Goal: Task Accomplishment & Management: Manage account settings

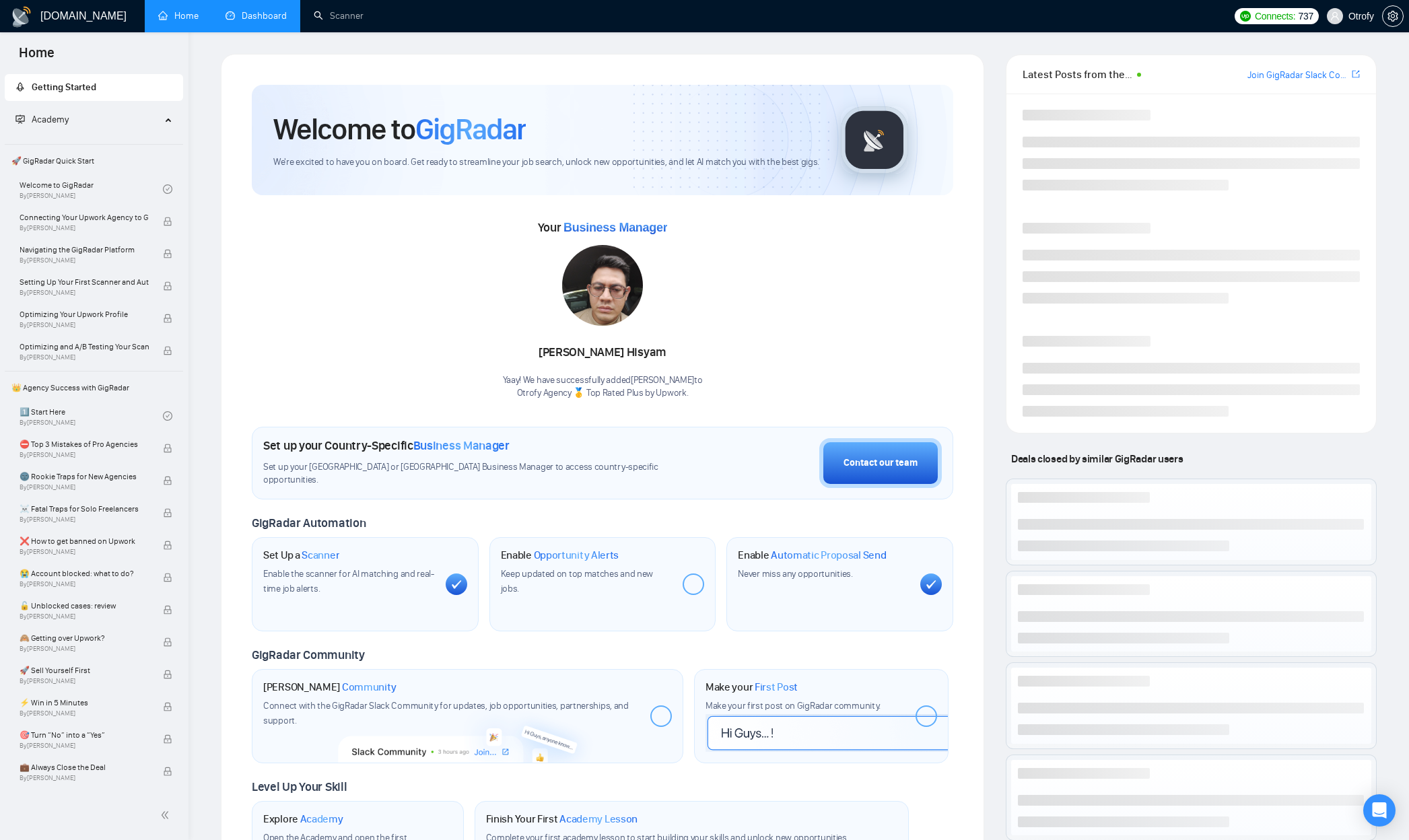
click at [253, 21] on link "Dashboard" at bounding box center [256, 16] width 62 height 12
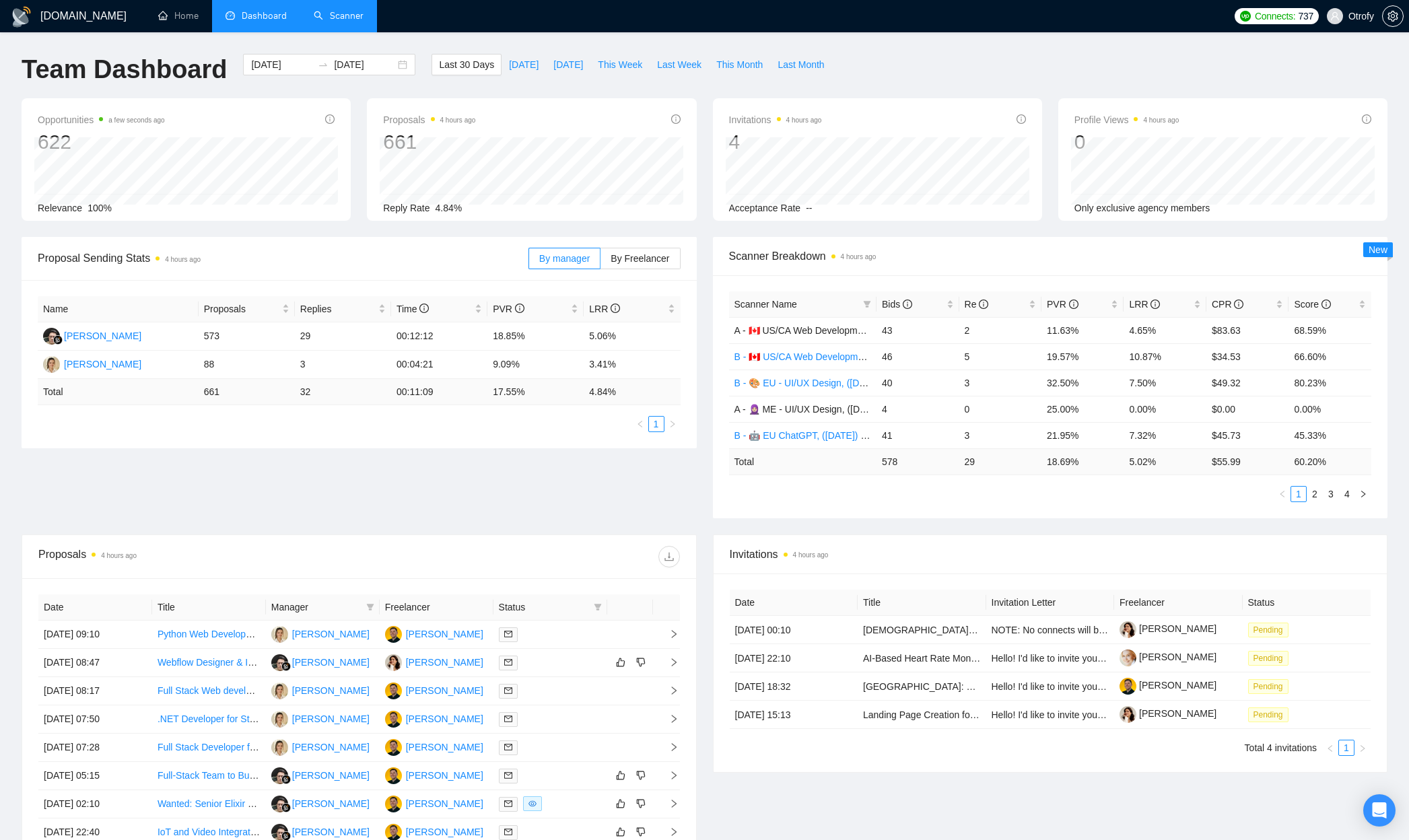
click at [338, 15] on link "Scanner" at bounding box center [339, 16] width 50 height 12
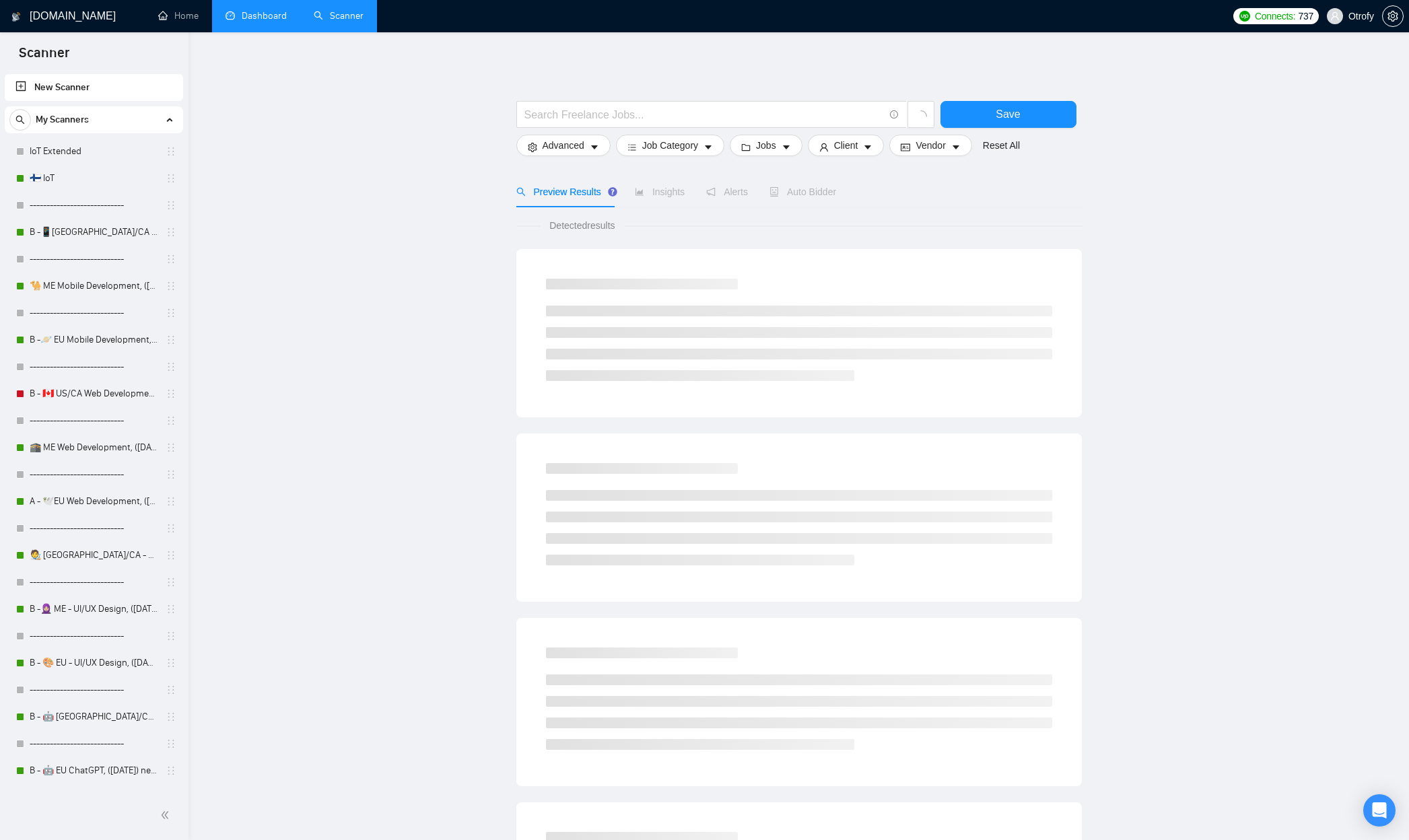
click at [243, 17] on link "Dashboard" at bounding box center [256, 16] width 62 height 12
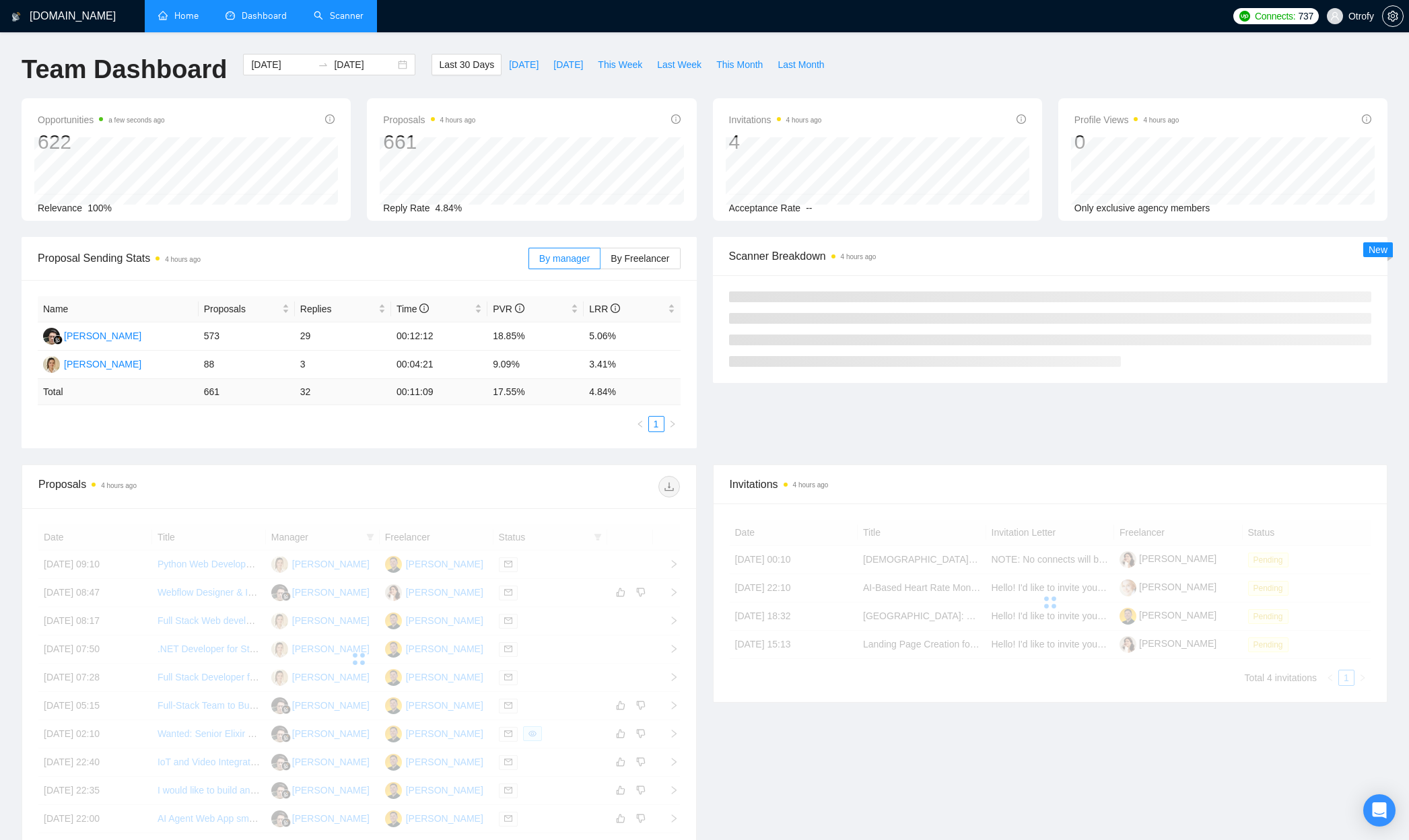
click at [183, 15] on link "Home" at bounding box center [178, 16] width 40 height 12
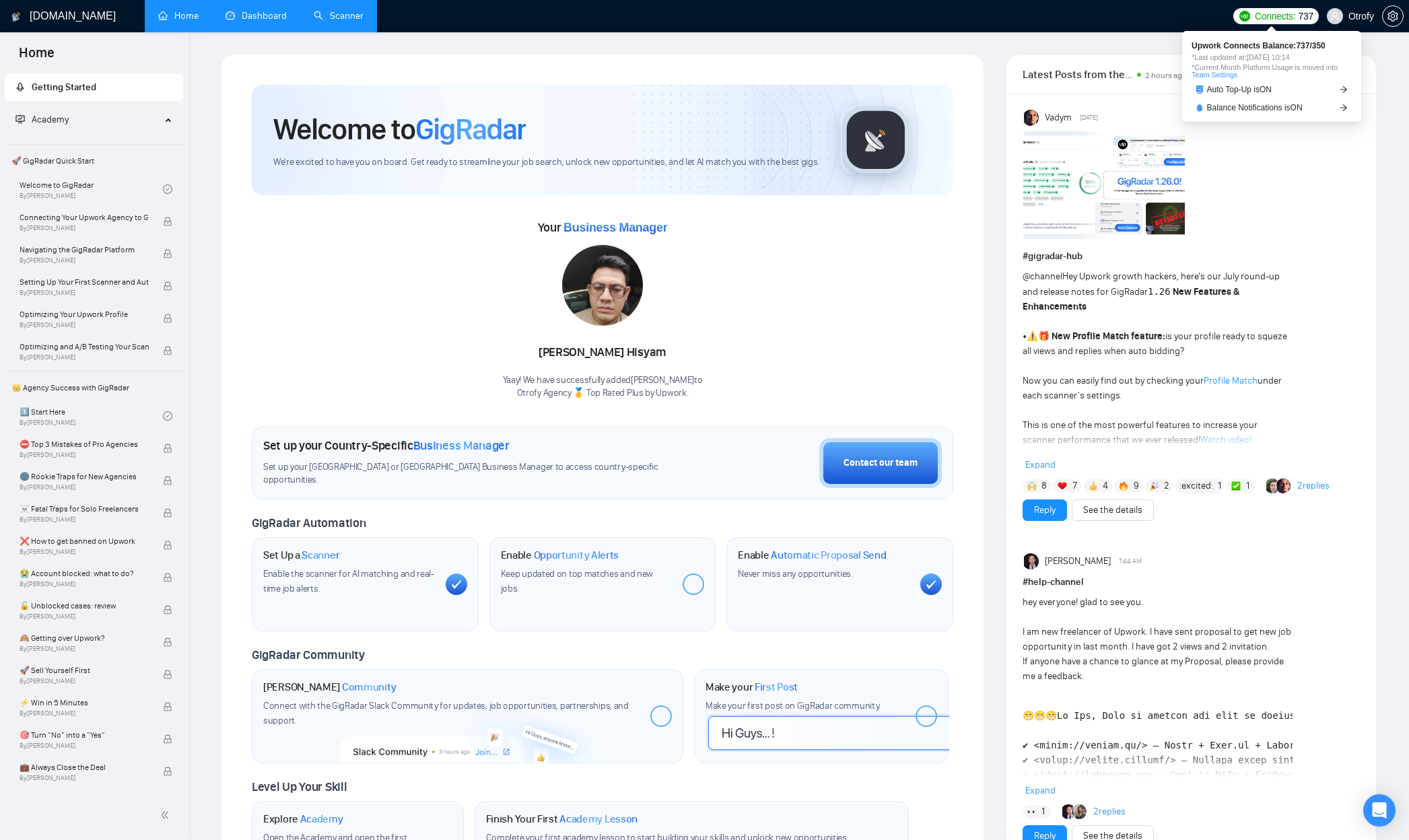
click at [1269, 20] on span "Connects:" at bounding box center [1275, 16] width 40 height 15
click at [70, 19] on h1 "[DOMAIN_NAME]" at bounding box center [73, 16] width 86 height 32
click at [1397, 19] on span "setting" at bounding box center [1392, 17] width 20 height 11
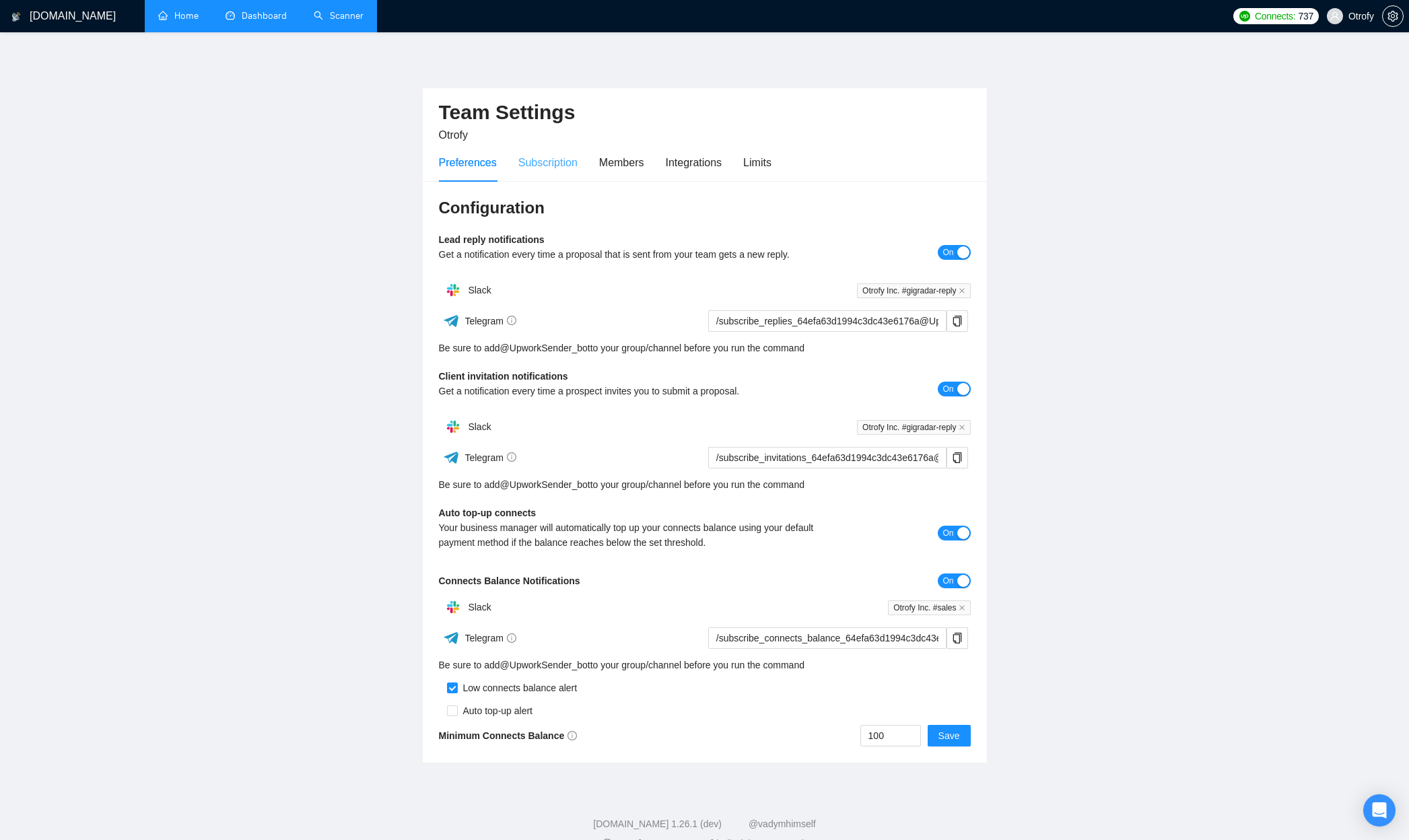
click at [531, 169] on div "Subscription" at bounding box center [548, 162] width 59 height 39
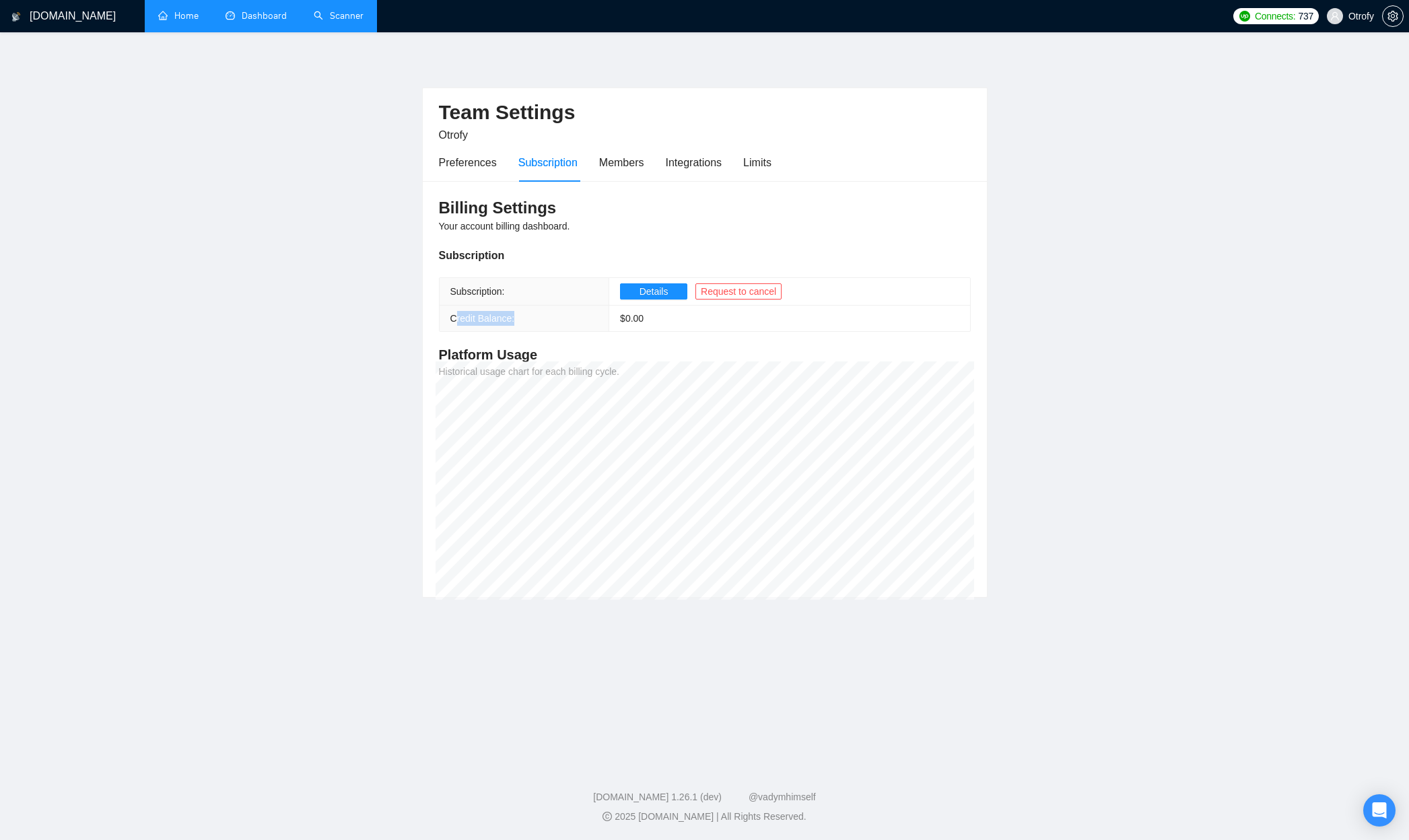
drag, startPoint x: 455, startPoint y: 321, endPoint x: 520, endPoint y: 318, distance: 65.1
click at [520, 320] on th "Credit Balance:" at bounding box center [524, 318] width 169 height 26
click at [640, 290] on span "Details" at bounding box center [654, 291] width 29 height 15
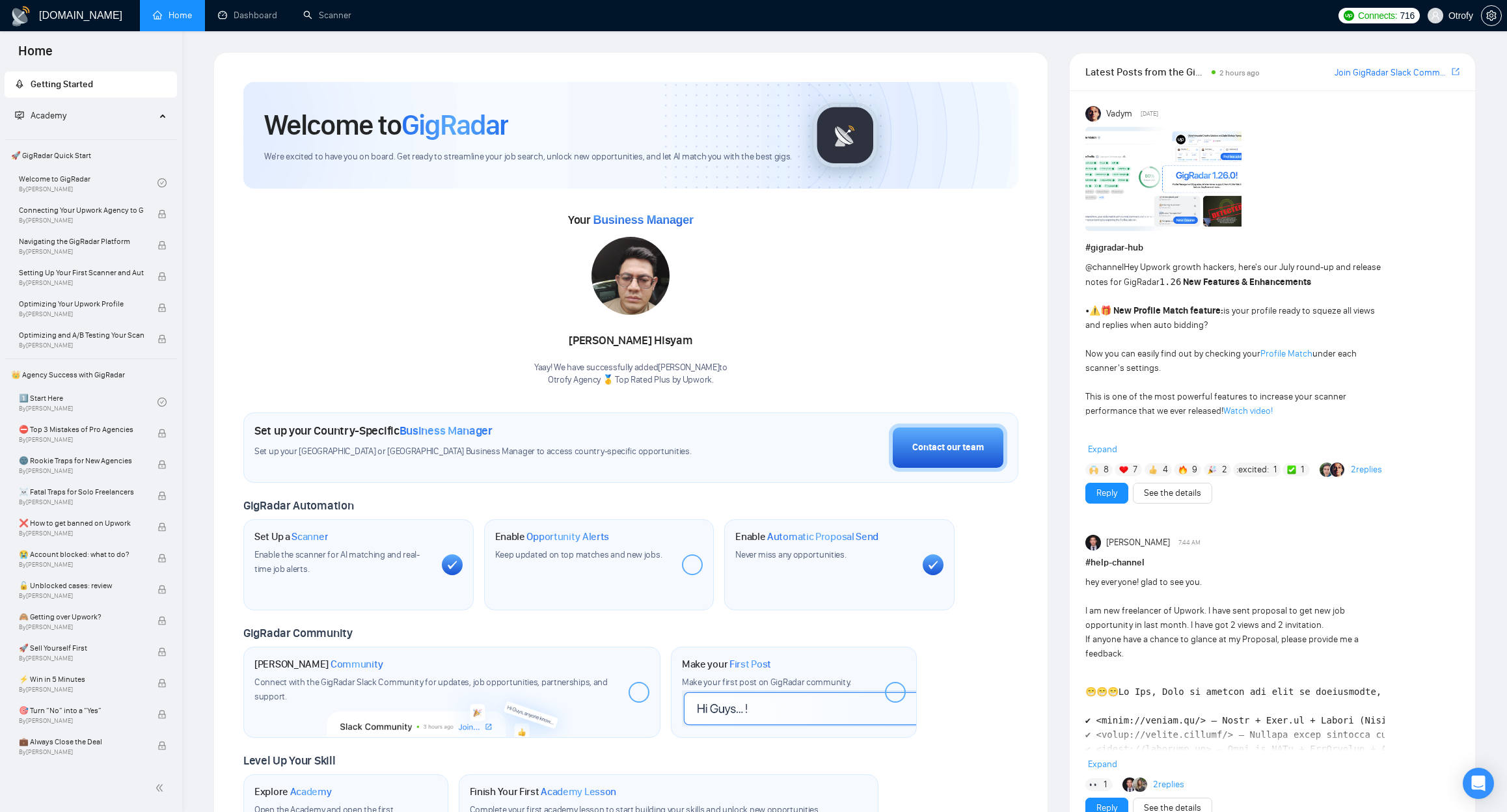
click at [1469, 15] on span "Otrofy" at bounding box center [1460, 15] width 25 height 0
click at [1486, 14] on span "setting" at bounding box center [1491, 16] width 19 height 11
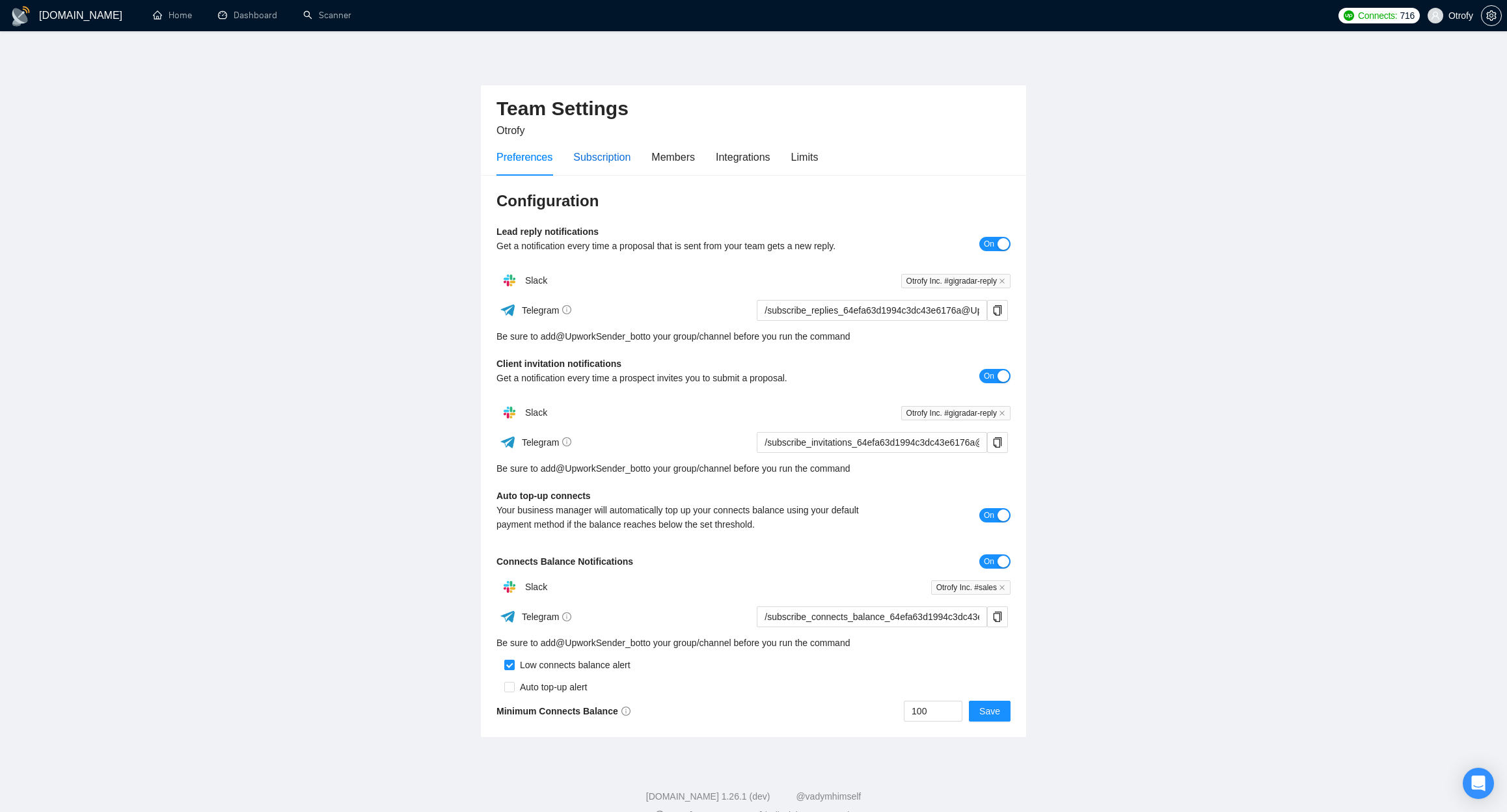
click at [630, 154] on div "Subscription" at bounding box center [602, 157] width 57 height 16
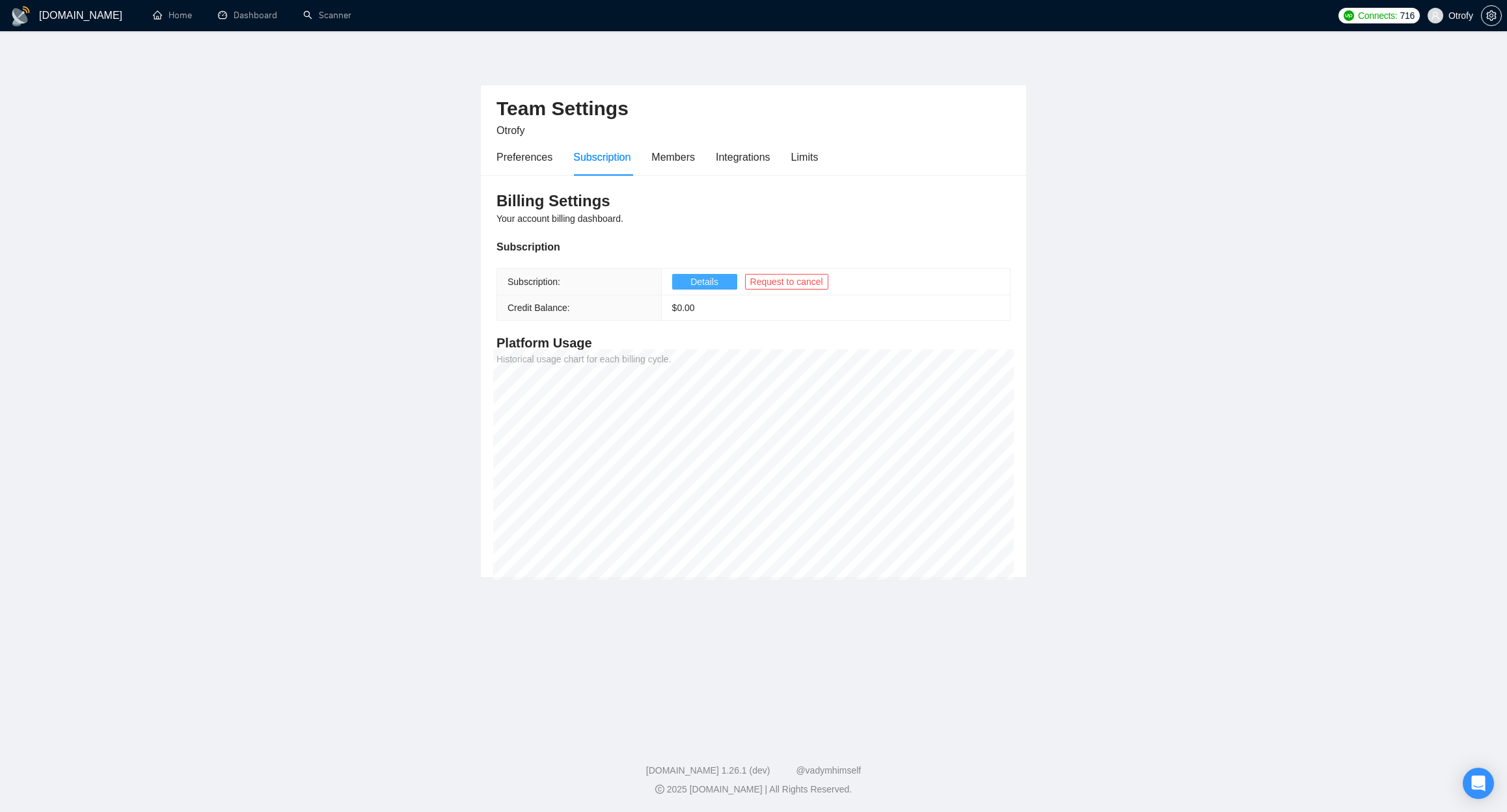
click at [699, 282] on span "Details" at bounding box center [704, 281] width 28 height 14
click at [815, 159] on div "Limits" at bounding box center [804, 157] width 27 height 16
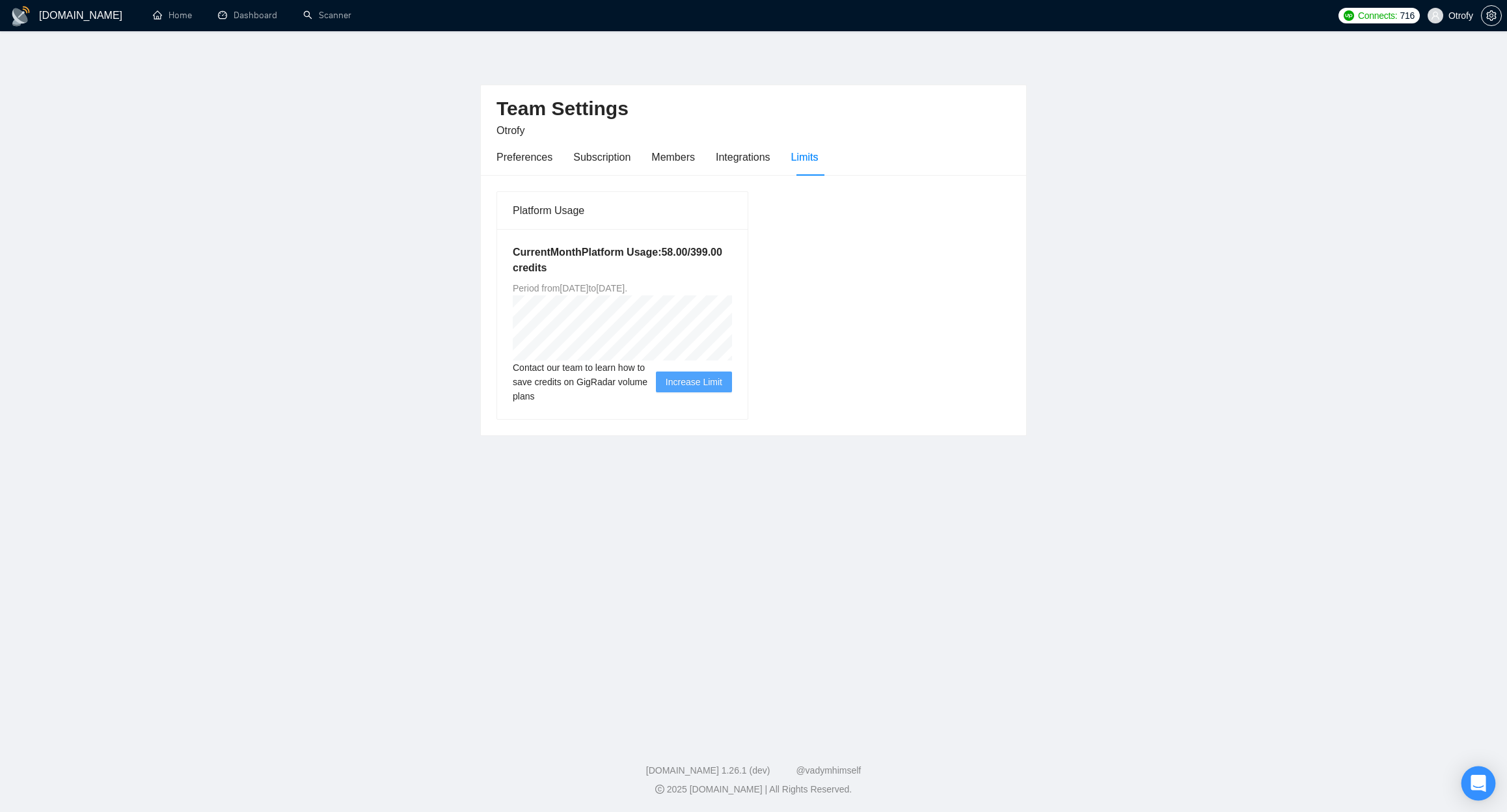
click at [1476, 788] on icon "Open Intercom Messenger" at bounding box center [1478, 783] width 15 height 17
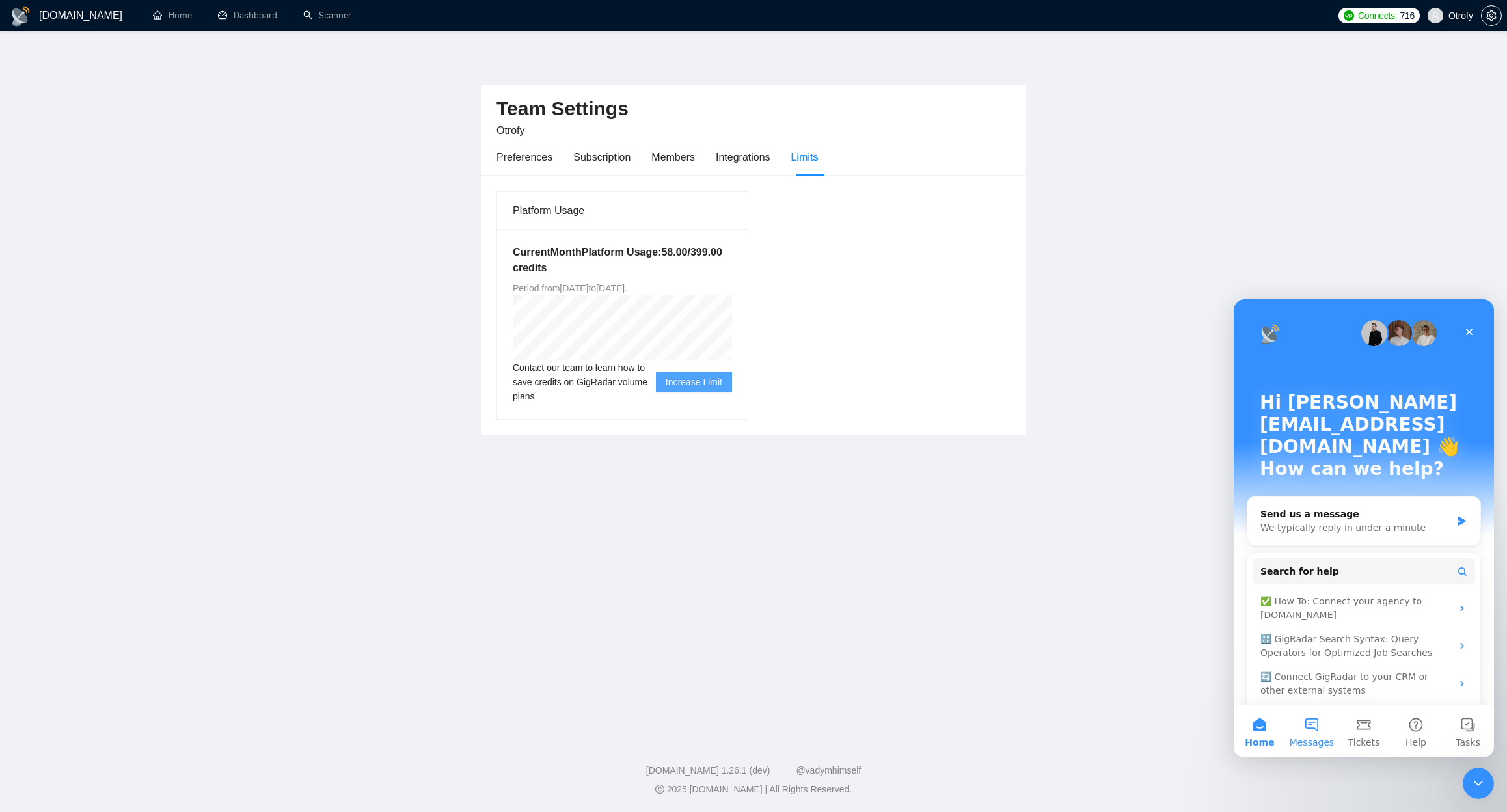
click at [1308, 741] on span "Messages" at bounding box center [1312, 743] width 45 height 9
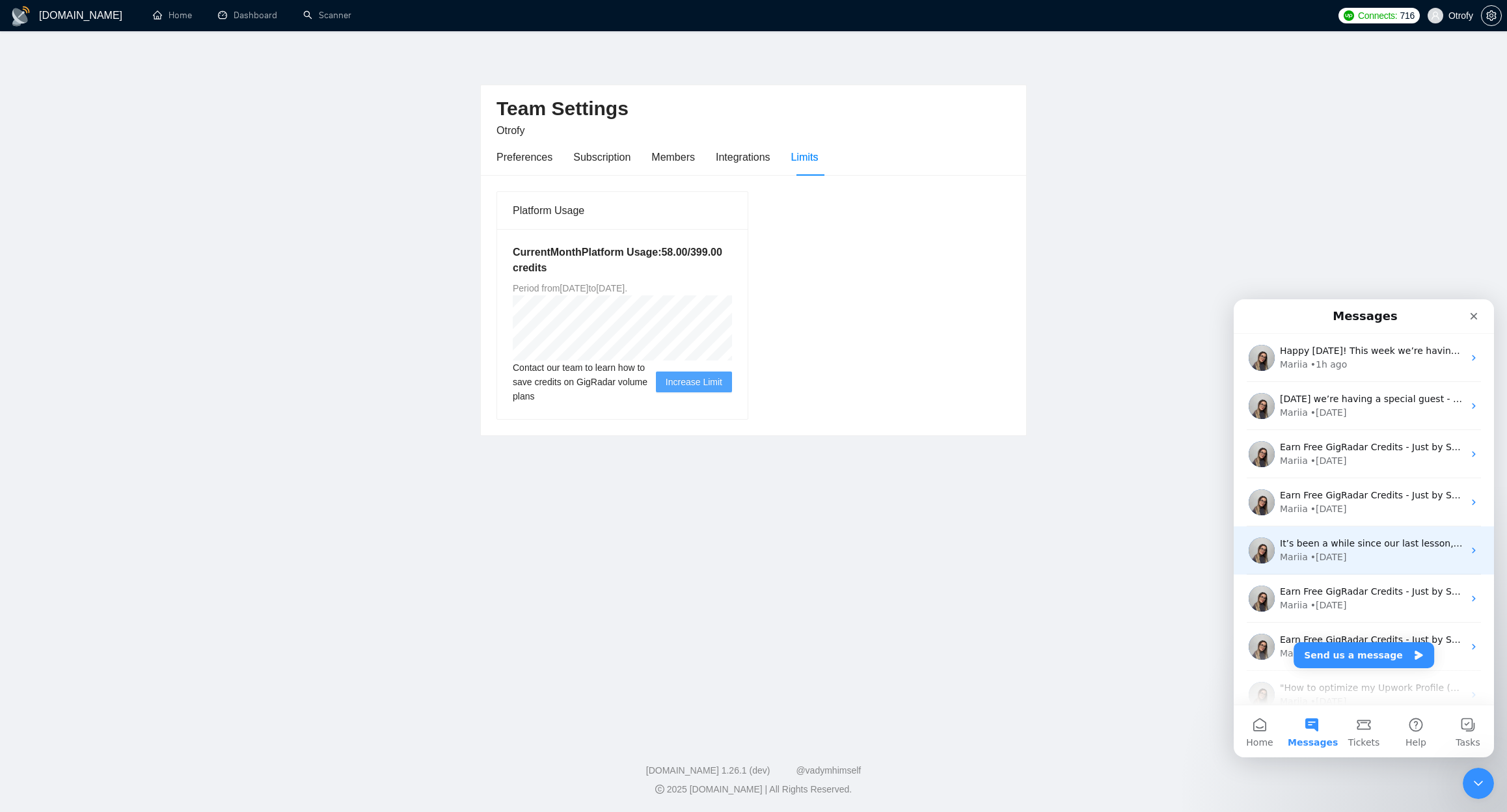
click at [1370, 560] on div "Mariia • 5w ago" at bounding box center [1371, 557] width 184 height 13
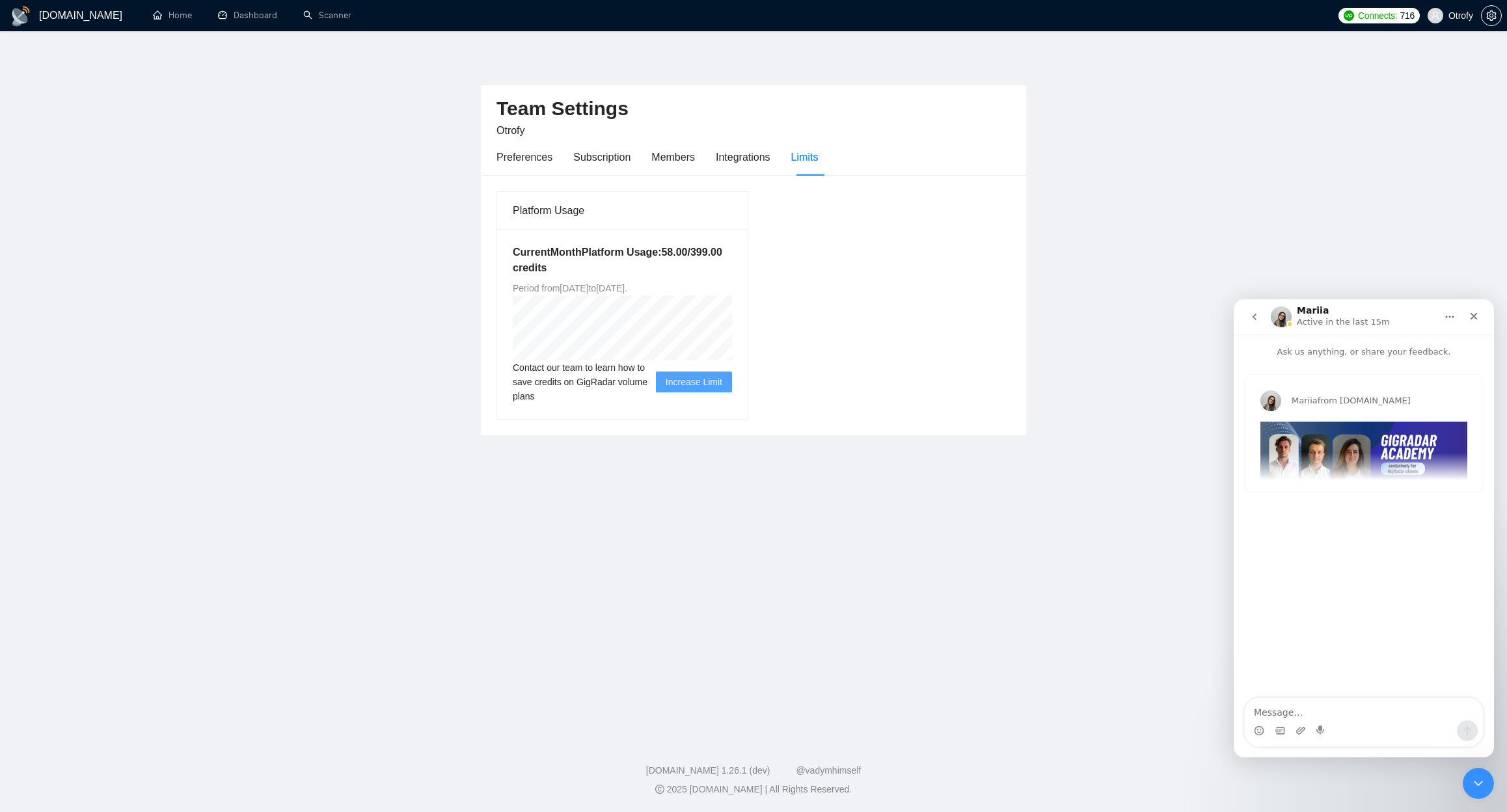
click at [1254, 315] on icon "go back" at bounding box center [1254, 317] width 4 height 7
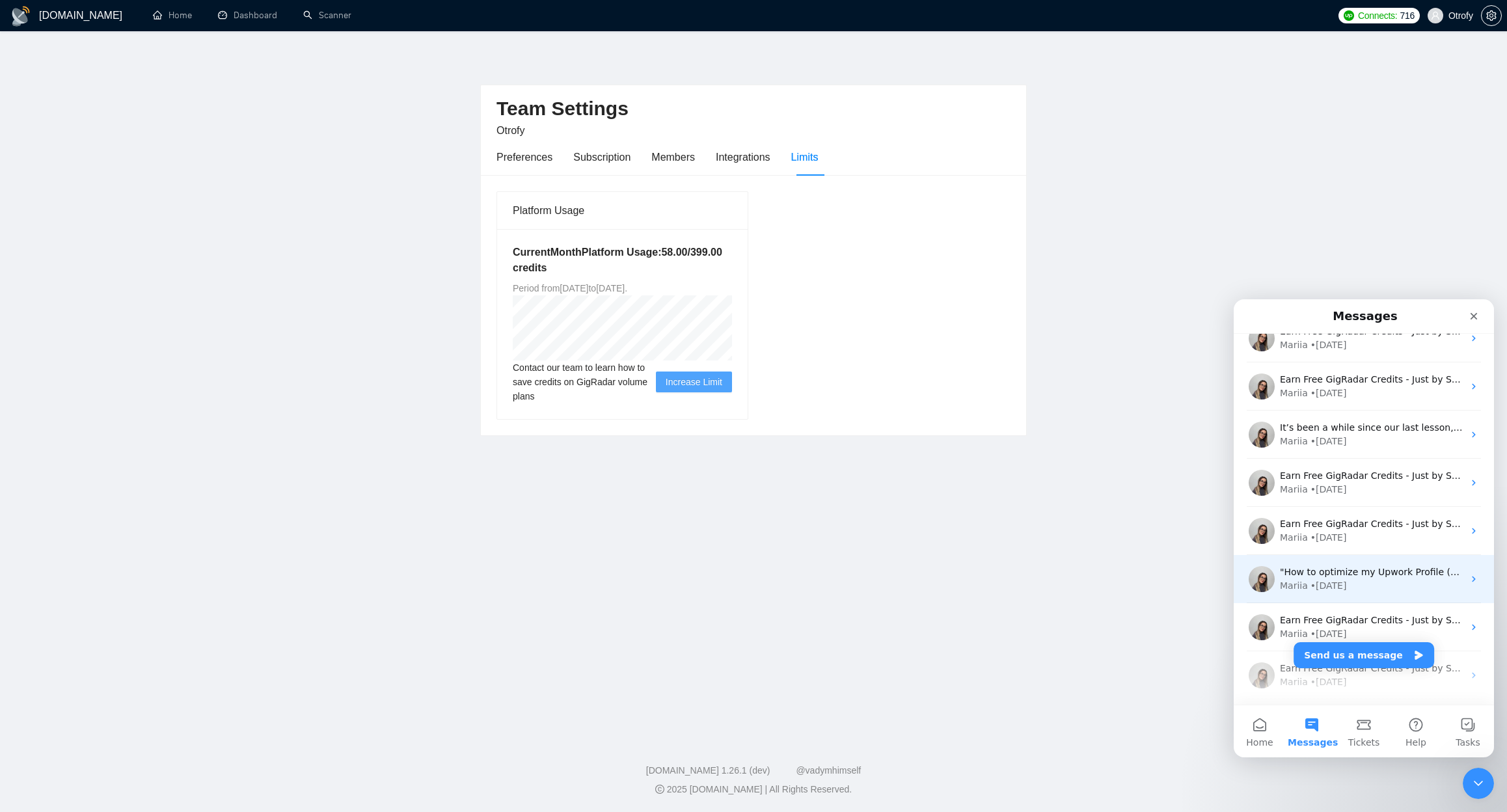
scroll to position [163, 0]
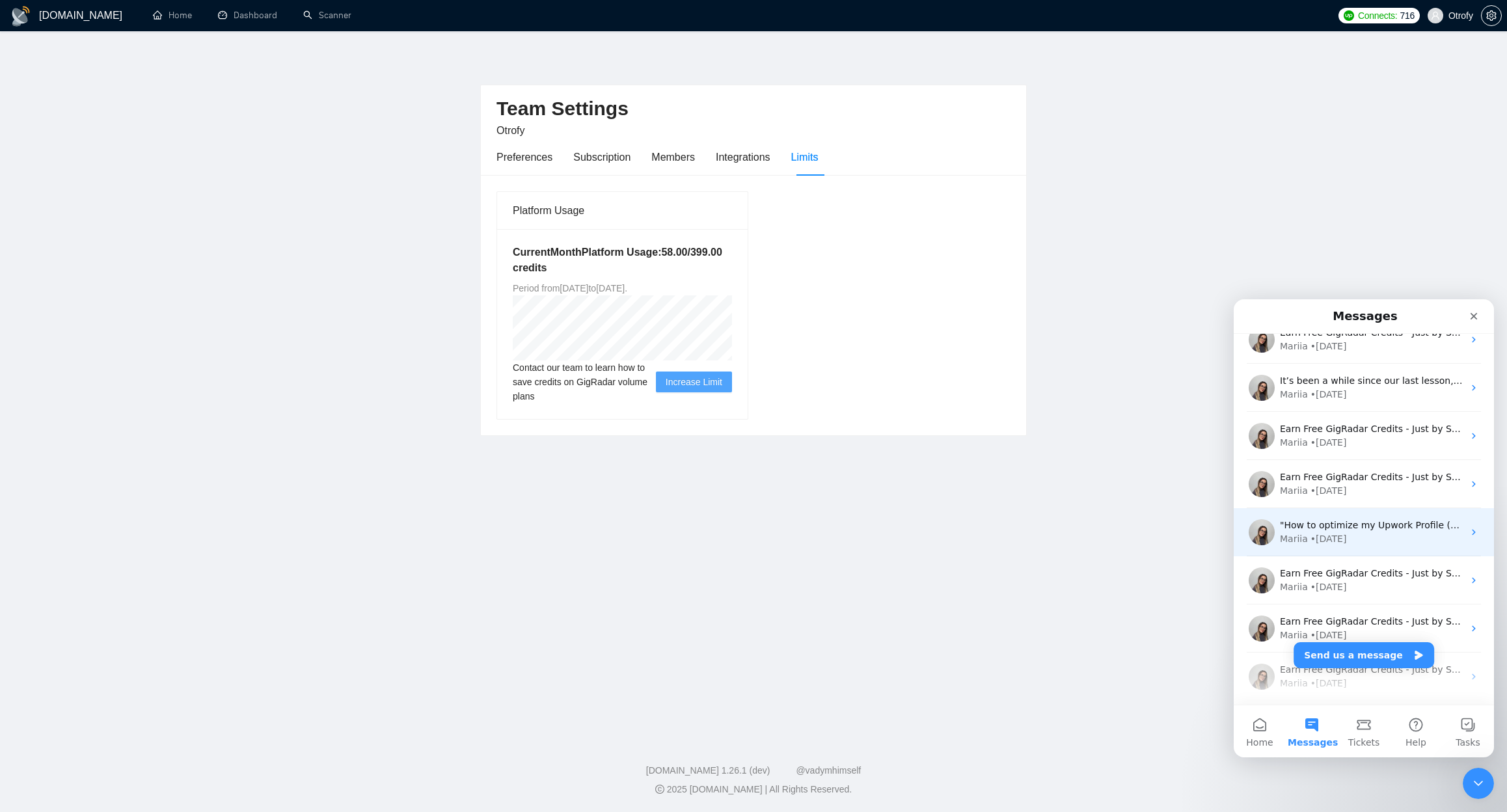
click at [1365, 547] on div ""How to optimize my Upwork Profile (and win more Projects?" 😩 🚀 This Thursday, …" at bounding box center [1364, 532] width 261 height 48
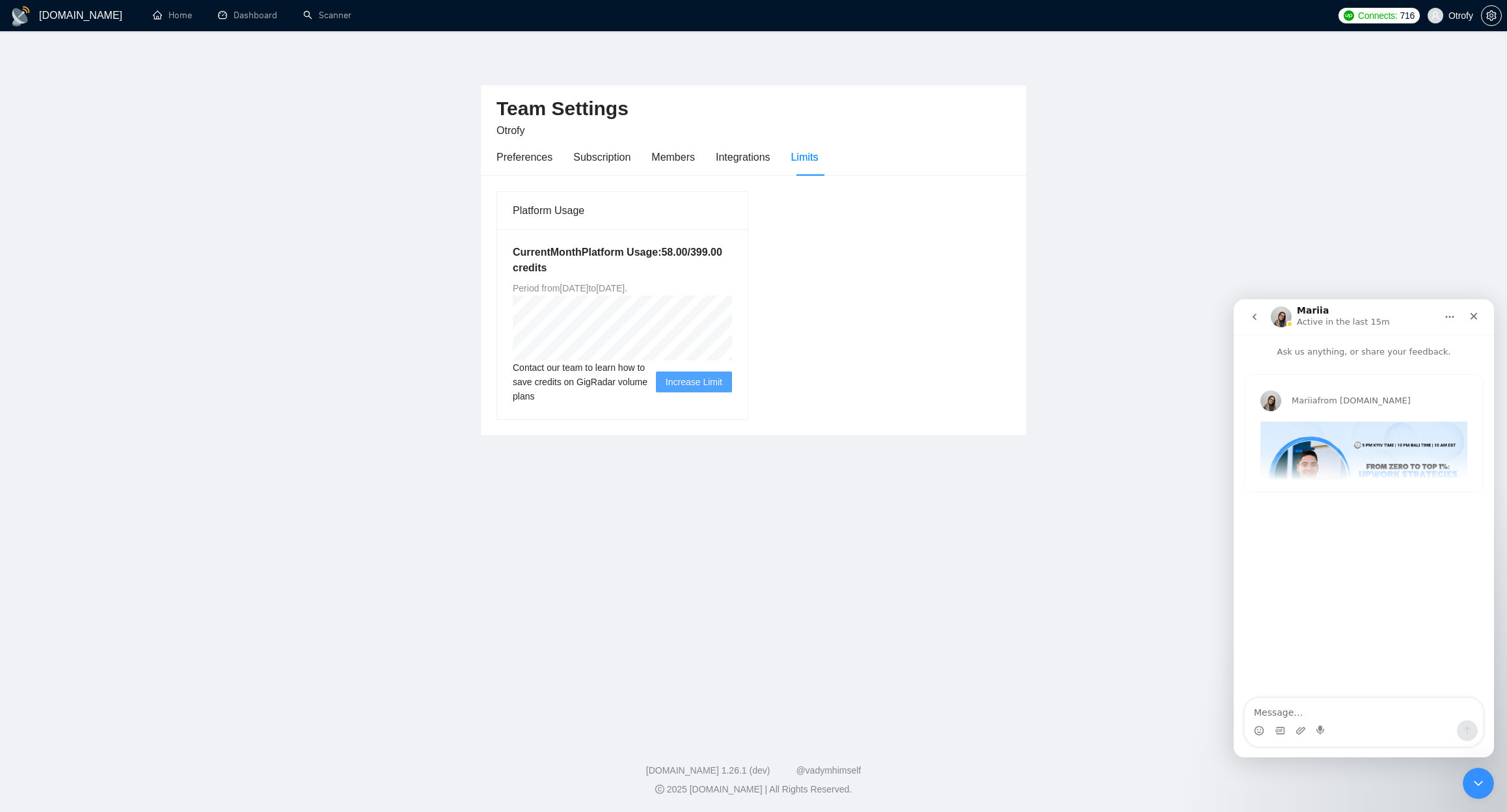
click at [1259, 315] on icon "go back" at bounding box center [1254, 317] width 11 height 11
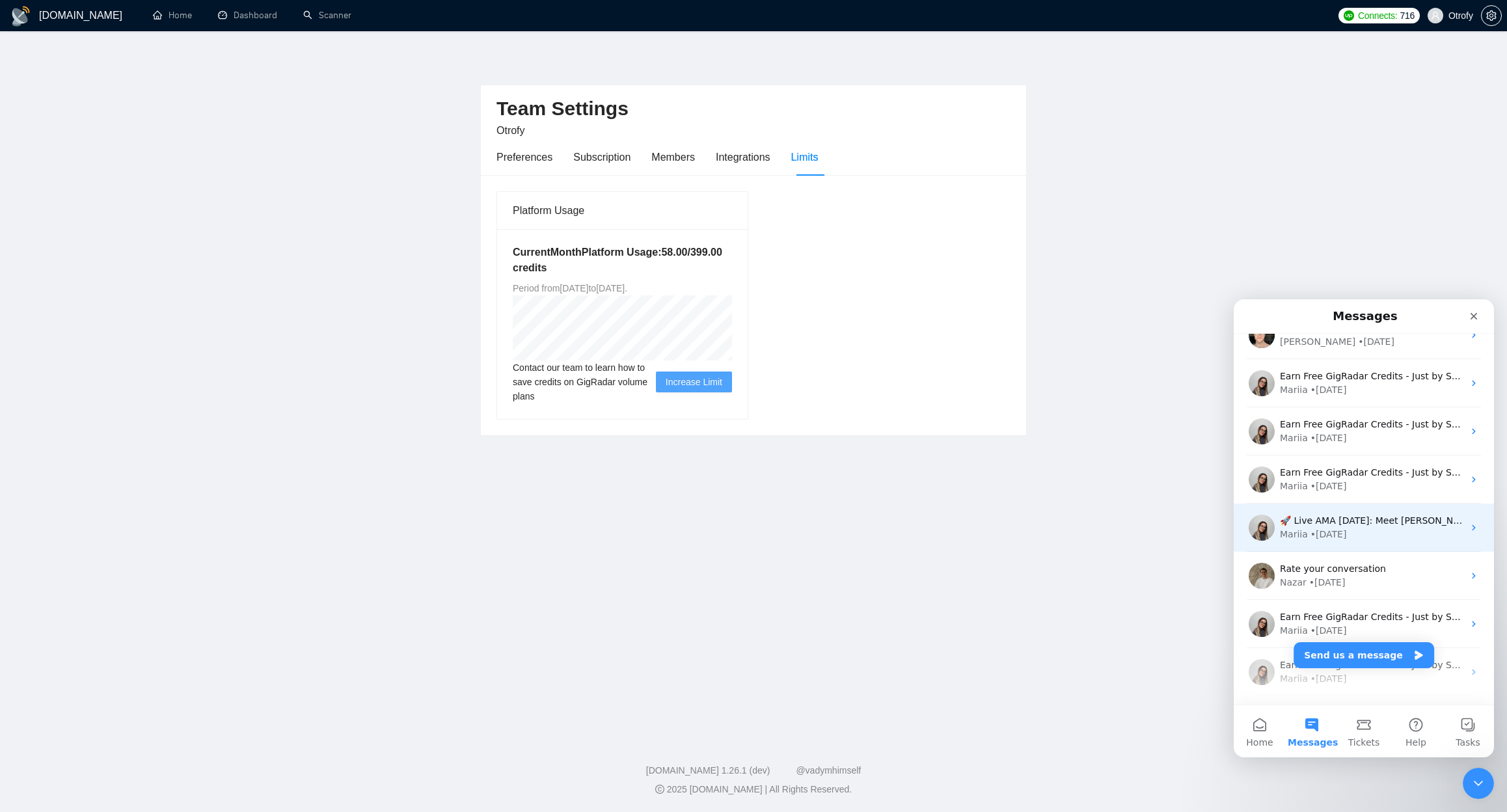
scroll to position [644, 0]
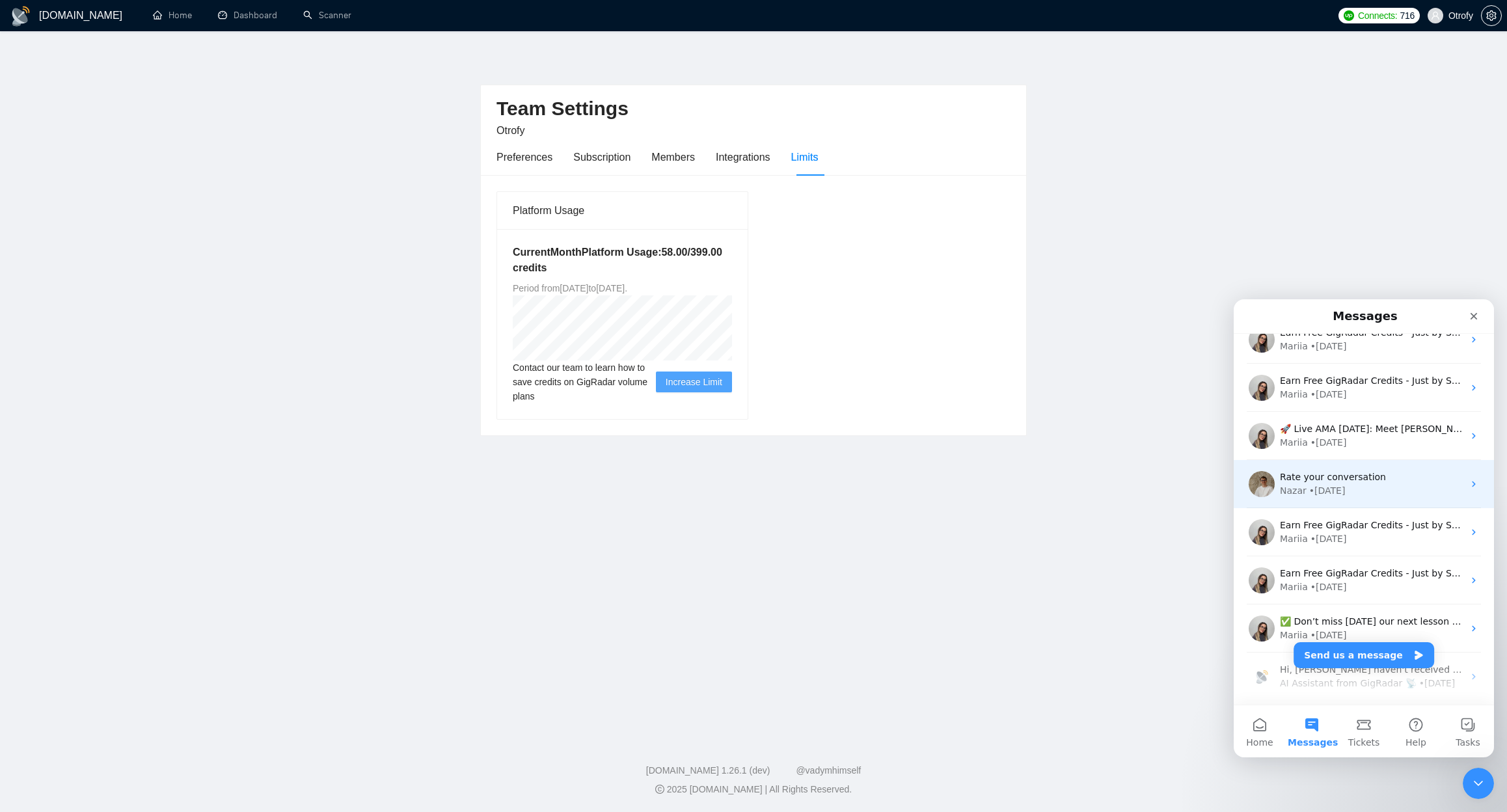
click at [1364, 497] on div "Rate your conversation Nazar • 8w ago" at bounding box center [1364, 484] width 261 height 48
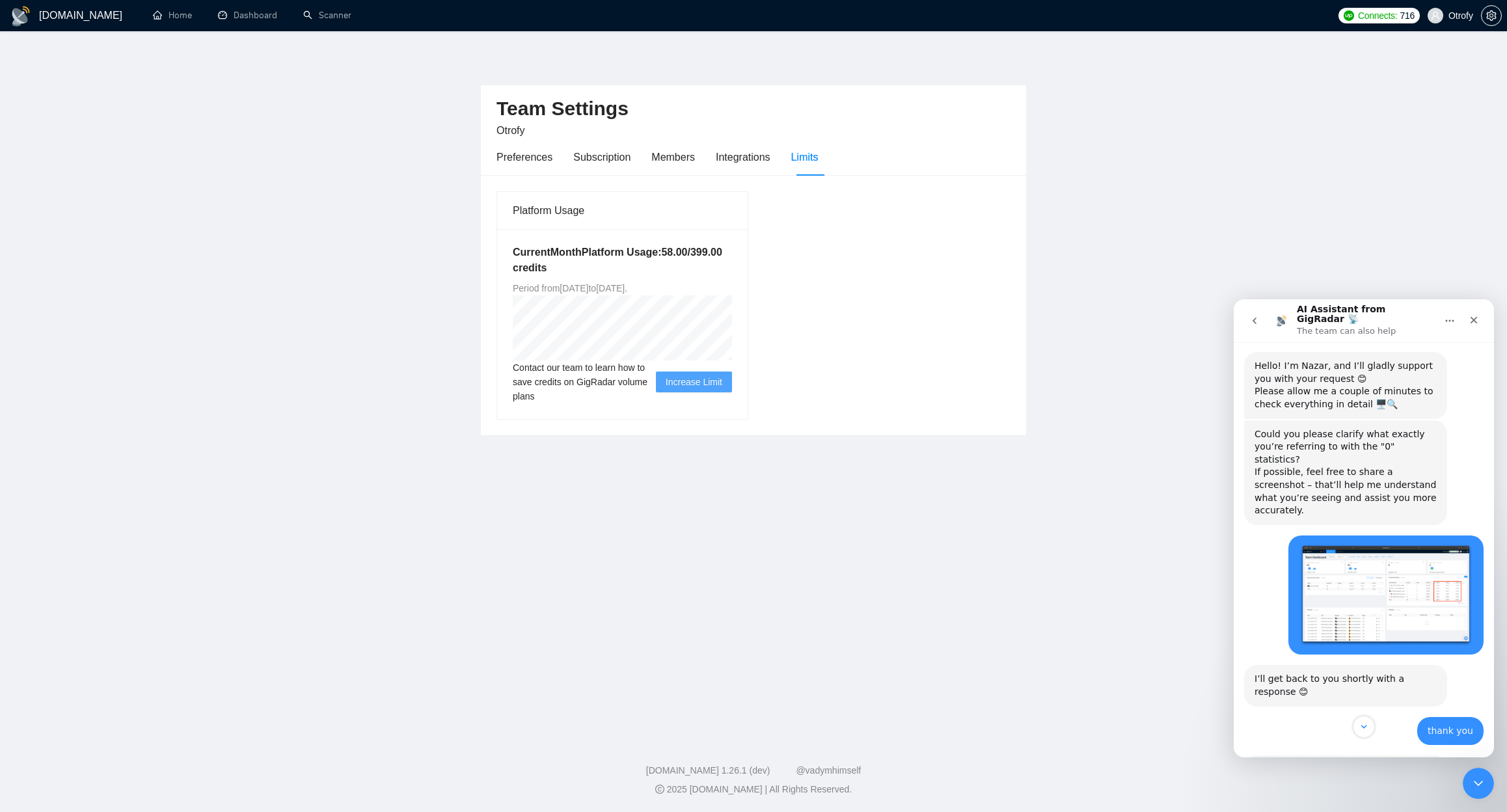
scroll to position [1507, 0]
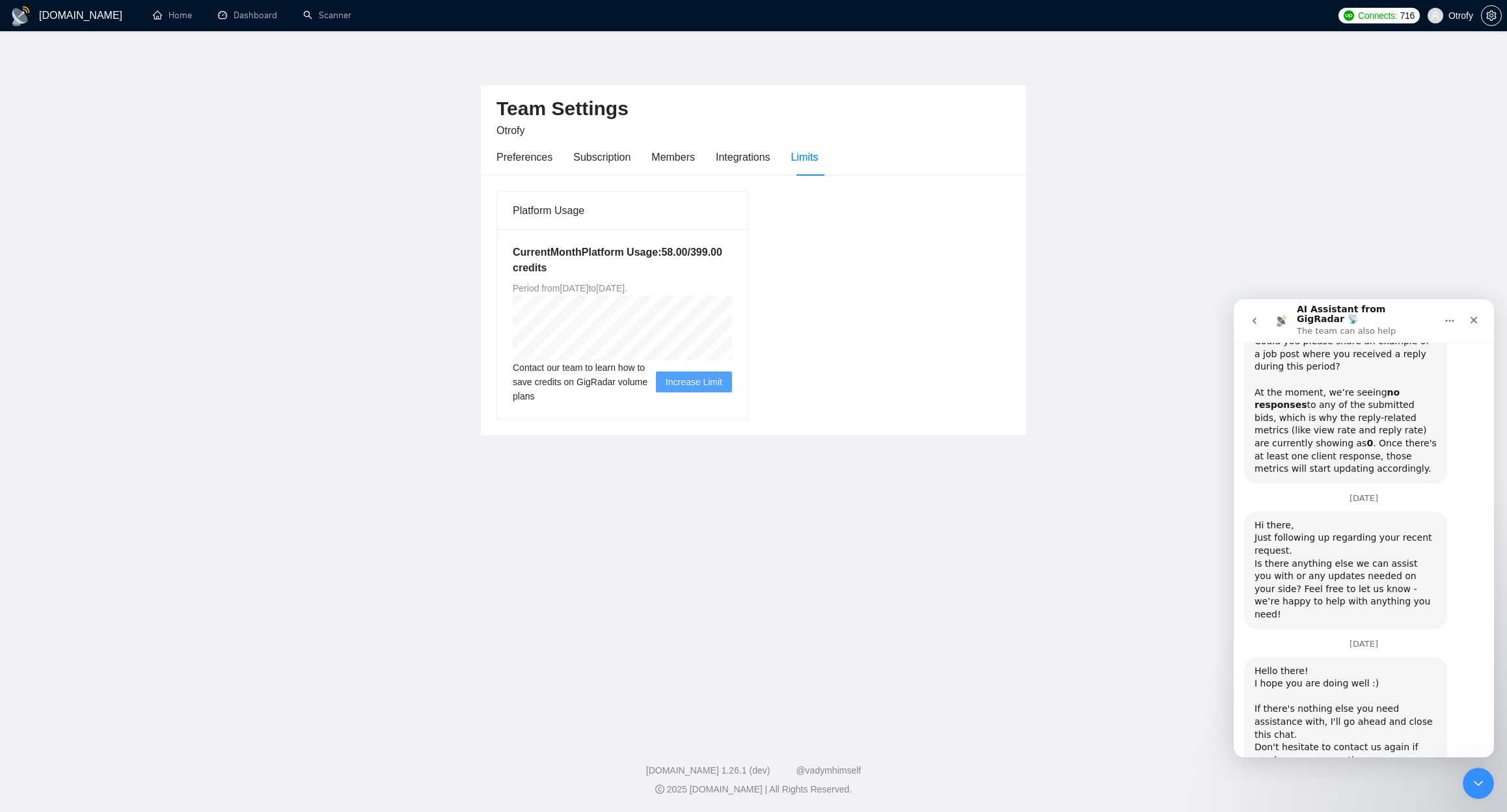
click at [1257, 319] on icon "go back" at bounding box center [1254, 321] width 11 height 11
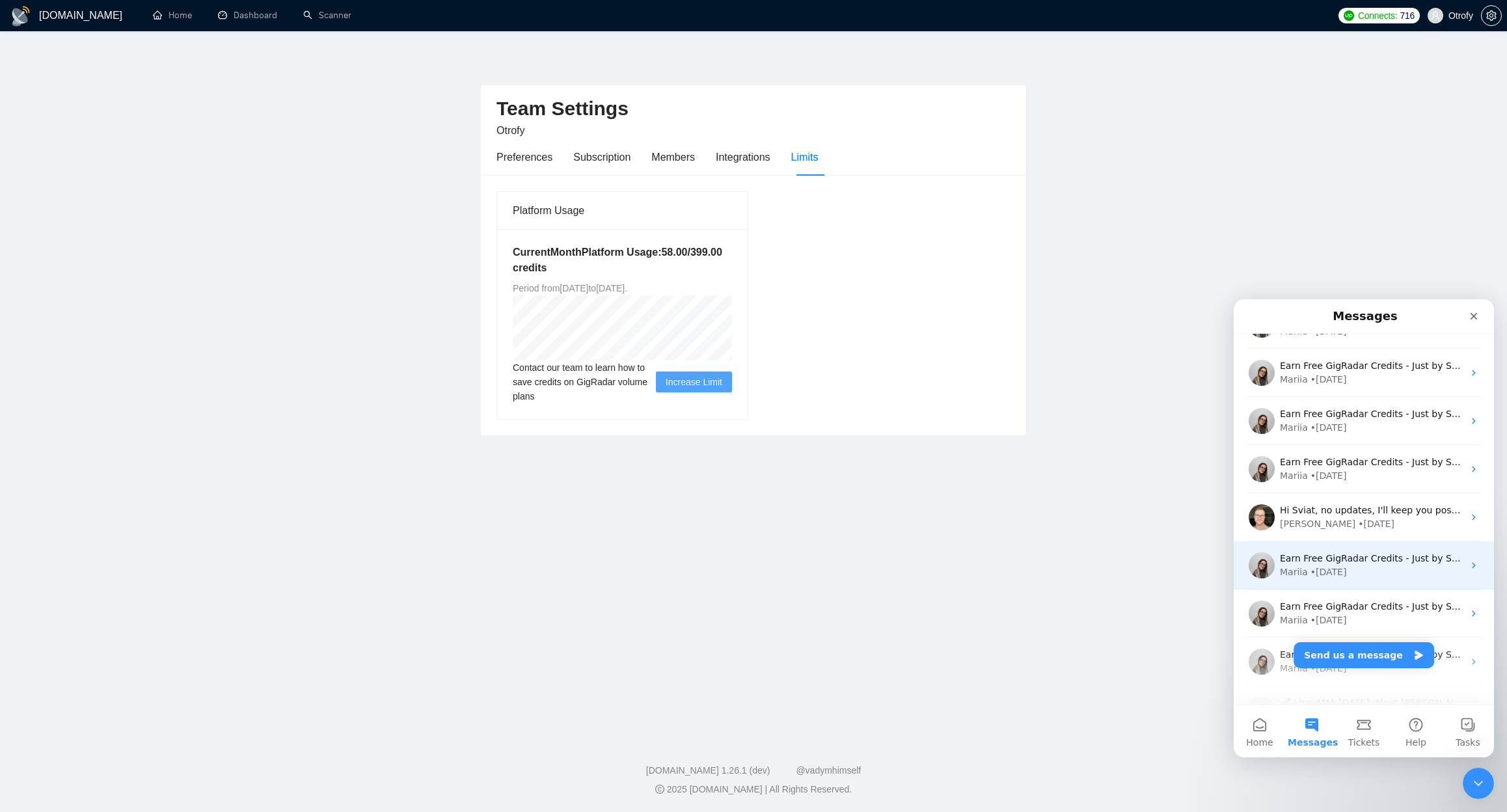
scroll to position [373, 0]
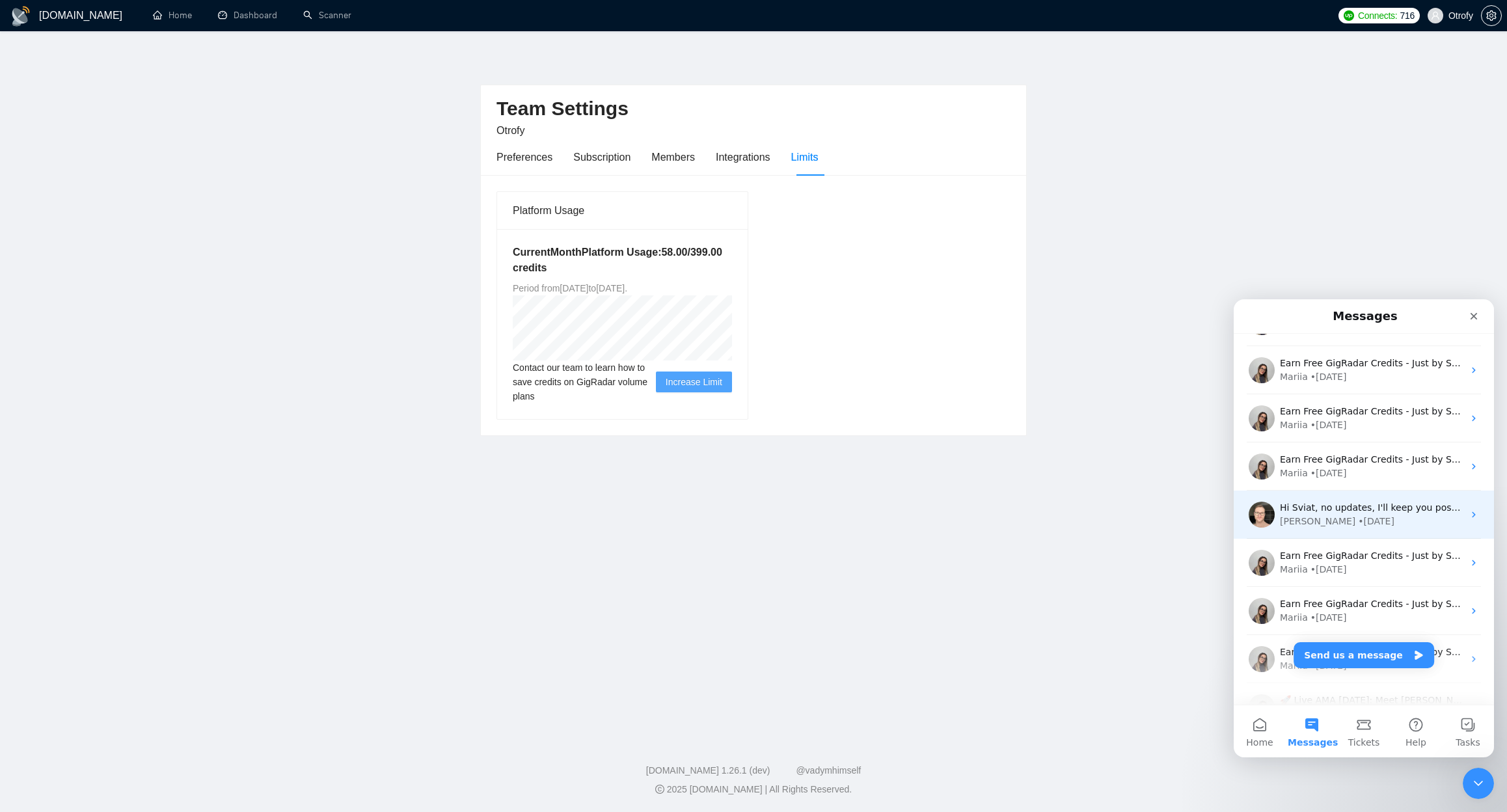
click at [1370, 531] on div "Hi Sviat, no updates, I'll keep you posted. Thank you! Dmytro • 7w ago" at bounding box center [1364, 514] width 261 height 48
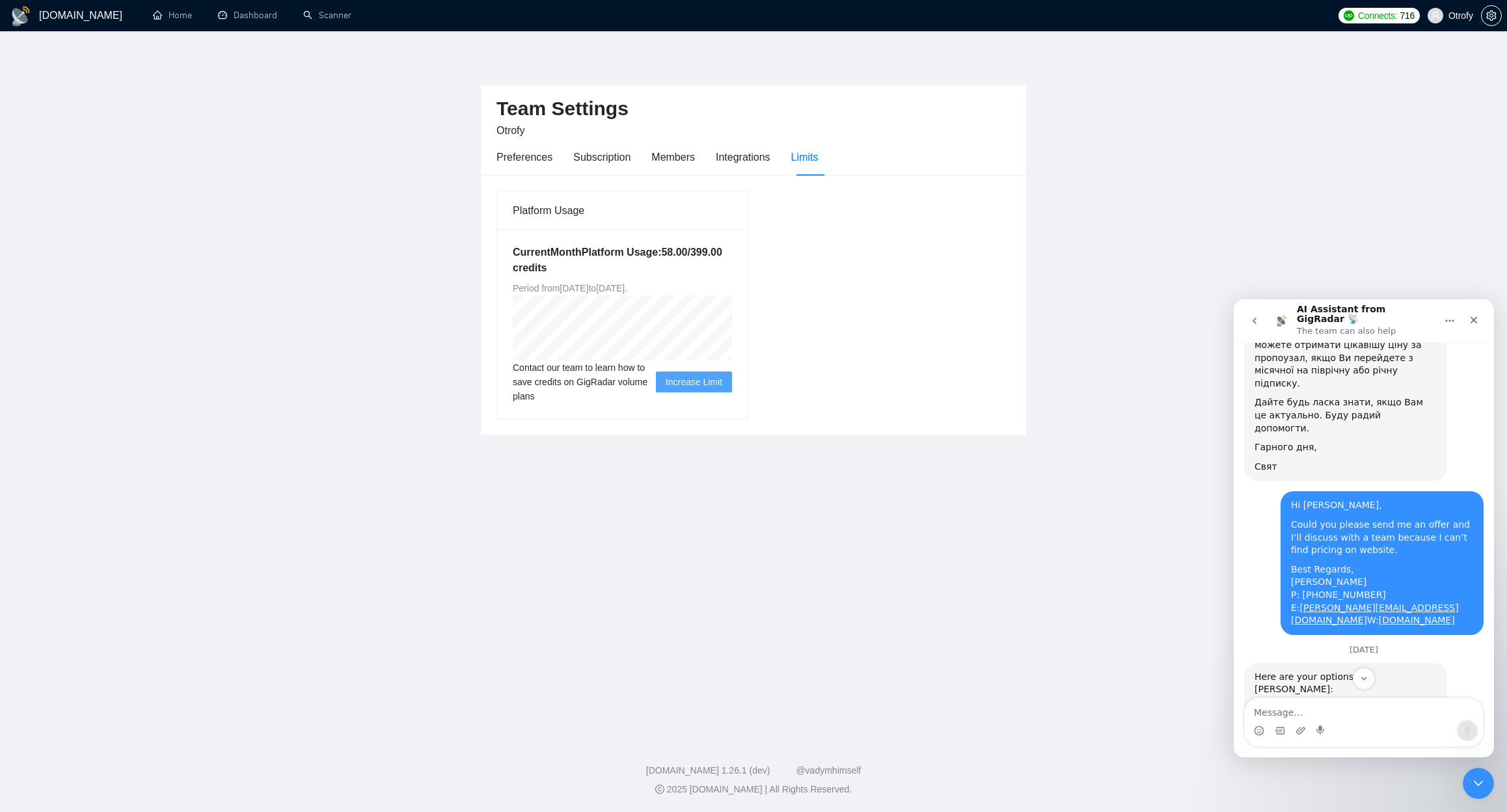
scroll to position [1946, 0]
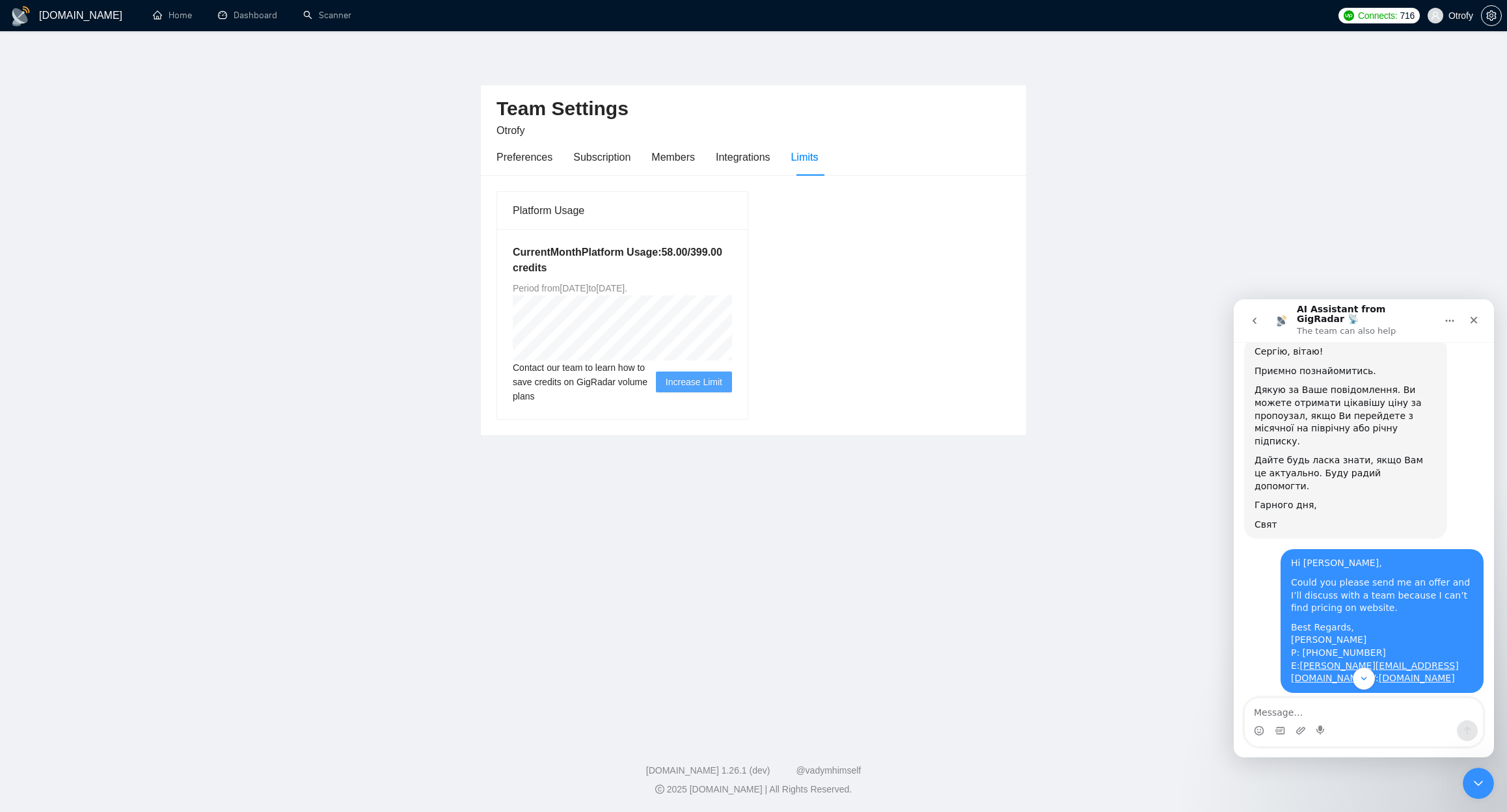
click at [1305, 761] on img "46E605D6-764A-44FE-B52A-51F71872CAF0_4_5005_c.jpeg" at bounding box center [1341, 773] width 174 height 26
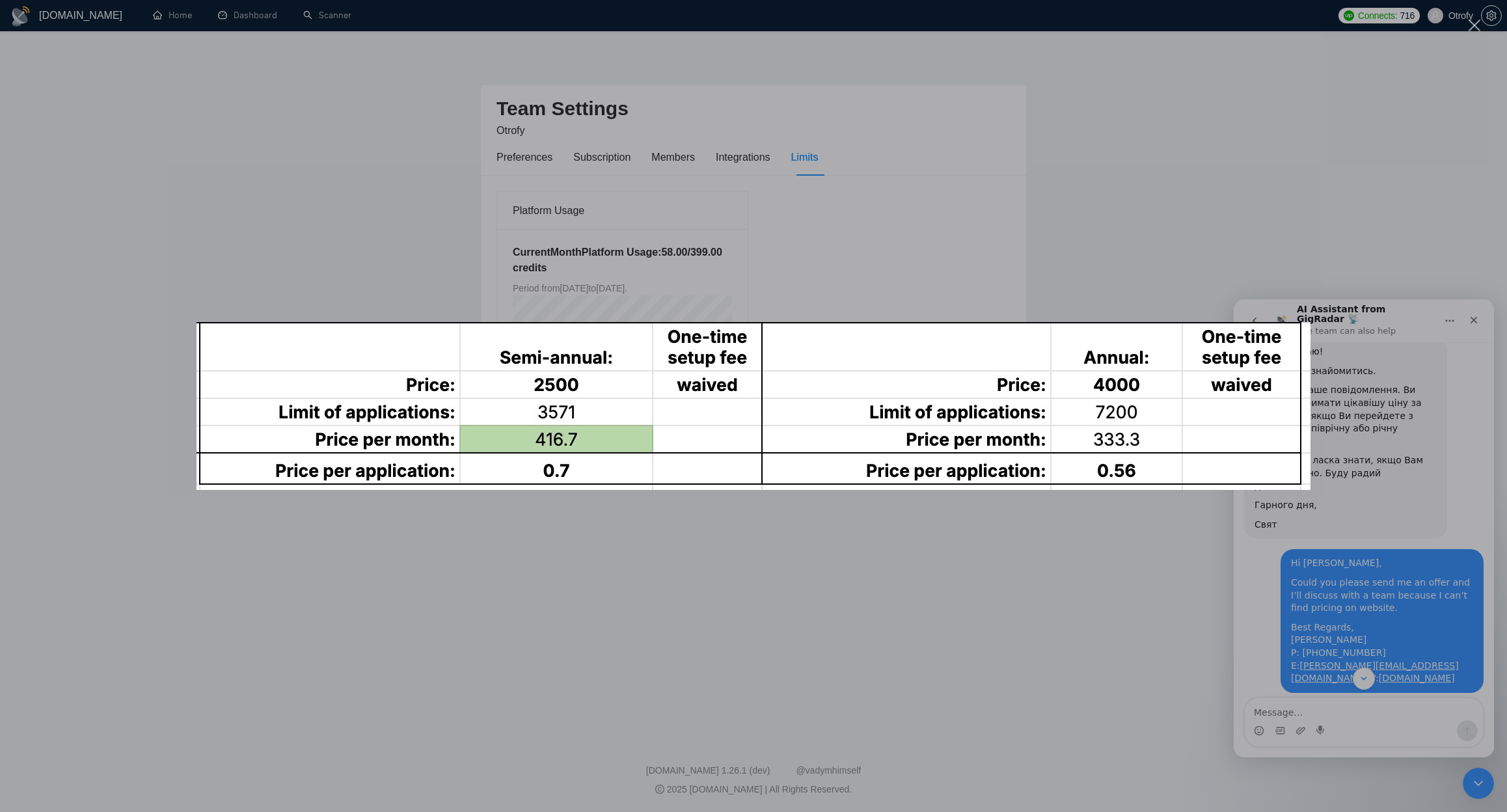
scroll to position [0, 0]
click at [613, 567] on div "Intercom messenger" at bounding box center [754, 406] width 1507 height 812
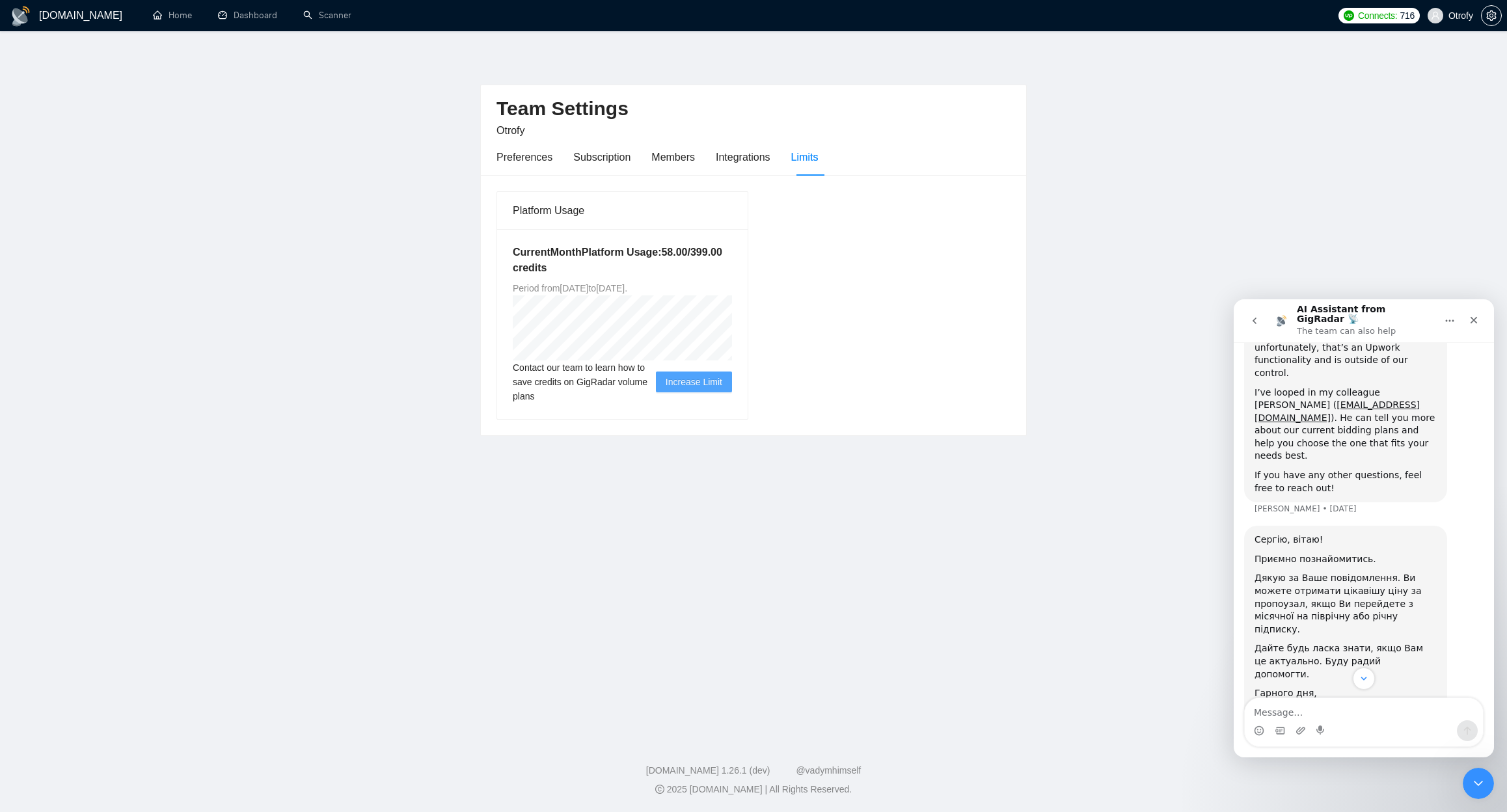
scroll to position [1732, 0]
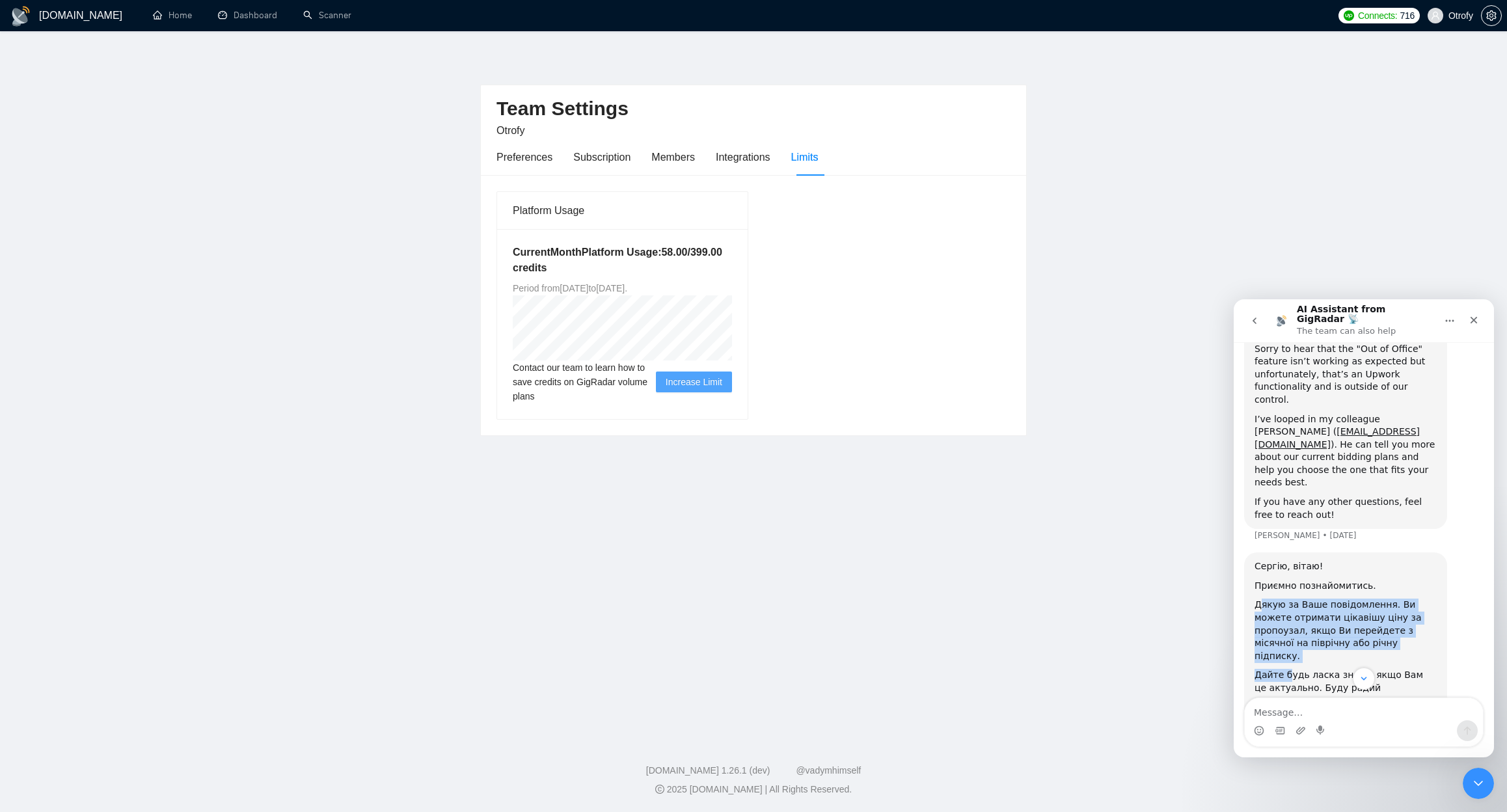
drag, startPoint x: 1259, startPoint y: 434, endPoint x: 1289, endPoint y: 489, distance: 62.6
click at [1289, 560] on div "Сергію, вітаю! Приємно познайомитись. Дякую за Ваше повідомлення. Ви можете отр…" at bounding box center [1345, 653] width 182 height 186
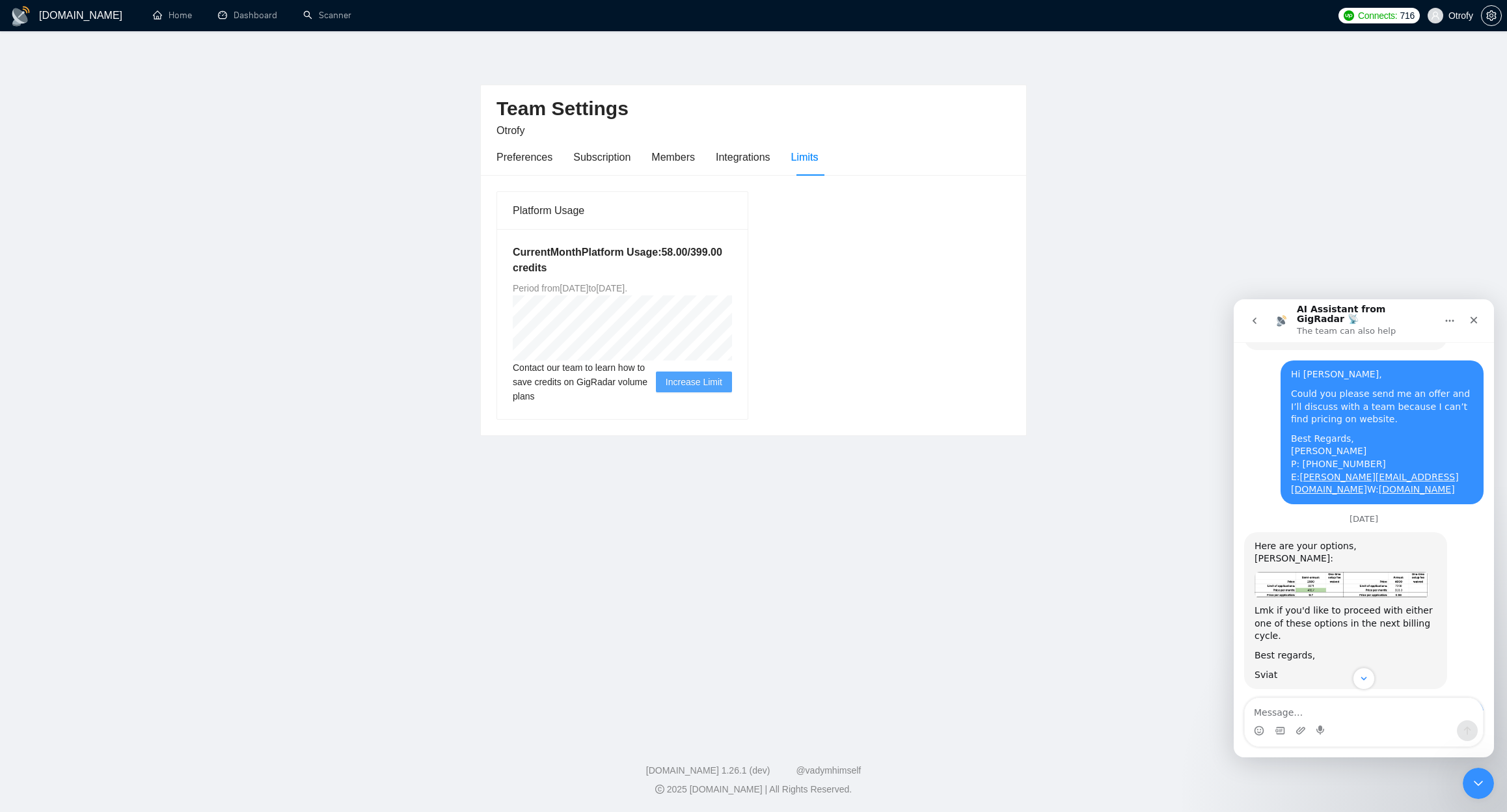
scroll to position [2510, 0]
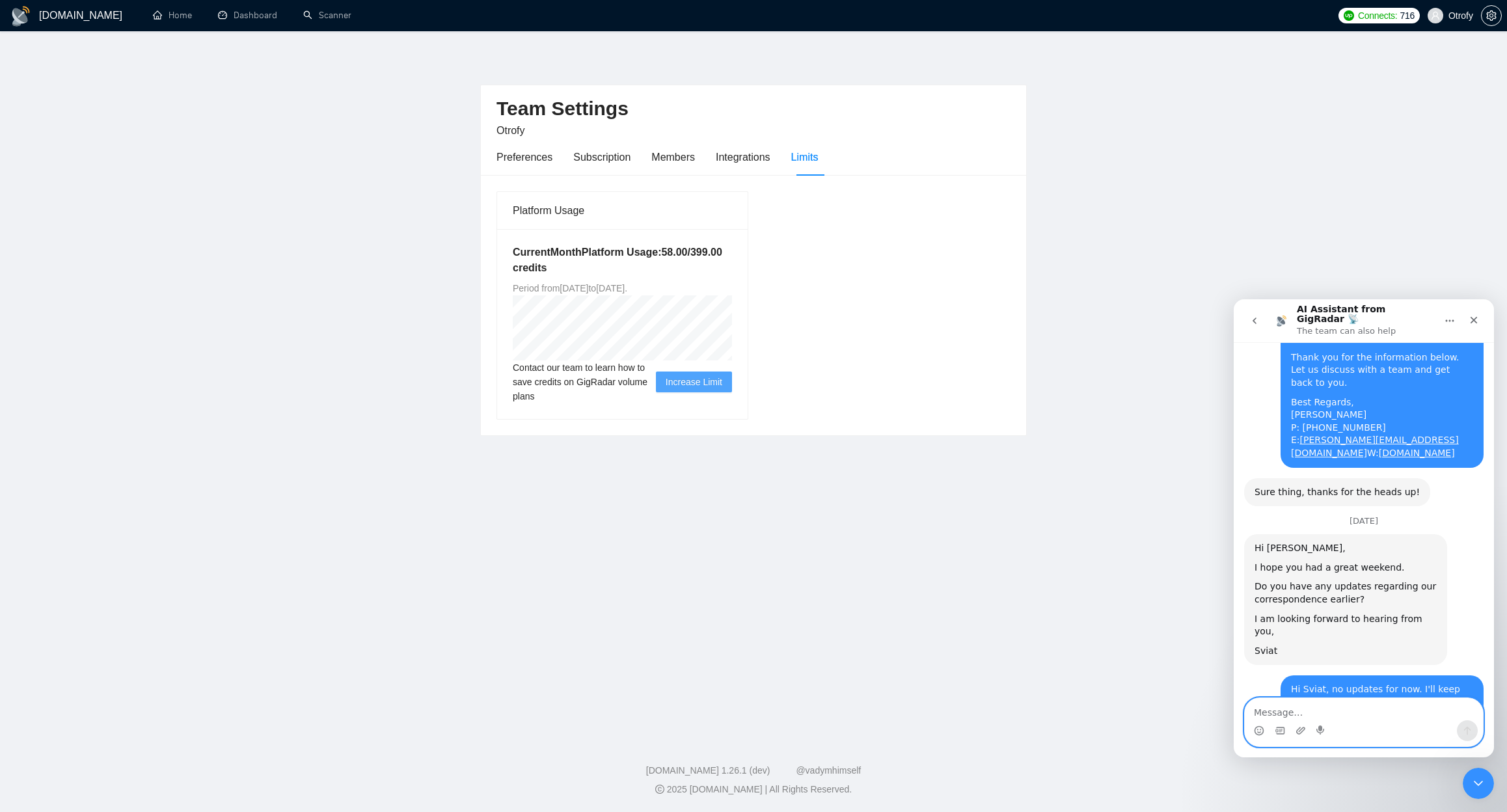
click at [1265, 714] on textarea "Message…" at bounding box center [1363, 708] width 238 height 22
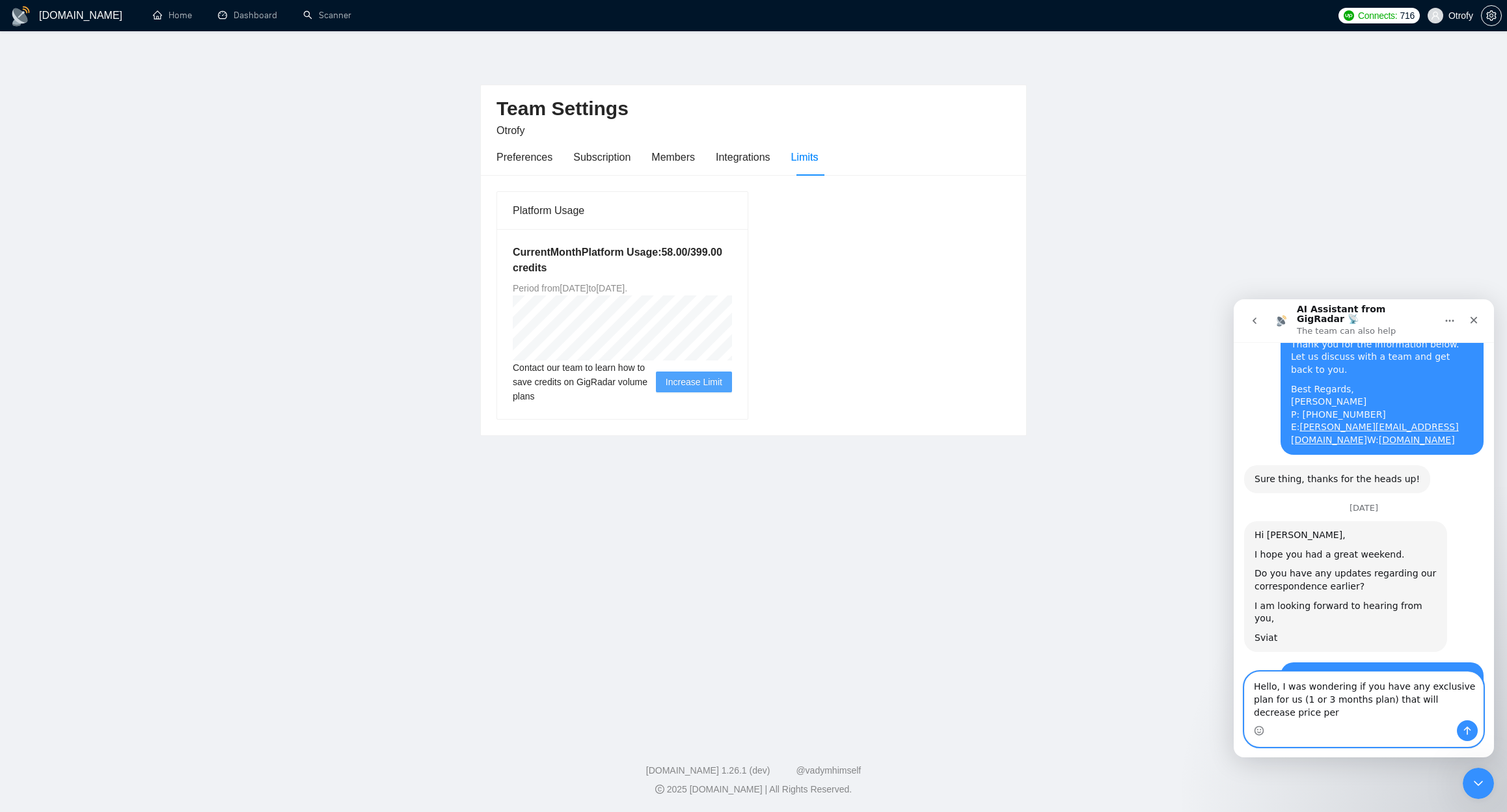
scroll to position [2536, 0]
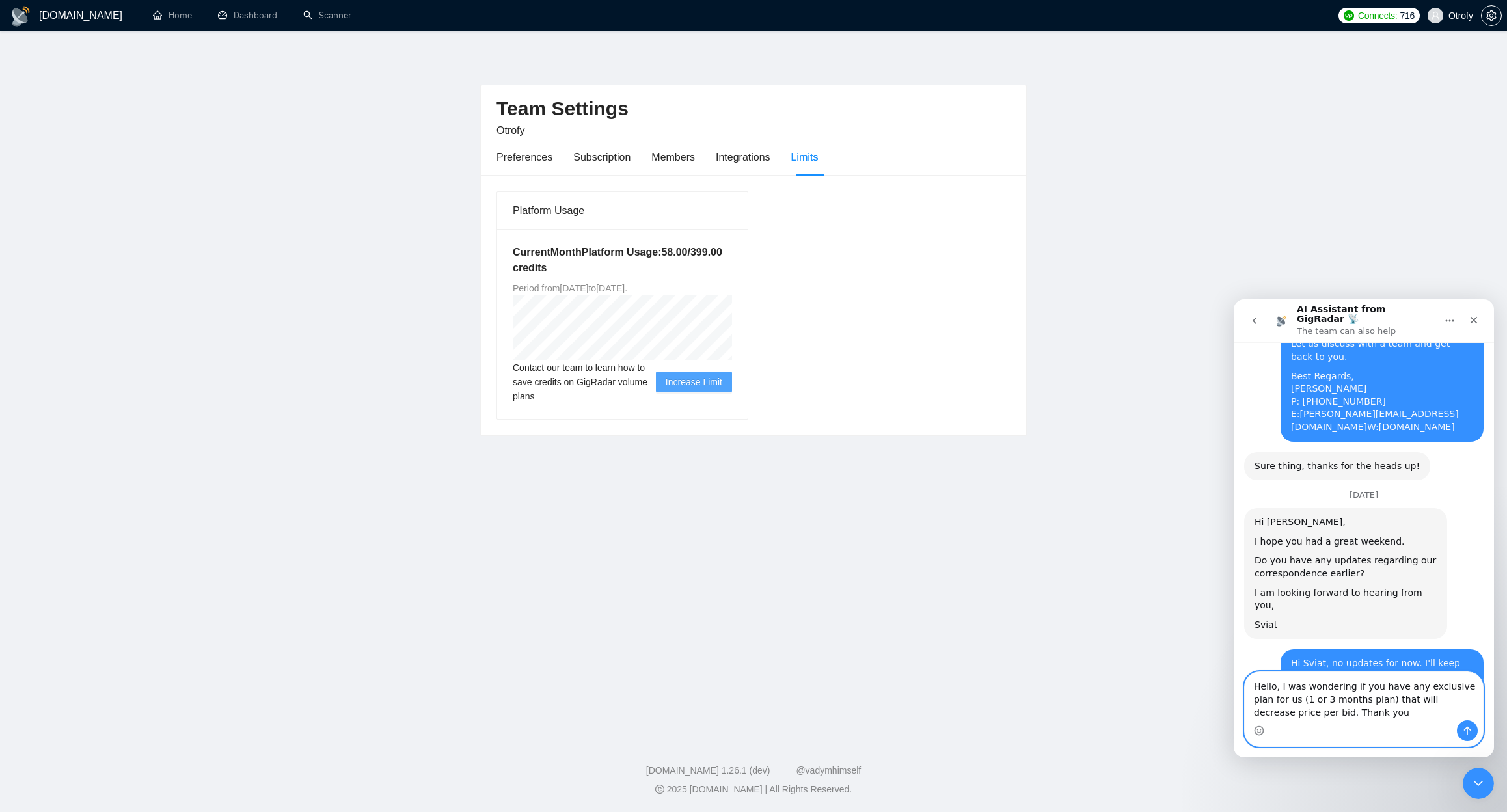
type textarea "Hello, I was wondering if you have any exclusive plan for us (1 or 3 months pla…"
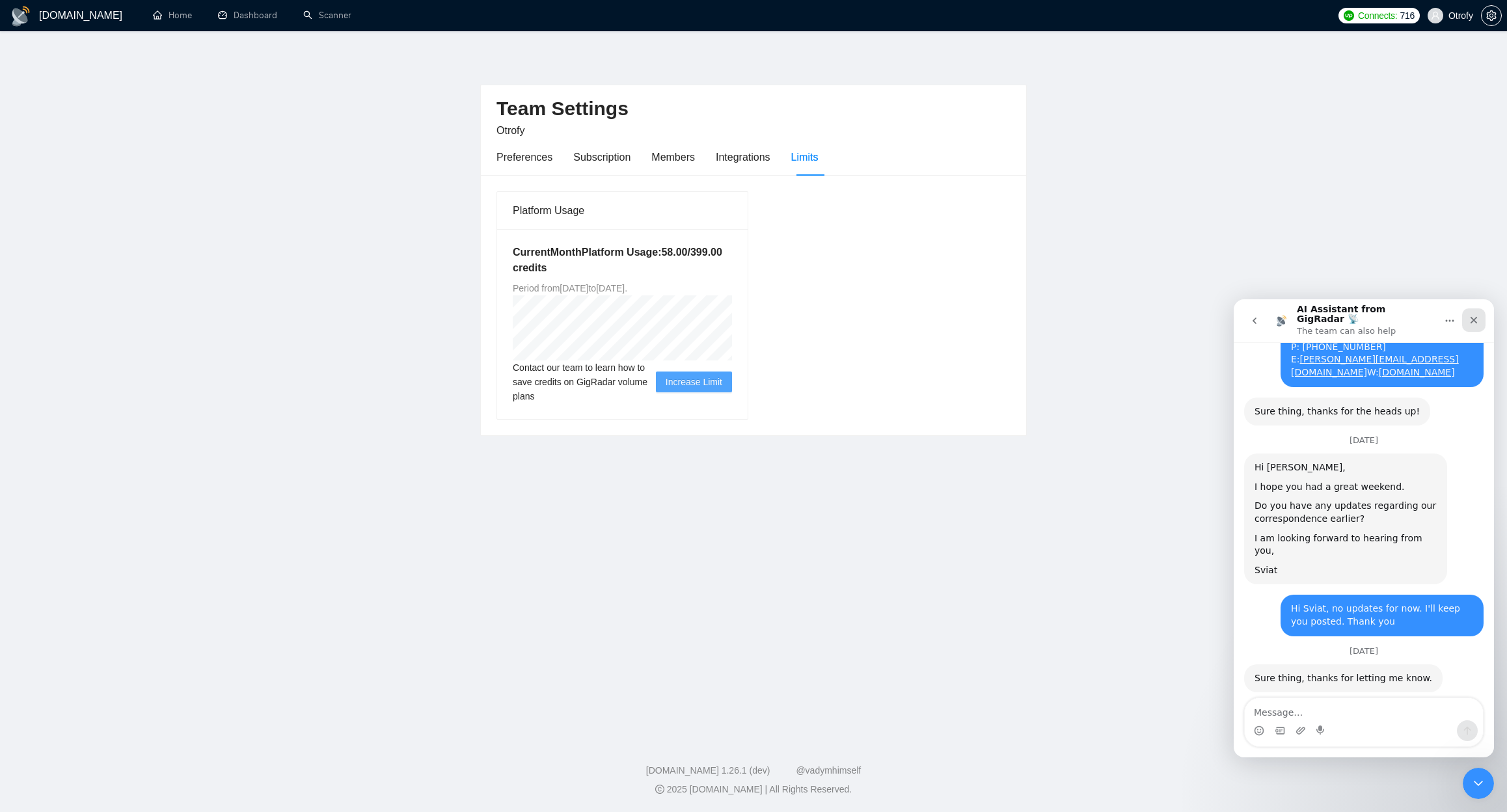
click at [1484, 319] on div "Close" at bounding box center [1474, 320] width 23 height 23
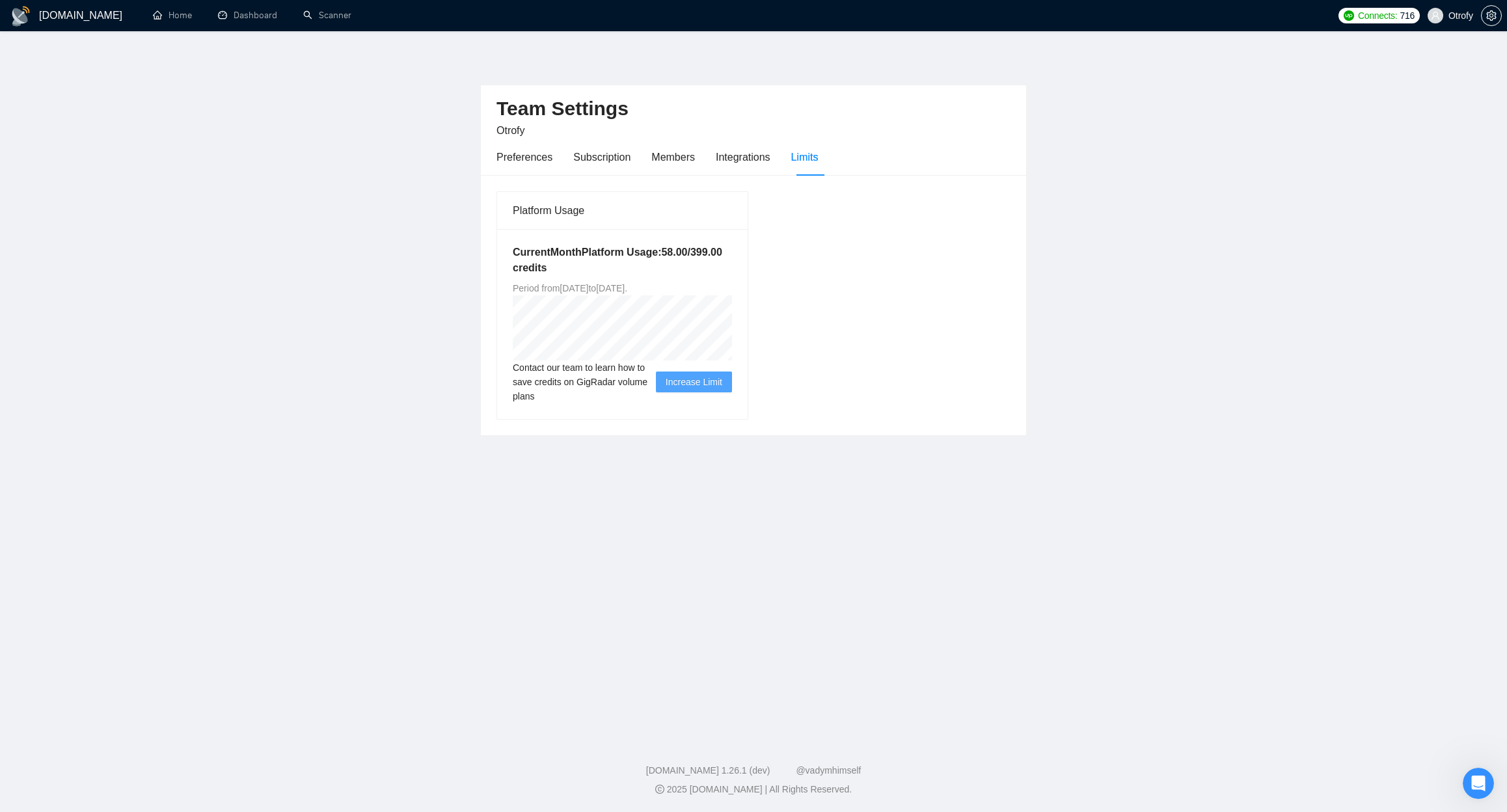
click at [441, 328] on main "Team Settings Otrofy Preferences Subscription Members Integrations Limits Platf…" at bounding box center [754, 382] width 1466 height 660
drag, startPoint x: 546, startPoint y: 287, endPoint x: 708, endPoint y: 294, distance: 162.2
click at [708, 294] on div "Current Month Platform Usage: 58.00 / 399.00 credits Period from Fri Sep 19 202…" at bounding box center [622, 324] width 250 height 190
click at [709, 294] on div "Current Month Platform Usage: 58.00 / 399.00 credits Period from Fri Sep 19 202…" at bounding box center [622, 324] width 250 height 190
drag, startPoint x: 725, startPoint y: 288, endPoint x: 504, endPoint y: 254, distance: 223.6
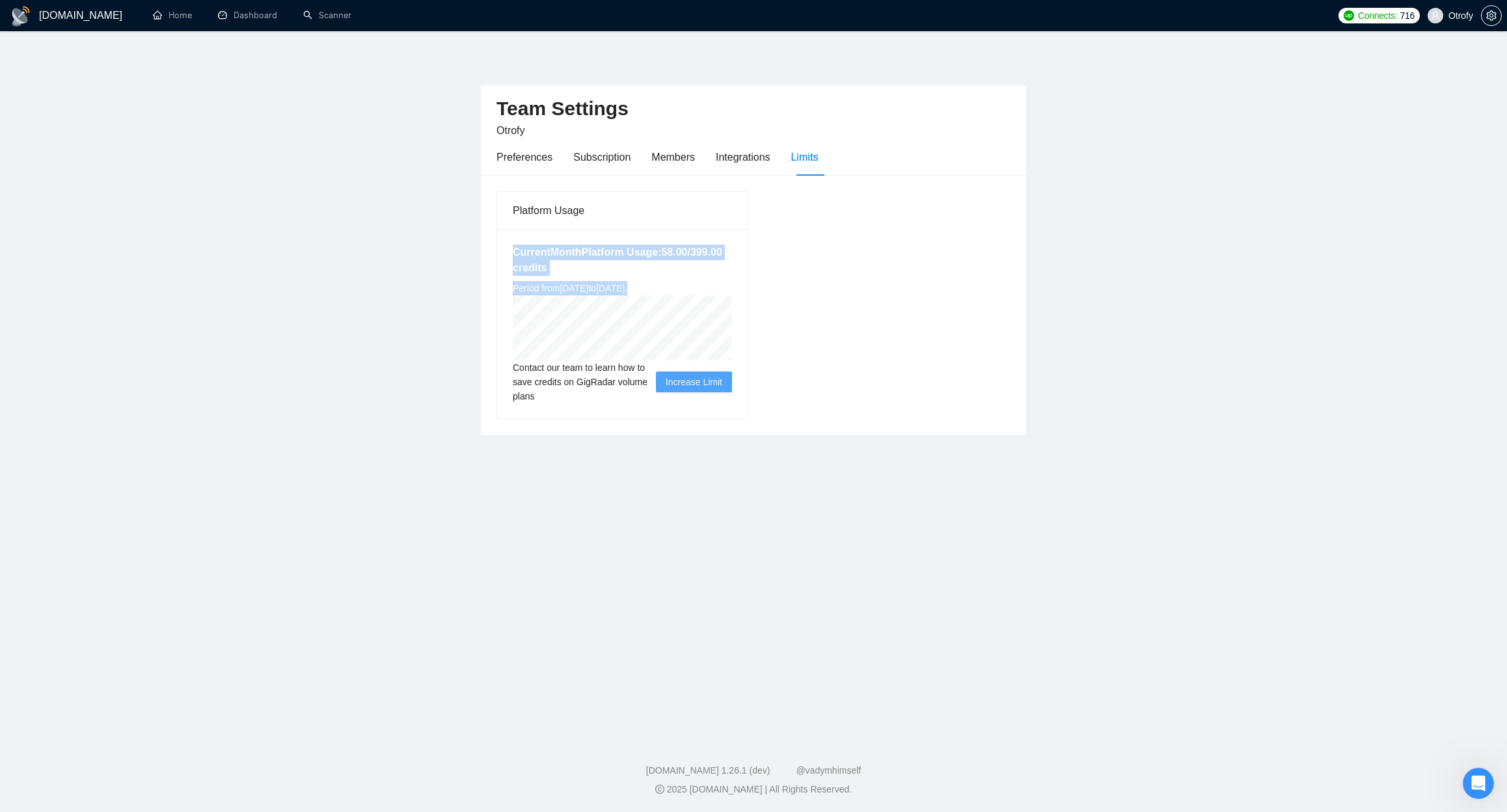
click at [504, 254] on div "Current Month Platform Usage: 58.00 / 399.00 credits Period from Fri Sep 19 202…" at bounding box center [622, 324] width 250 height 190
click at [504, 254] on div "Current Month Platform Usage: 58.00 / 399.00 credits Period from Fri Sep 19 202…" at bounding box center [622, 324] width 250 height 190
drag, startPoint x: 518, startPoint y: 257, endPoint x: 722, endPoint y: 287, distance: 206.2
click at [722, 287] on div "Current Month Platform Usage: 58.00 / 399.00 credits Period from Fri Sep 19 202…" at bounding box center [622, 324] width 250 height 190
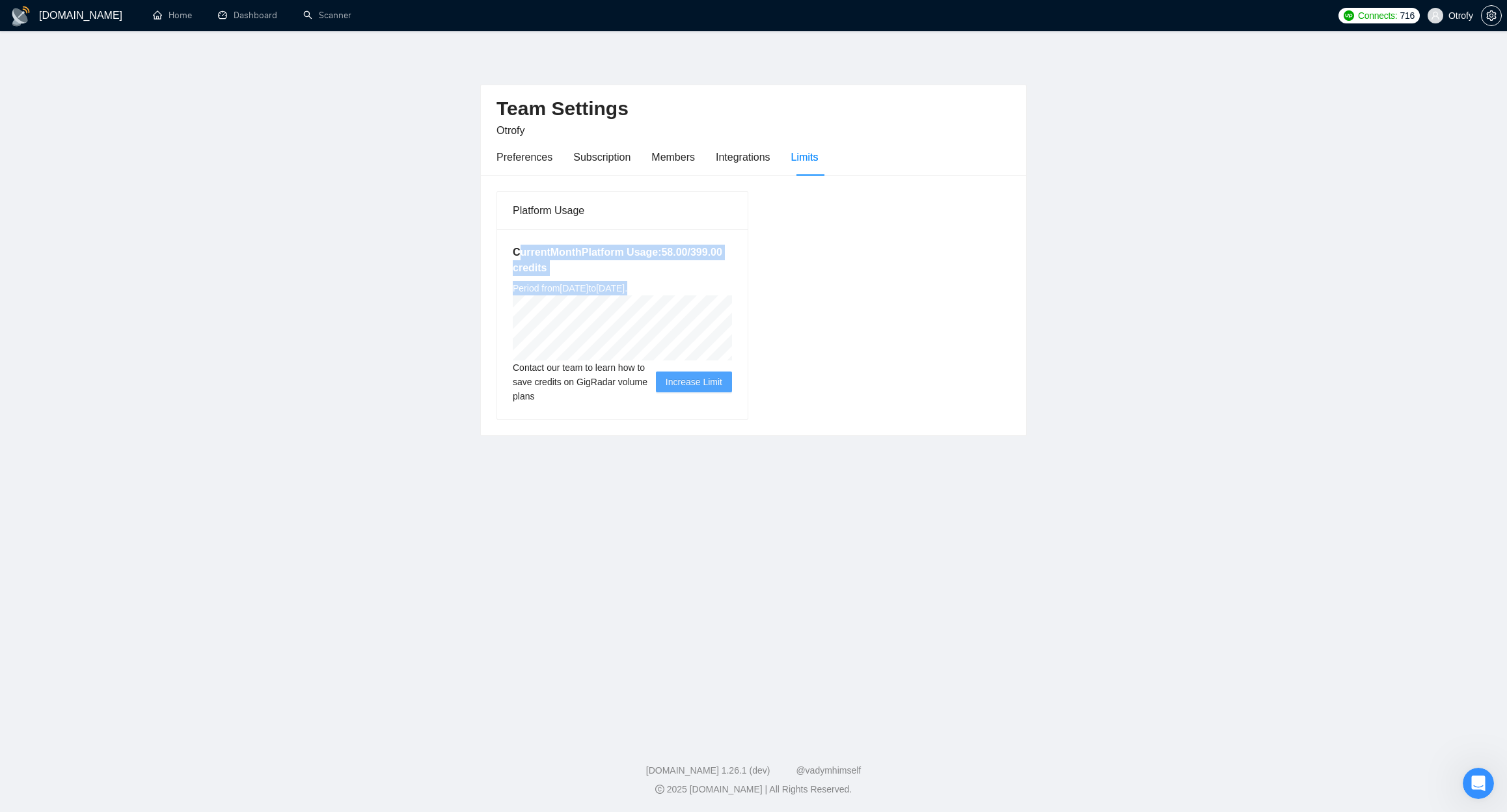
drag, startPoint x: 710, startPoint y: 287, endPoint x: 517, endPoint y: 256, distance: 195.5
click at [517, 256] on div "Current Month Platform Usage: 58.00 / 399.00 credits Period from Fri Sep 19 202…" at bounding box center [622, 324] width 250 height 190
click at [517, 256] on h5 "Current Month Platform Usage: 58.00 / 399.00 credits" at bounding box center [623, 260] width 219 height 31
drag, startPoint x: 517, startPoint y: 253, endPoint x: 725, endPoint y: 289, distance: 211.1
click at [725, 289] on div "Current Month Platform Usage: 58.00 / 399.00 credits Period from Fri Sep 19 202…" at bounding box center [622, 324] width 250 height 190
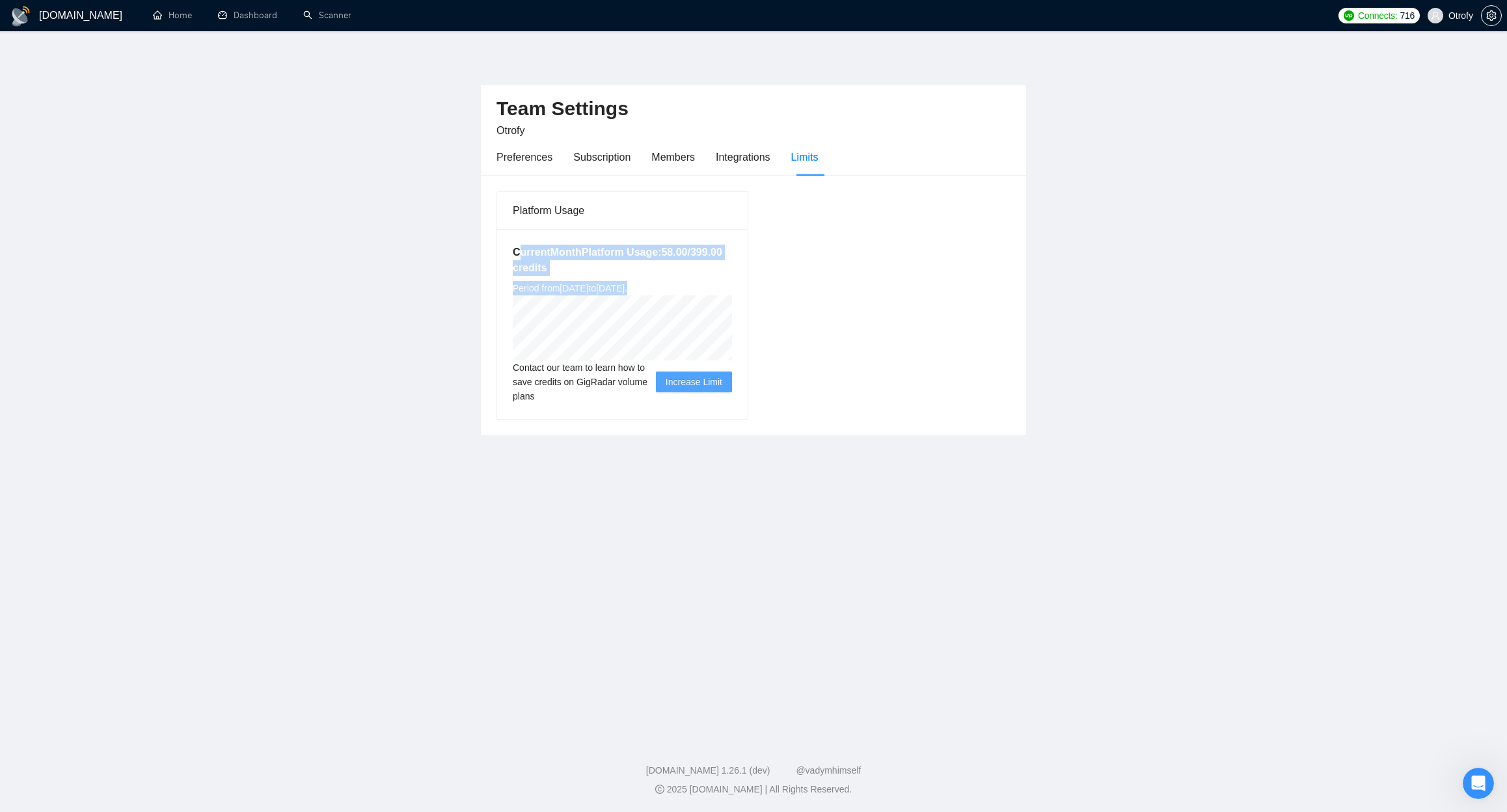
drag, startPoint x: 725, startPoint y: 289, endPoint x: 733, endPoint y: 289, distance: 8.0
click at [726, 289] on div "Current Month Platform Usage: 58.00 / 399.00 credits Period from Fri Sep 19 202…" at bounding box center [622, 324] width 250 height 190
drag, startPoint x: 718, startPoint y: 288, endPoint x: 511, endPoint y: 252, distance: 210.1
click at [511, 252] on div "Current Month Platform Usage: 58.00 / 399.00 credits Period from Fri Sep 19 202…" at bounding box center [622, 324] width 250 height 190
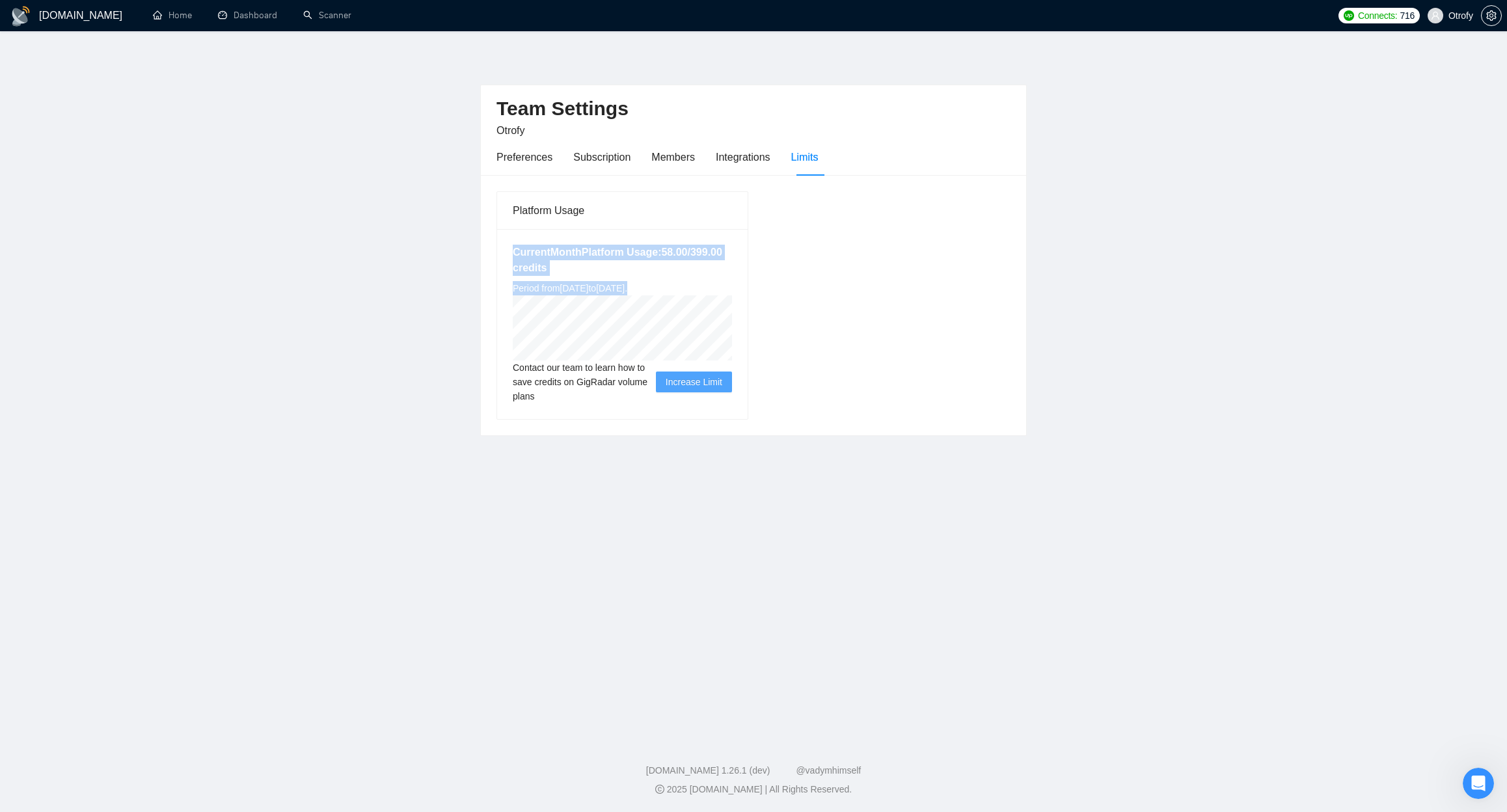
click at [511, 252] on div "Current Month Platform Usage: 58.00 / 399.00 credits Period from Fri Sep 19 202…" at bounding box center [622, 324] width 250 height 190
drag, startPoint x: 514, startPoint y: 248, endPoint x: 724, endPoint y: 288, distance: 213.8
click at [724, 288] on div "Current Month Platform Usage: 58.00 / 399.00 credits Period from Fri Sep 19 202…" at bounding box center [622, 324] width 250 height 190
click at [725, 288] on div "Current Month Platform Usage: 58.00 / 399.00 credits Period from Fri Sep 19 202…" at bounding box center [622, 324] width 250 height 190
drag, startPoint x: 650, startPoint y: 276, endPoint x: 513, endPoint y: 254, distance: 138.8
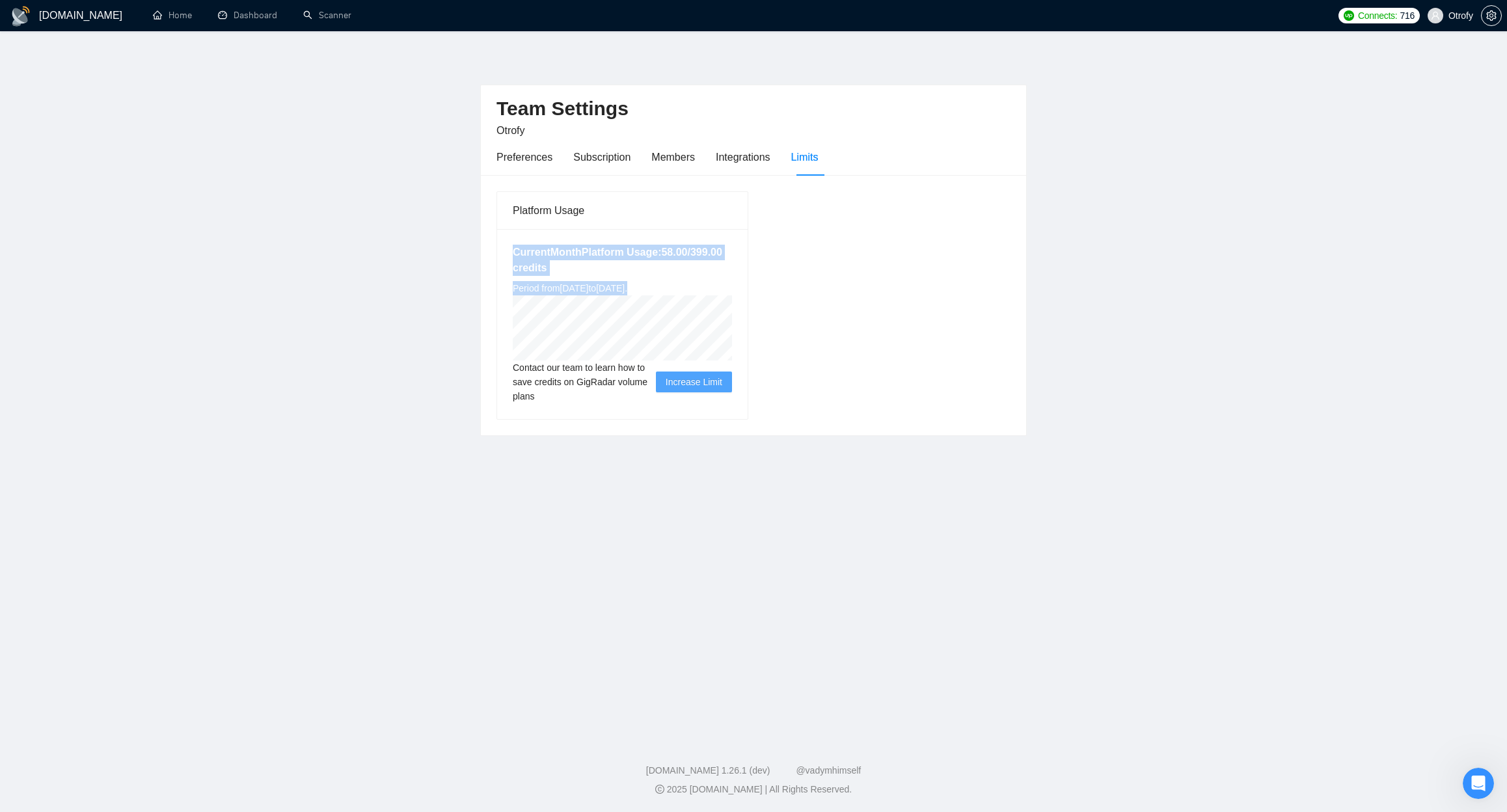
click at [513, 254] on div "Current Month Platform Usage: 58.00 / 399.00 credits Period from Fri Sep 19 202…" at bounding box center [622, 324] width 250 height 190
click at [513, 254] on h5 "Current Month Platform Usage: 58.00 / 399.00 credits" at bounding box center [623, 260] width 219 height 31
drag, startPoint x: 512, startPoint y: 252, endPoint x: 724, endPoint y: 286, distance: 214.7
click at [724, 286] on div "Current Month Platform Usage: 58.00 / 399.00 credits Period from Fri Sep 19 202…" at bounding box center [622, 324] width 250 height 190
click at [725, 287] on div "Current Month Platform Usage: 58.00 / 399.00 credits Period from Fri Sep 19 202…" at bounding box center [622, 324] width 250 height 190
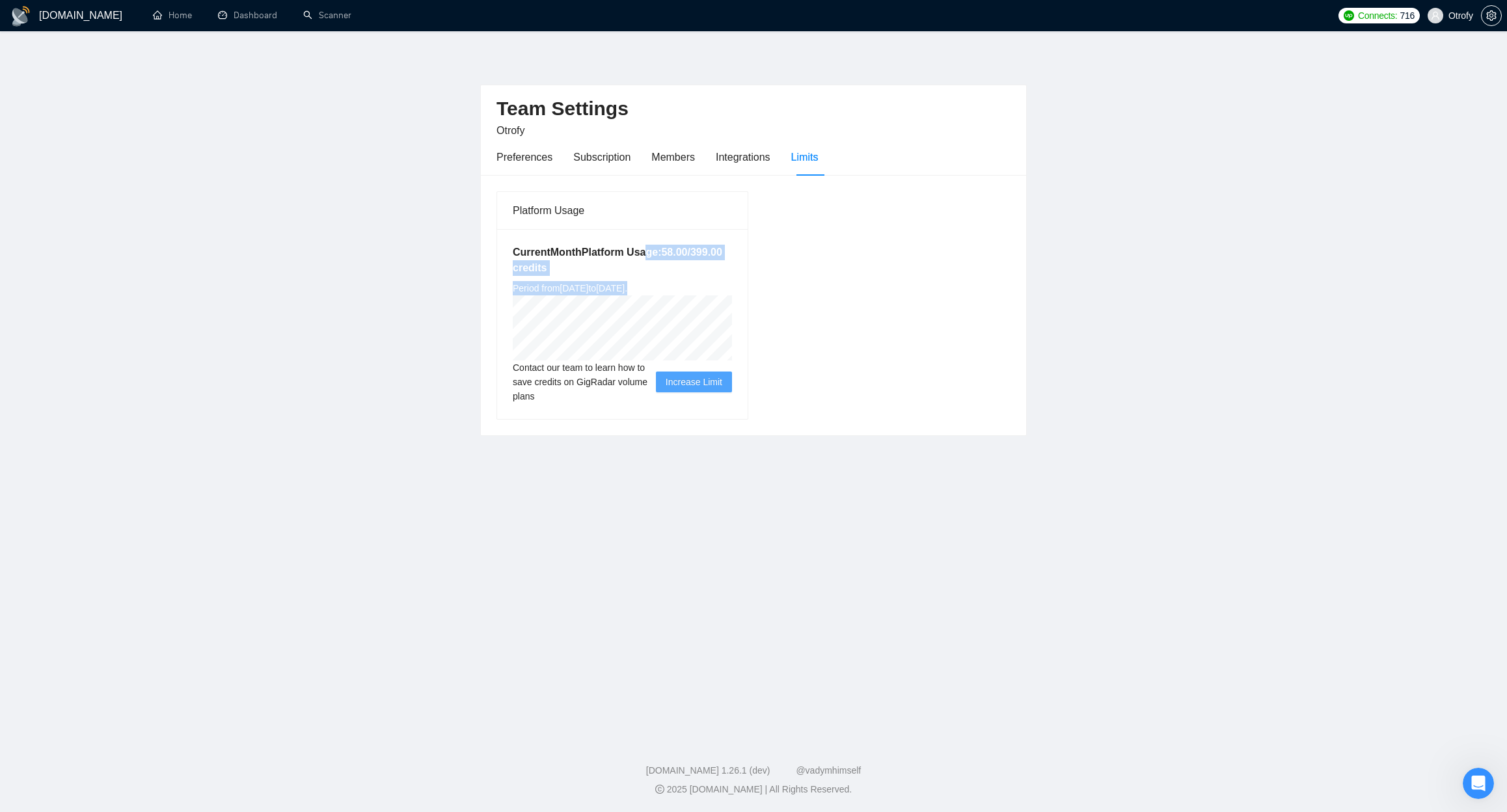
drag, startPoint x: 726, startPoint y: 287, endPoint x: 523, endPoint y: 259, distance: 204.9
click at [524, 261] on div "Current Month Platform Usage: 58.00 / 399.00 credits Period from Fri Sep 19 202…" at bounding box center [622, 324] width 250 height 190
click at [540, 165] on div "Preferences" at bounding box center [524, 157] width 56 height 37
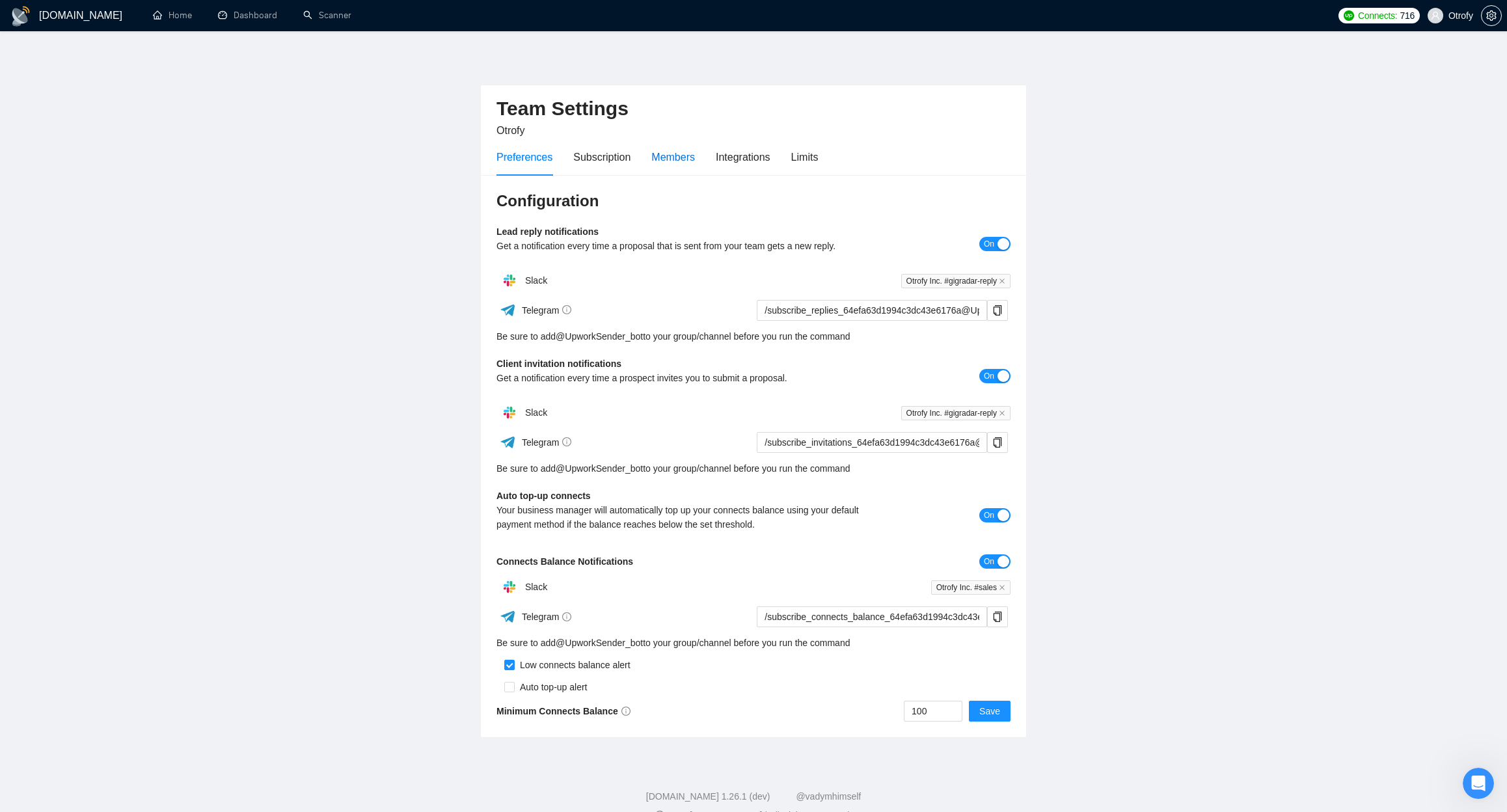
click at [669, 151] on div "Members" at bounding box center [673, 157] width 43 height 16
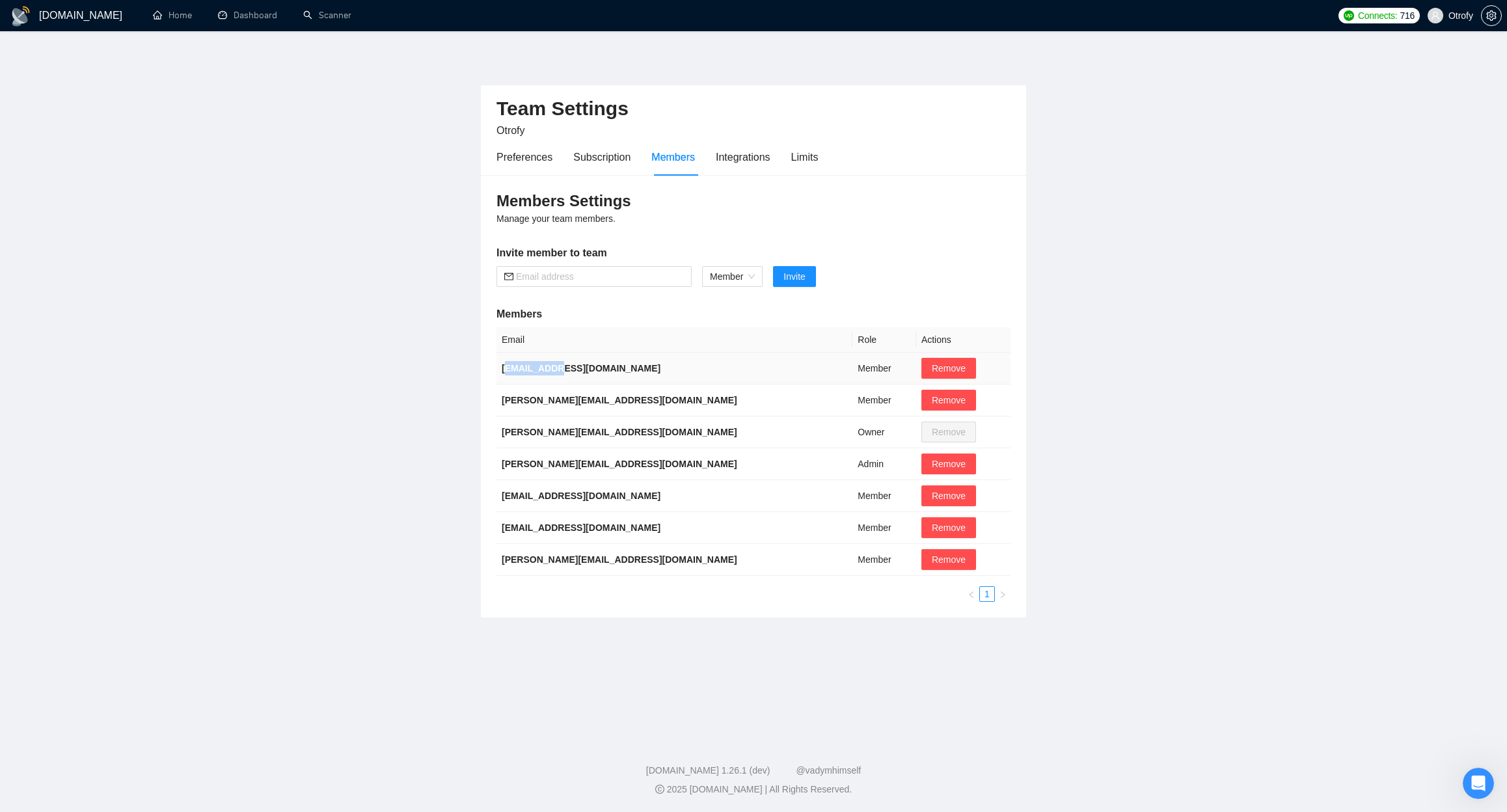
drag, startPoint x: 508, startPoint y: 368, endPoint x: 563, endPoint y: 368, distance: 55.0
click at [563, 368] on b "dima@gigradar.io" at bounding box center [581, 369] width 159 height 11
click at [564, 368] on b "dima@gigradar.io" at bounding box center [581, 369] width 159 height 11
click at [564, 369] on b "dima@gigradar.io" at bounding box center [581, 369] width 159 height 11
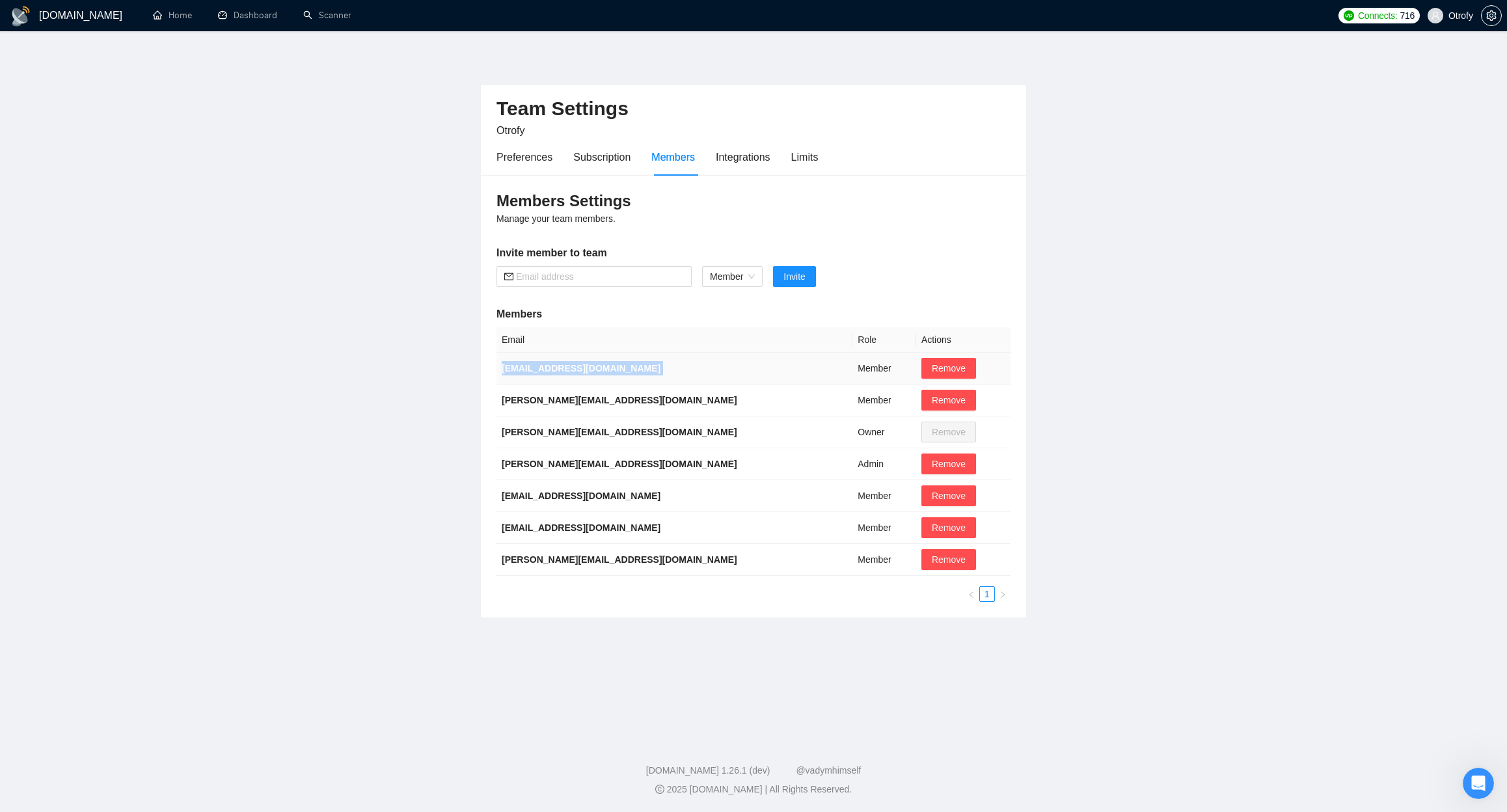
click at [563, 376] on td "dima@gigradar.io" at bounding box center [674, 369] width 356 height 32
click at [932, 564] on span "Remove" at bounding box center [949, 559] width 34 height 14
click at [878, 625] on span "No" at bounding box center [872, 621] width 12 height 14
click at [734, 578] on div "Email Role Actions dima@gigradar.io Member Remove ihor@gigradar.io Member Remov…" at bounding box center [753, 464] width 514 height 274
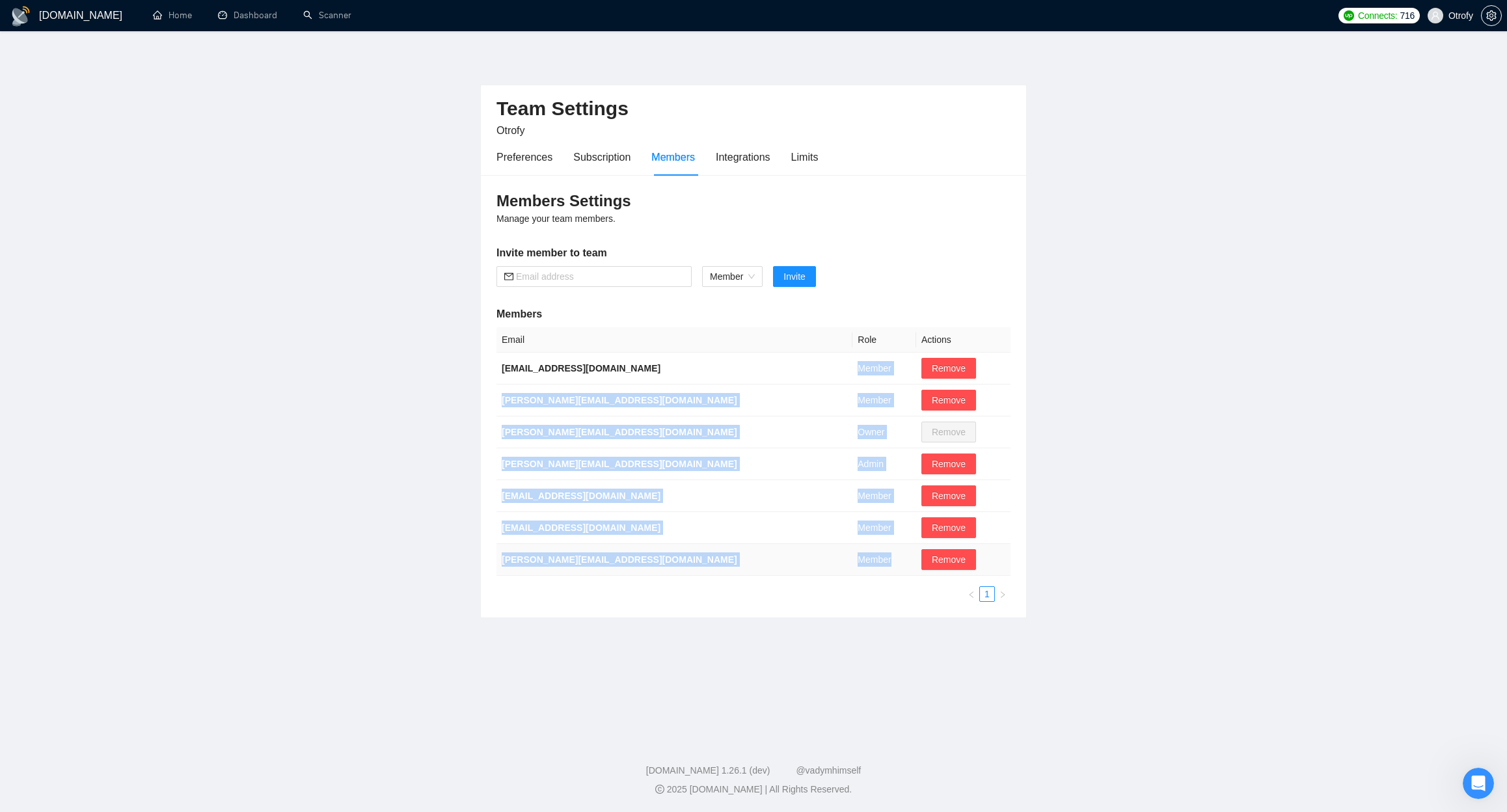
drag, startPoint x: 796, startPoint y: 353, endPoint x: 816, endPoint y: 556, distance: 204.0
click at [816, 556] on tbody "dima@gigradar.io Member Remove ihor@gigradar.io Member Remove serge@otrofy.com …" at bounding box center [753, 464] width 514 height 223
click at [852, 556] on td "Member" at bounding box center [884, 560] width 63 height 32
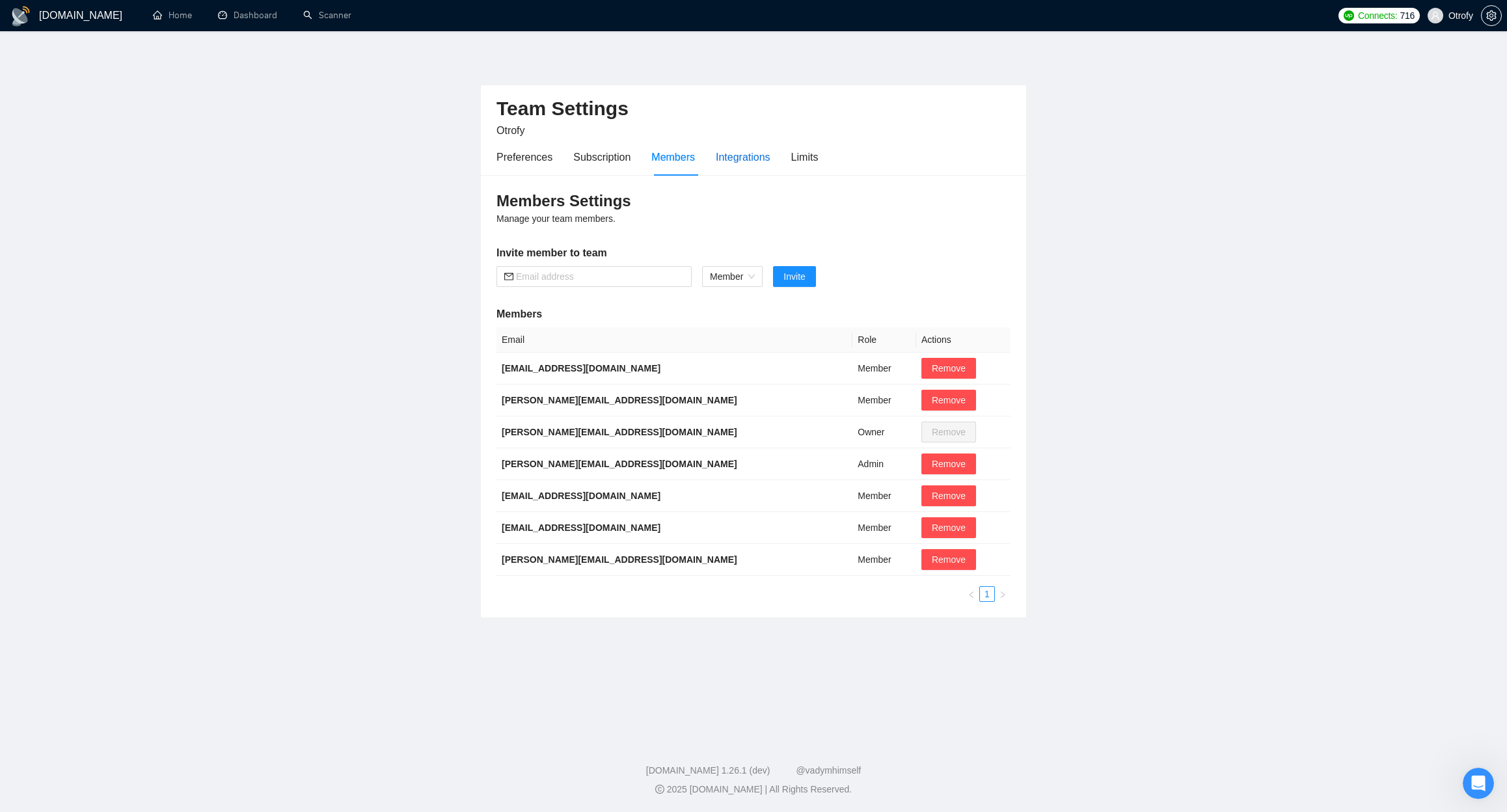
click at [741, 161] on div "Integrations" at bounding box center [743, 157] width 55 height 16
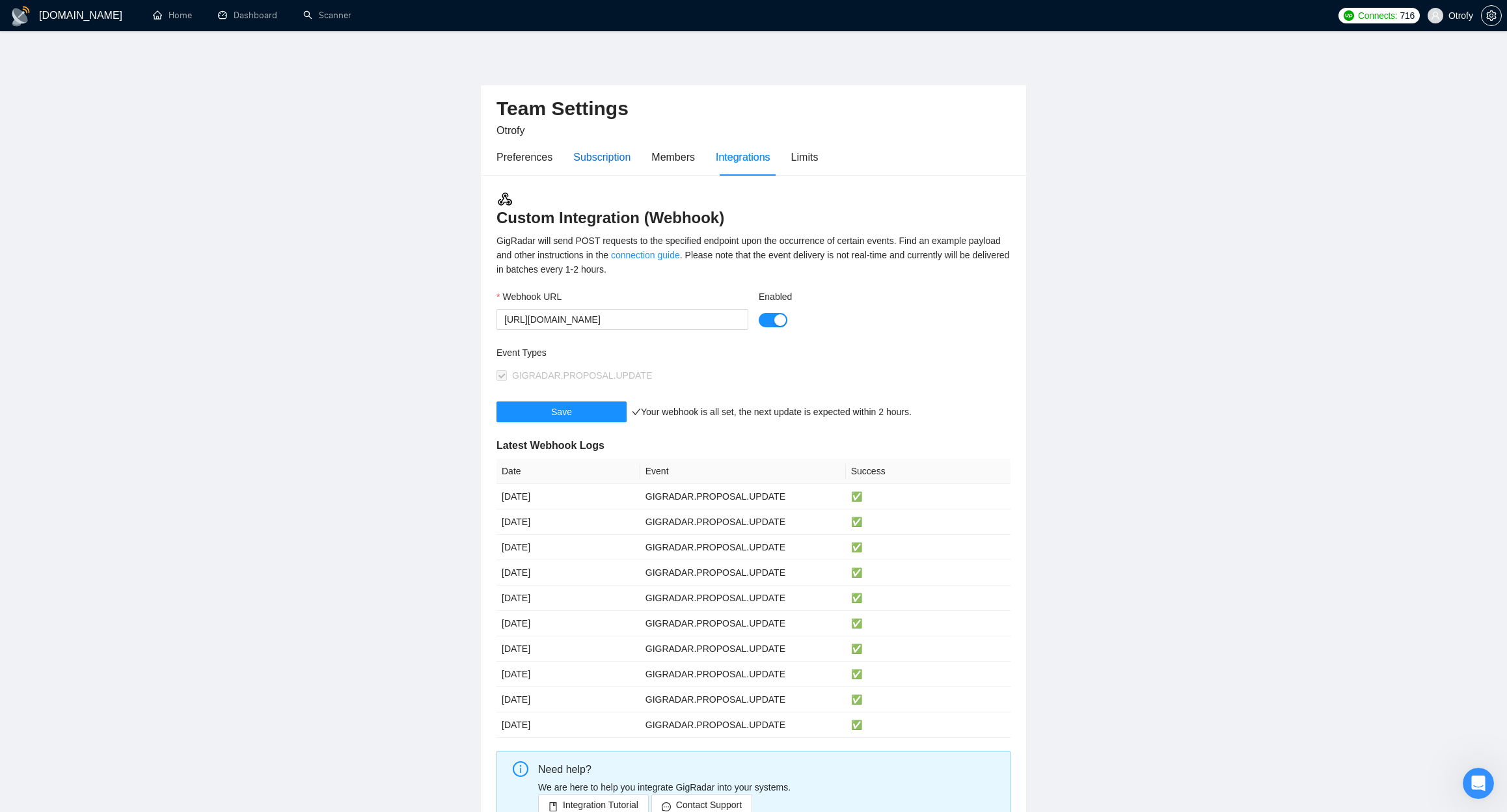
click at [596, 164] on div "Subscription" at bounding box center [602, 157] width 57 height 16
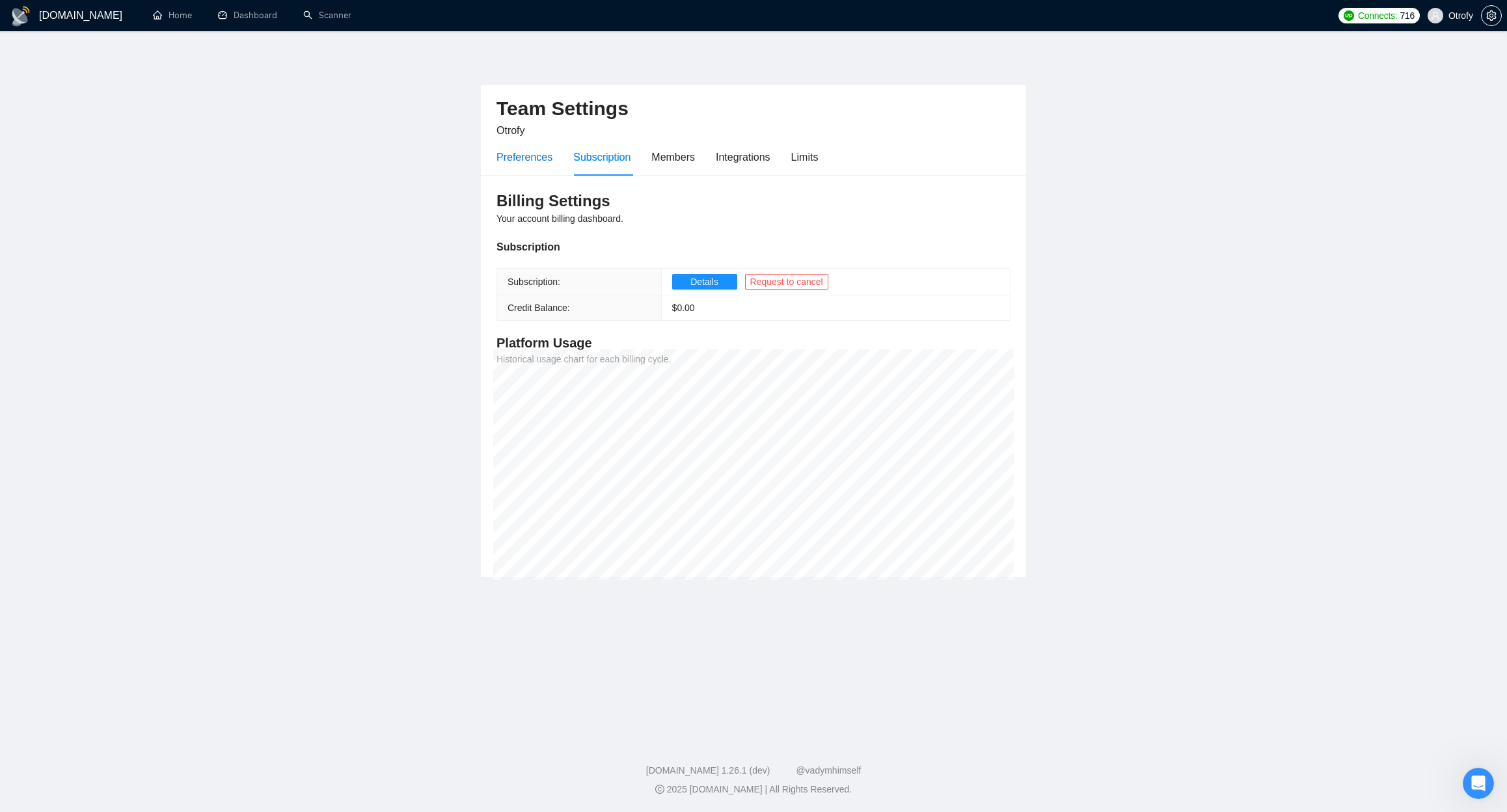
click at [530, 158] on div "Preferences" at bounding box center [524, 157] width 56 height 16
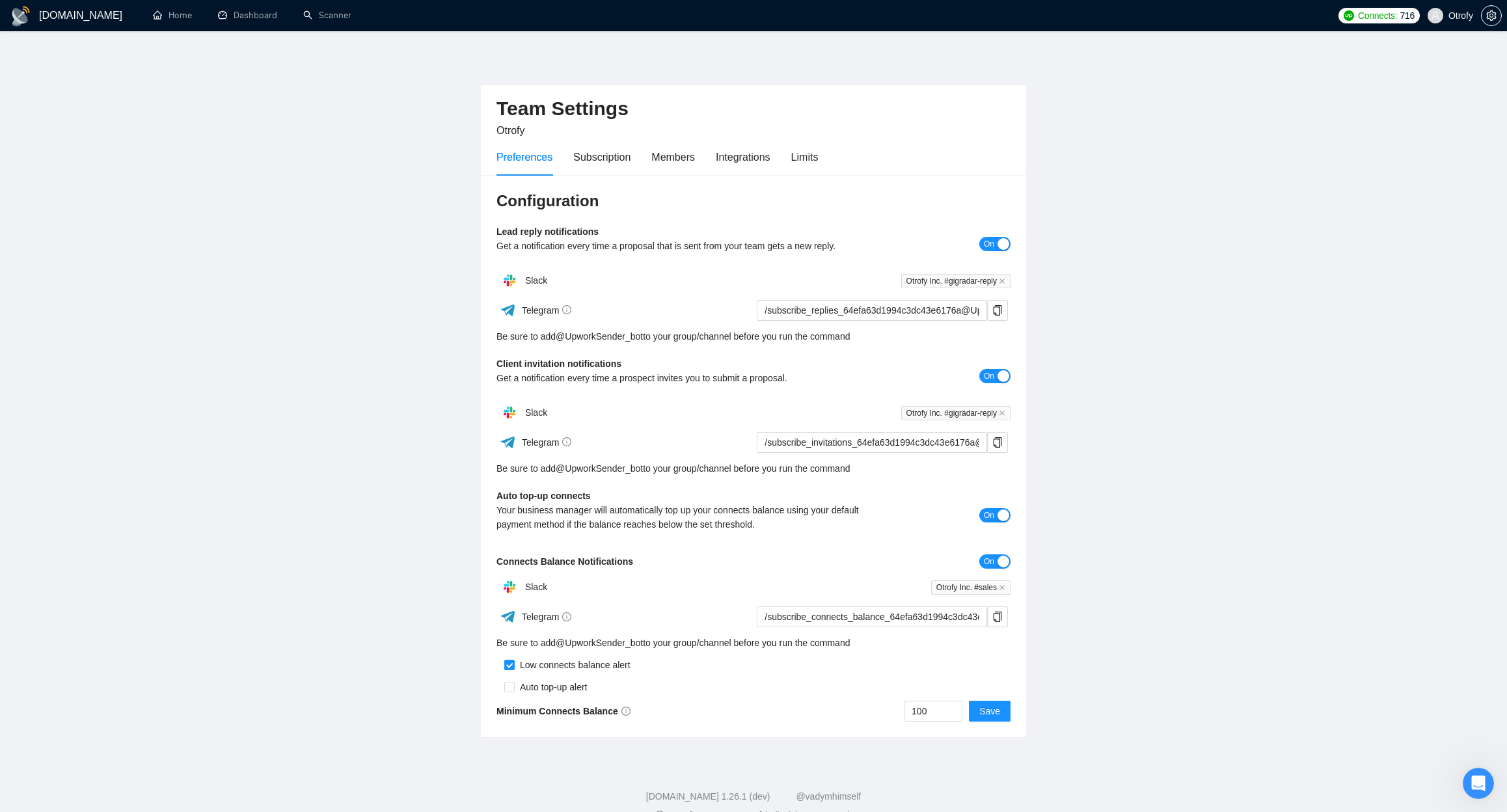
click at [397, 281] on main "Team Settings Otrofy Preferences Subscription Members Integrations Limits Confi…" at bounding box center [754, 395] width 1466 height 686
click at [1461, 778] on html at bounding box center [1476, 781] width 31 height 31
click at [1462, 781] on div "Open Intercom Messenger" at bounding box center [1476, 781] width 43 height 43
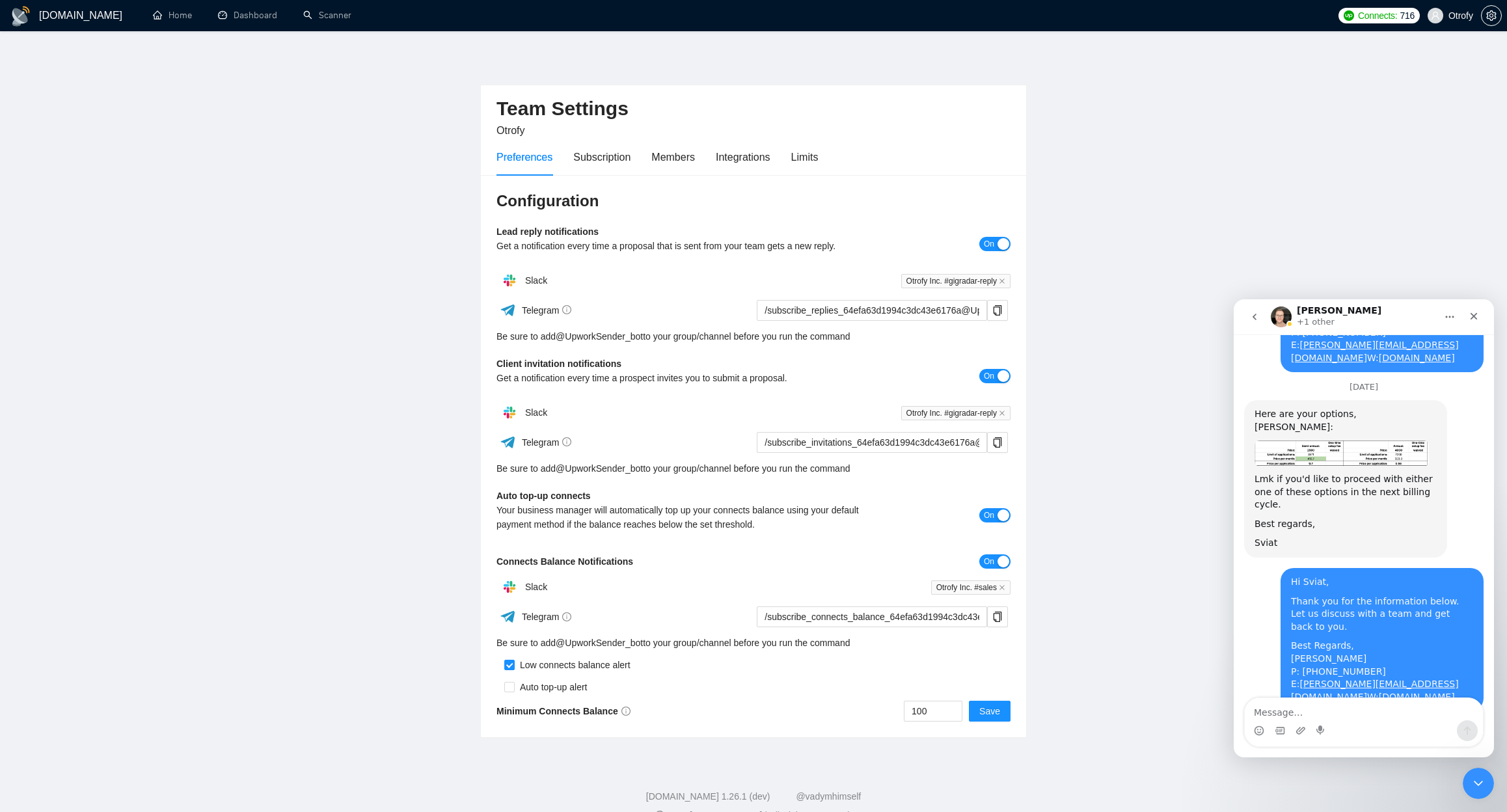
scroll to position [2591, 0]
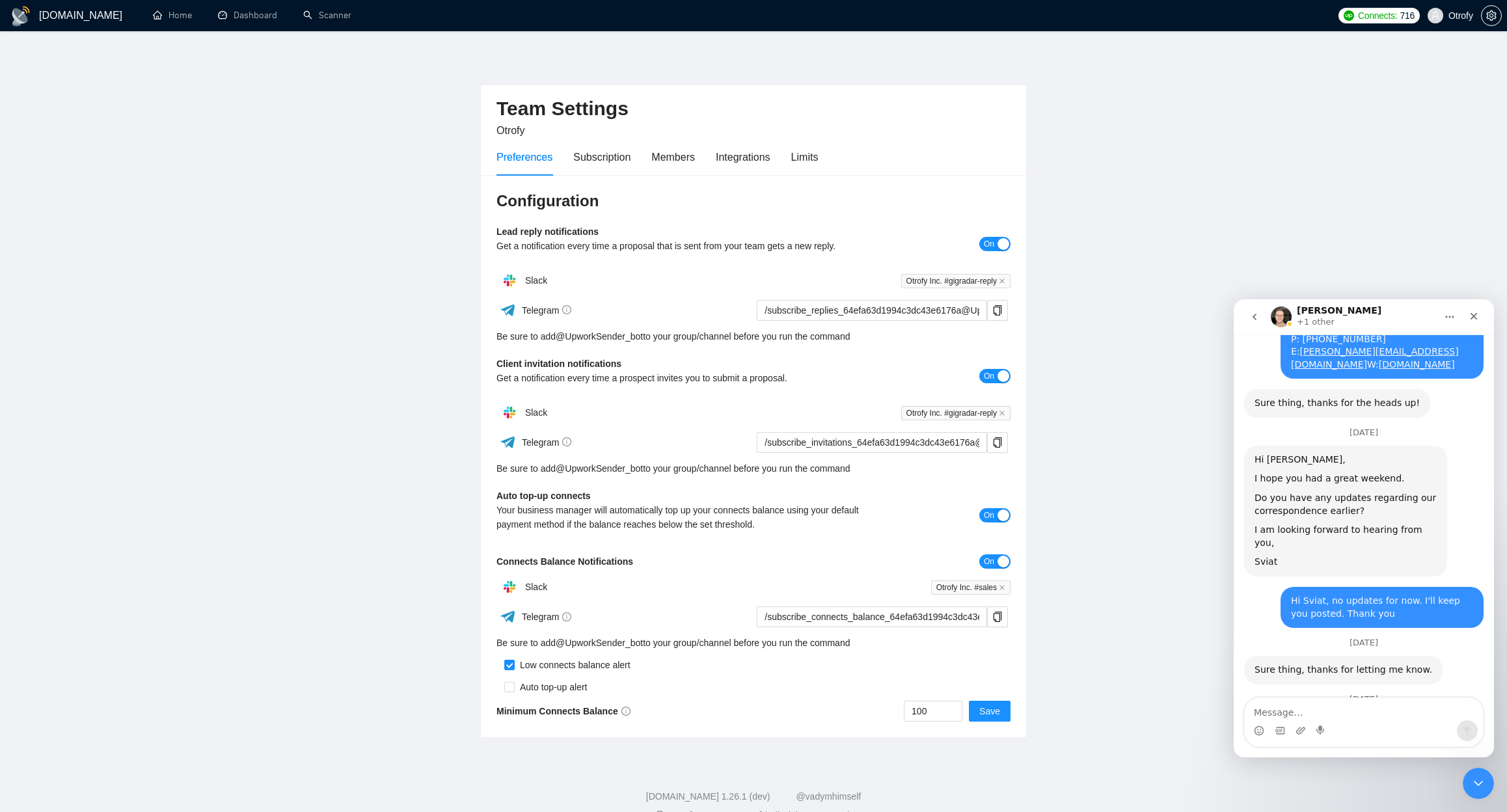
drag, startPoint x: 1379, startPoint y: 659, endPoint x: 1453, endPoint y: 662, distance: 74.1
drag, startPoint x: 1459, startPoint y: 659, endPoint x: 1385, endPoint y: 664, distance: 74.2
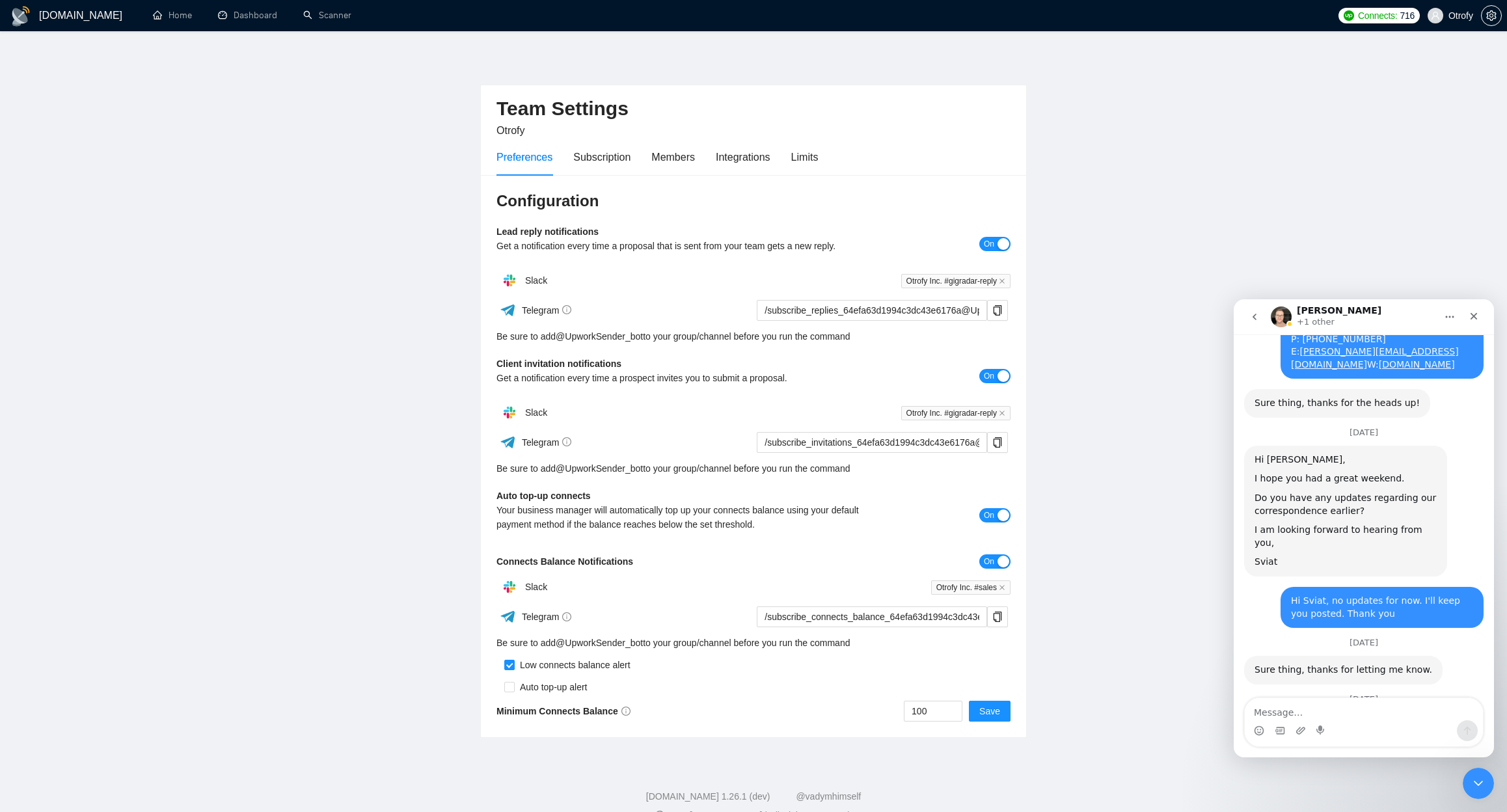
click at [1381, 721] on div "Intercom messenger" at bounding box center [1363, 730] width 238 height 21
click at [1475, 779] on icon "Close Intercom Messenger" at bounding box center [1476, 781] width 15 height 15
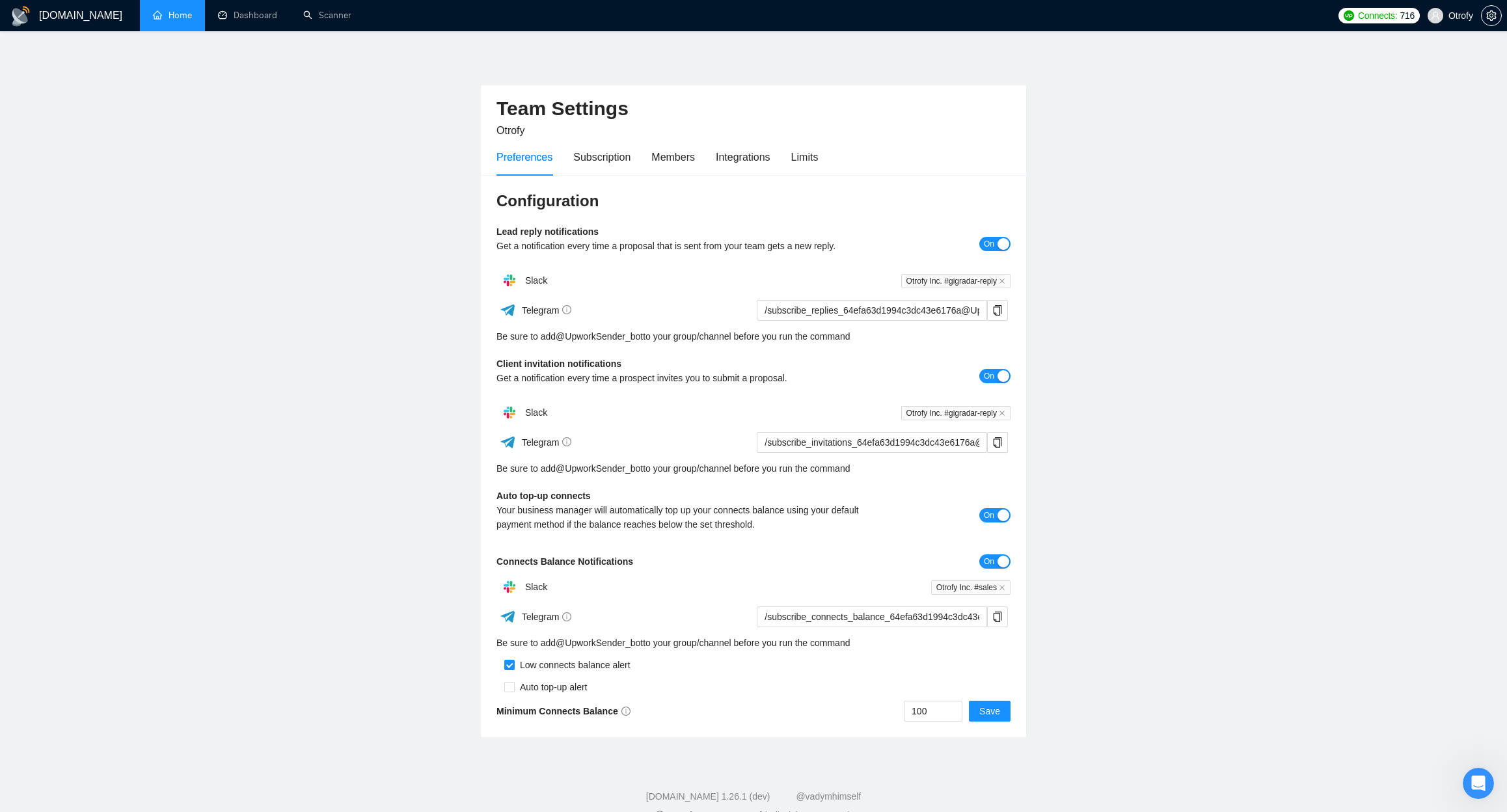
click at [175, 10] on link "Home" at bounding box center [172, 15] width 39 height 11
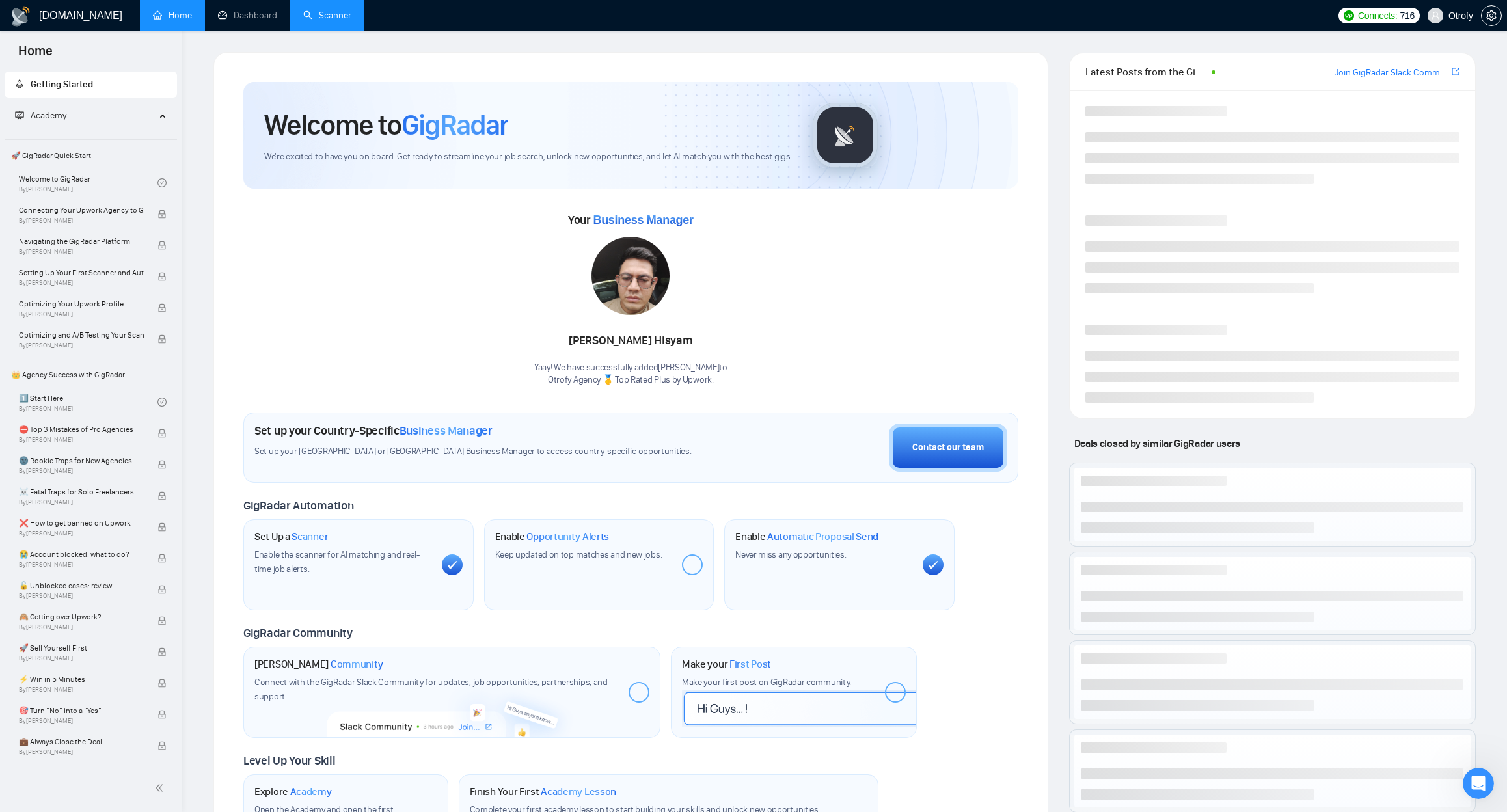
click at [331, 14] on link "Scanner" at bounding box center [327, 15] width 48 height 11
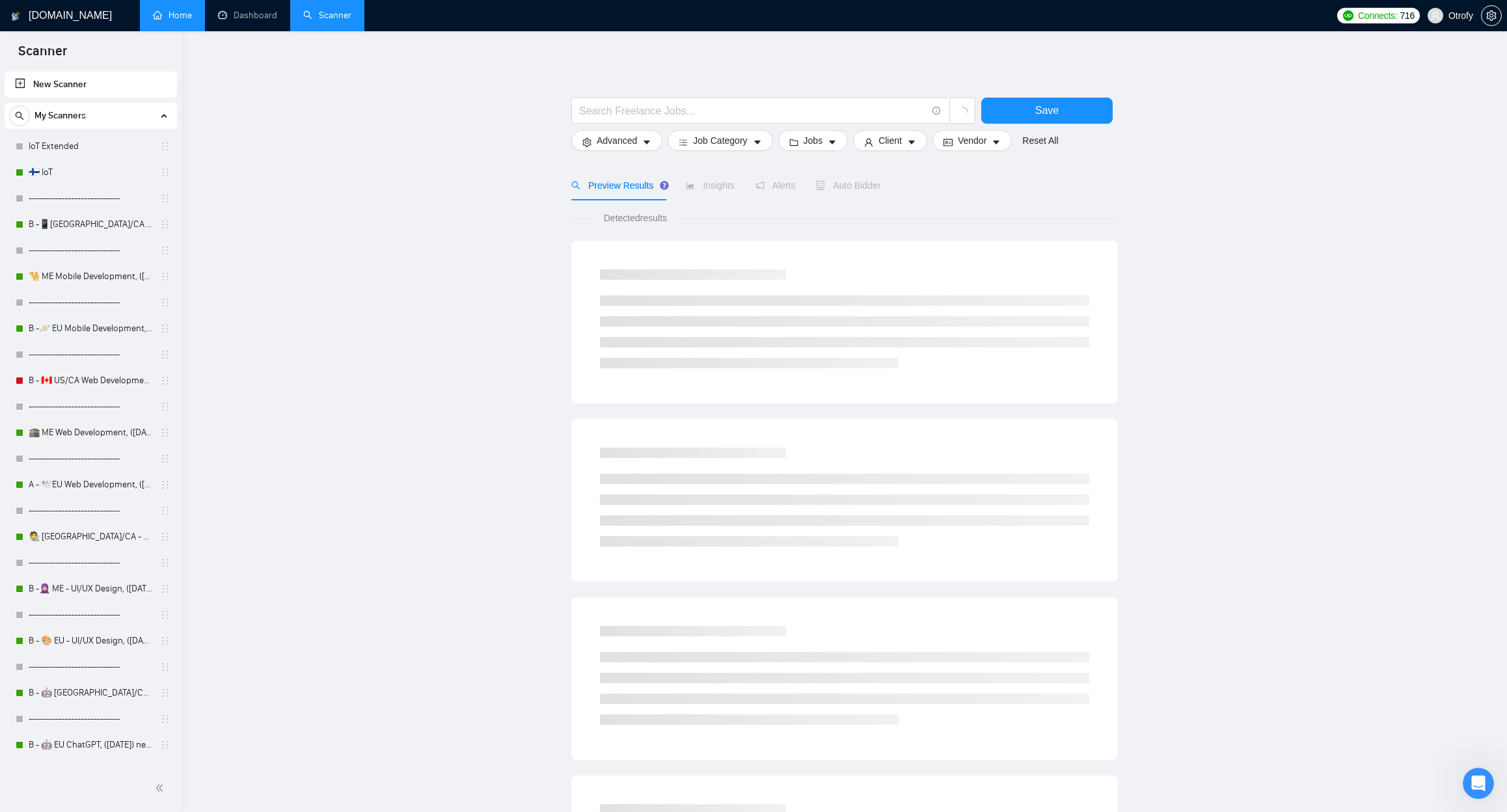
click at [278, 193] on main "Save Advanced Job Category Jobs Client Vendor Reset All Preview Results Insight…" at bounding box center [844, 584] width 1283 height 1064
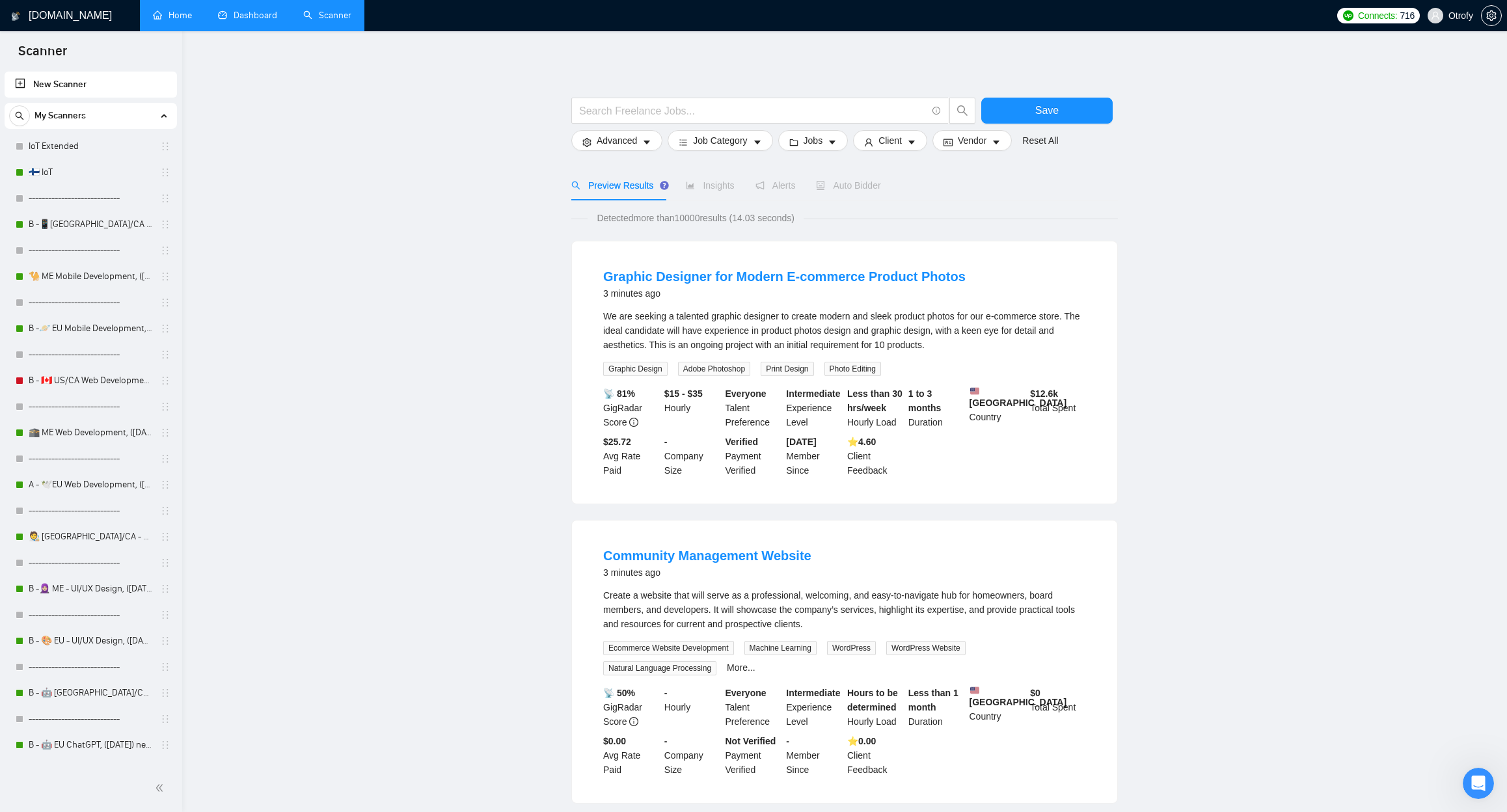
click at [255, 21] on link "Dashboard" at bounding box center [247, 15] width 59 height 11
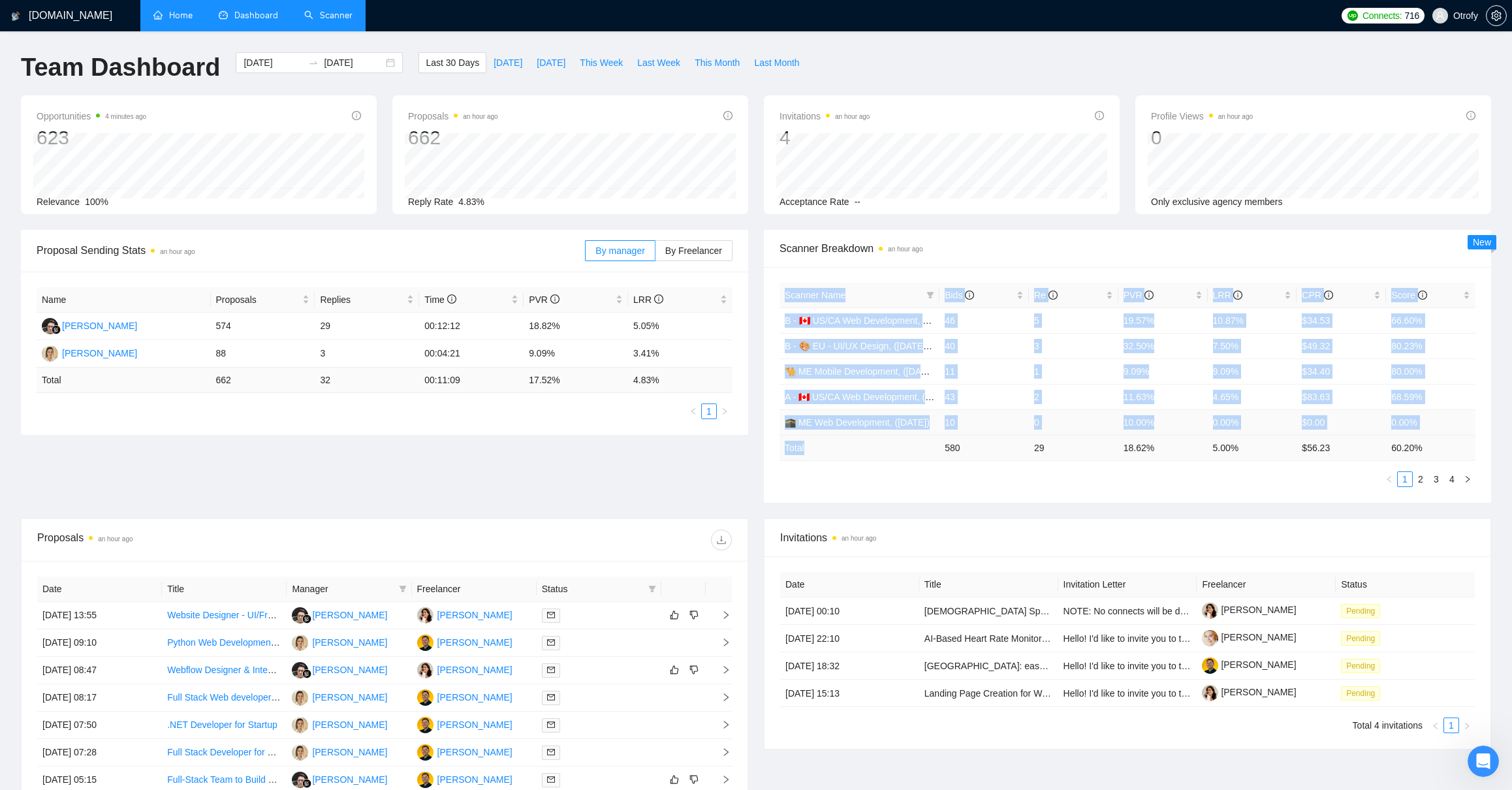
drag, startPoint x: 777, startPoint y: 313, endPoint x: 828, endPoint y: 456, distance: 151.8
click at [828, 456] on div "Scanner Name Bids Re PVR LRR CPR Score B - 🇨🇦 US/CA Web Development, (March 10,…" at bounding box center [1127, 385] width 727 height 236
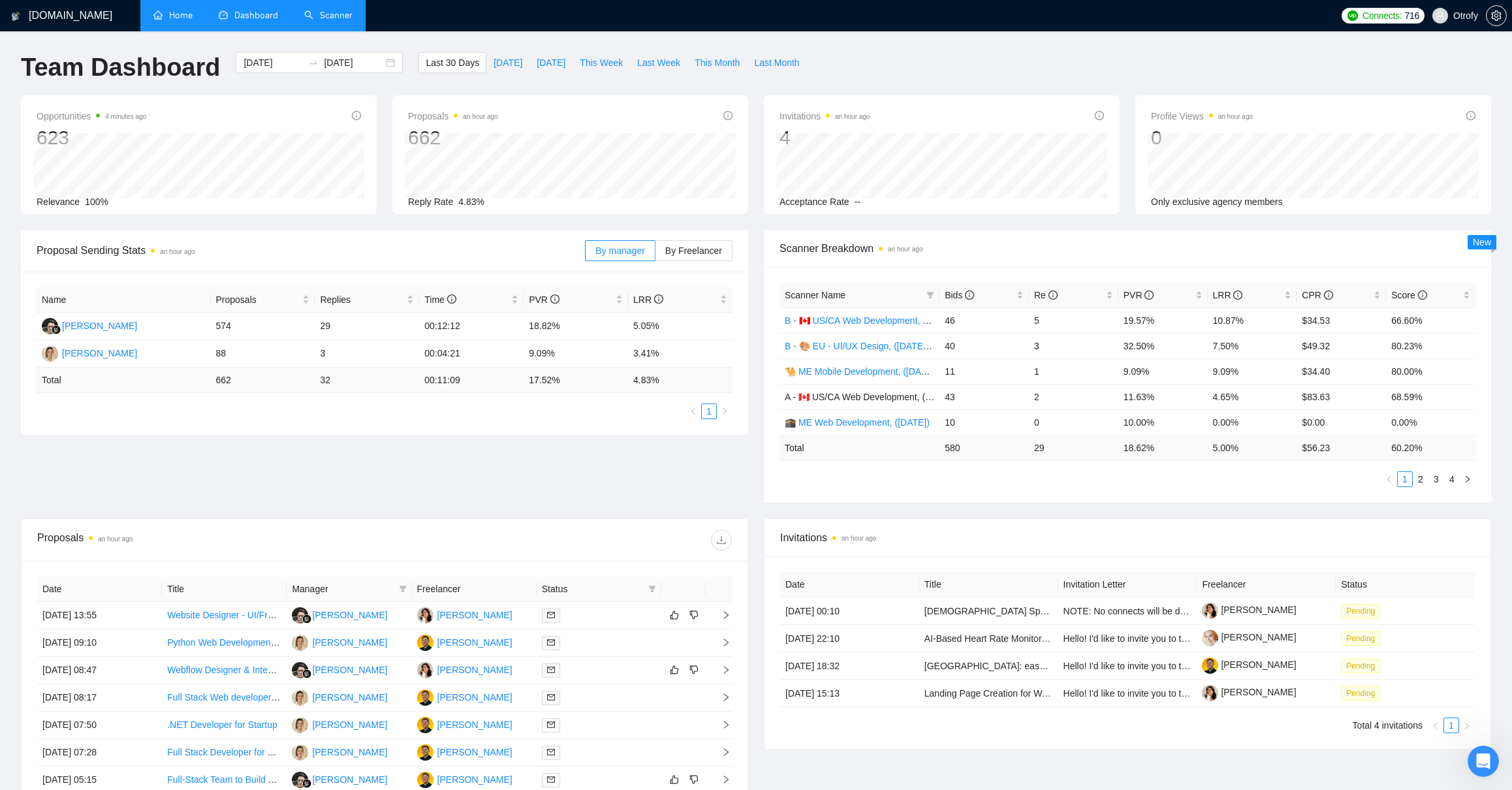
click at [830, 460] on div "Scanner Name Bids Re PVR LRR CPR Score B - 🇨🇦 US/CA Web Development, (March 10,…" at bounding box center [1127, 385] width 696 height 204
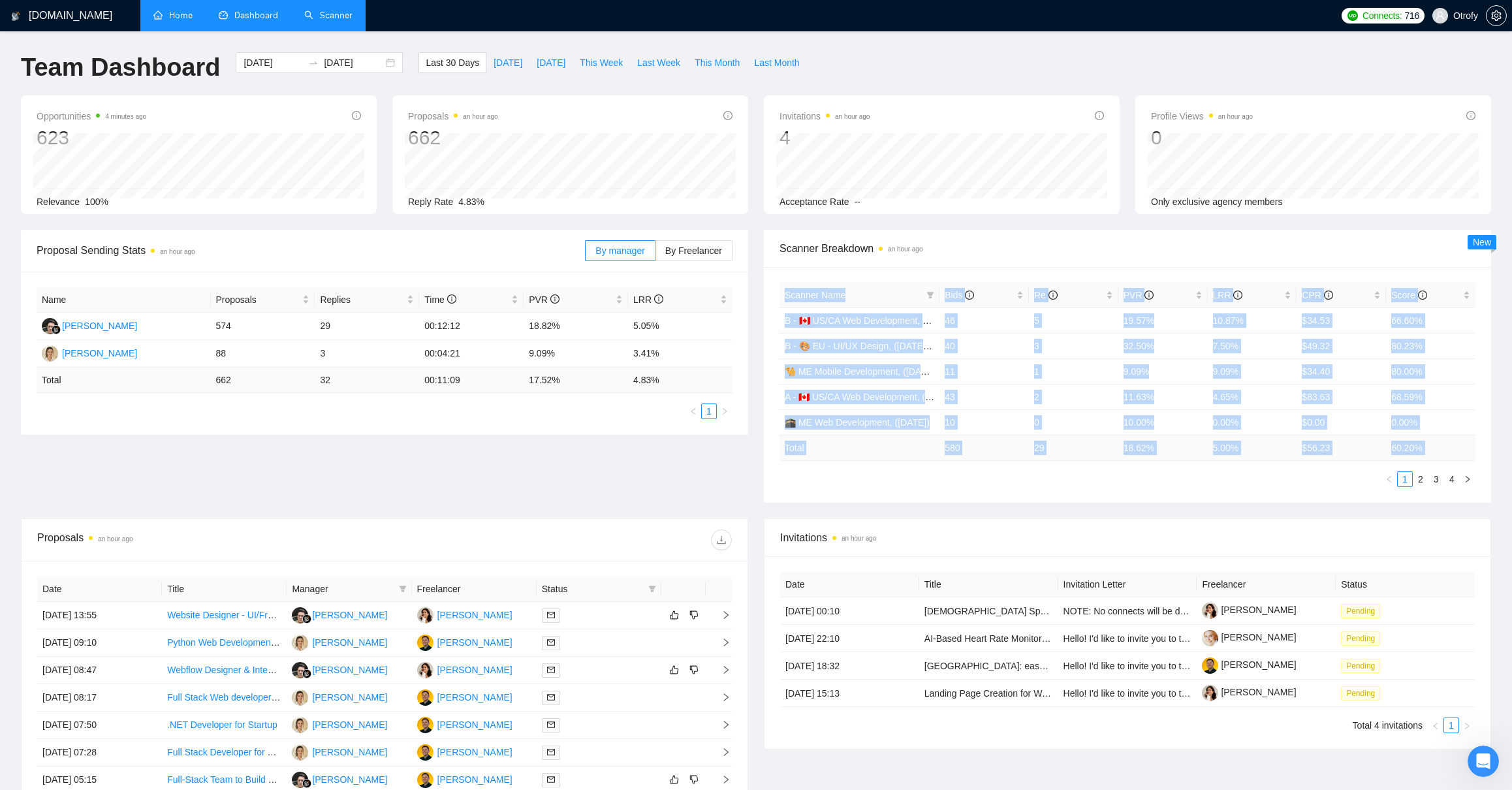
drag, startPoint x: 834, startPoint y: 469, endPoint x: 777, endPoint y: 289, distance: 188.8
click at [778, 289] on div "Scanner Name Bids Re PVR LRR CPR Score B - 🇨🇦 US/CA Web Development, (March 10,…" at bounding box center [1127, 385] width 727 height 236
click at [776, 289] on div "Scanner Name Bids Re PVR LRR CPR Score B - 🇨🇦 US/CA Web Development, (March 10,…" at bounding box center [1127, 385] width 727 height 236
